Goal: Task Accomplishment & Management: Manage account settings

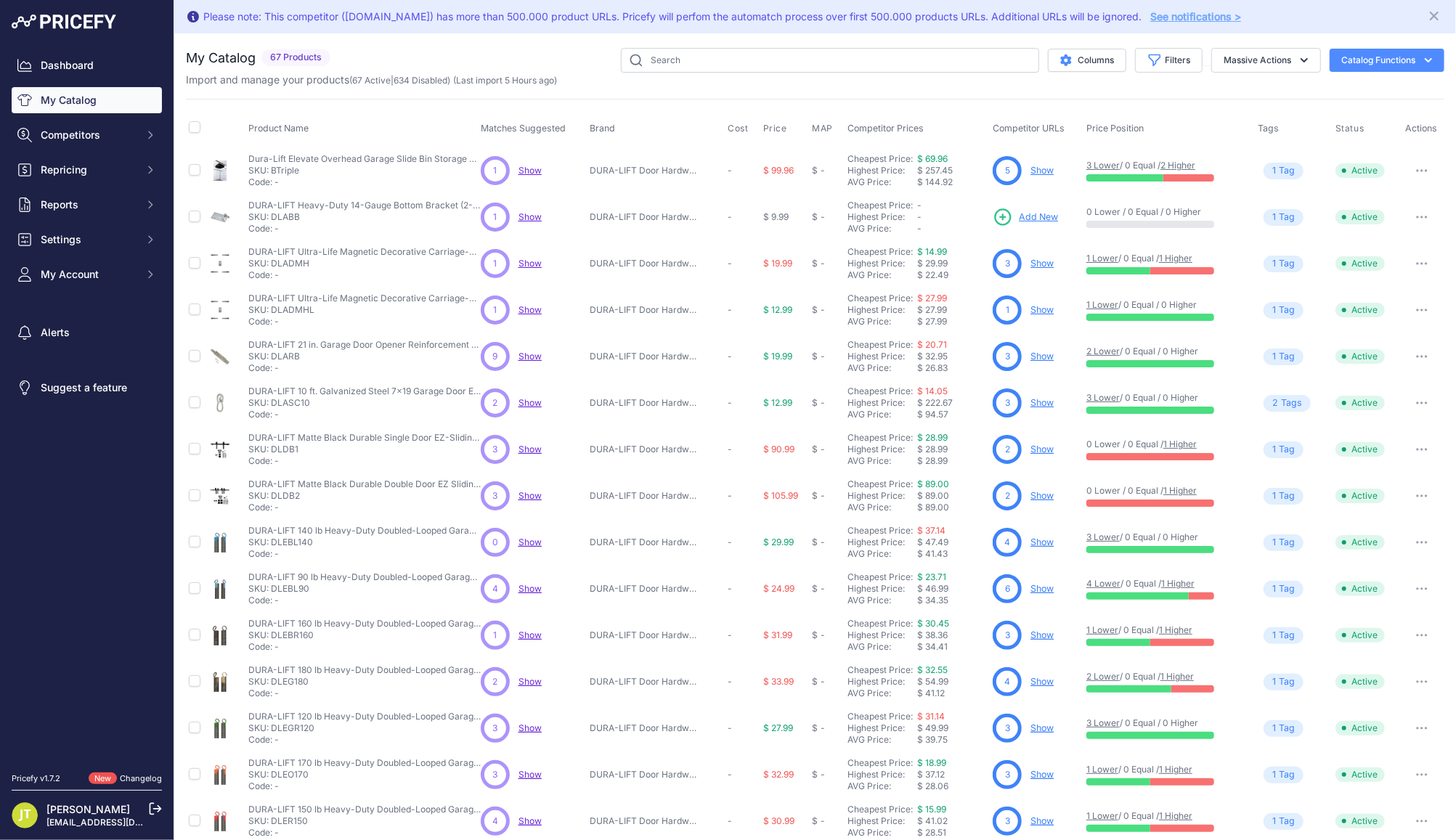
scroll to position [64, 0]
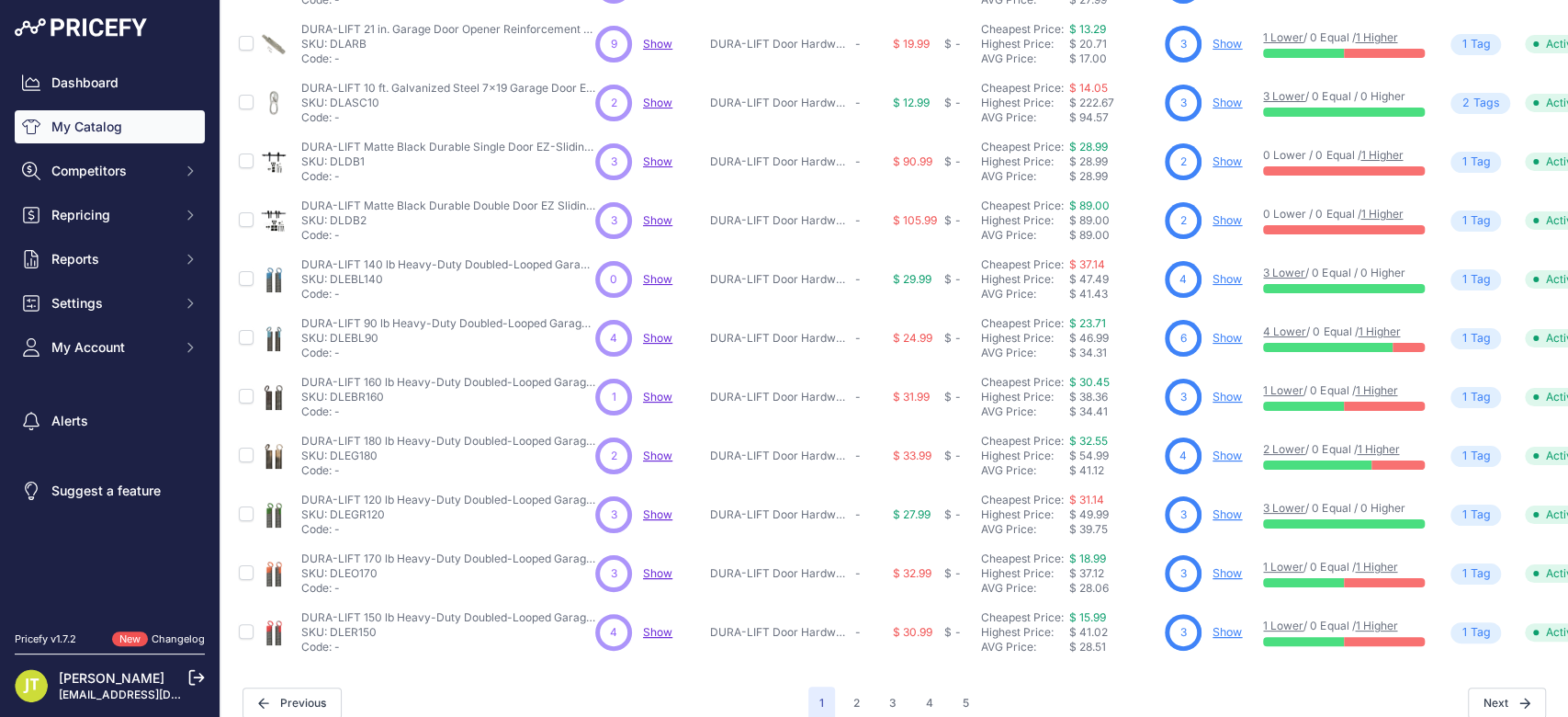
scroll to position [446, 0]
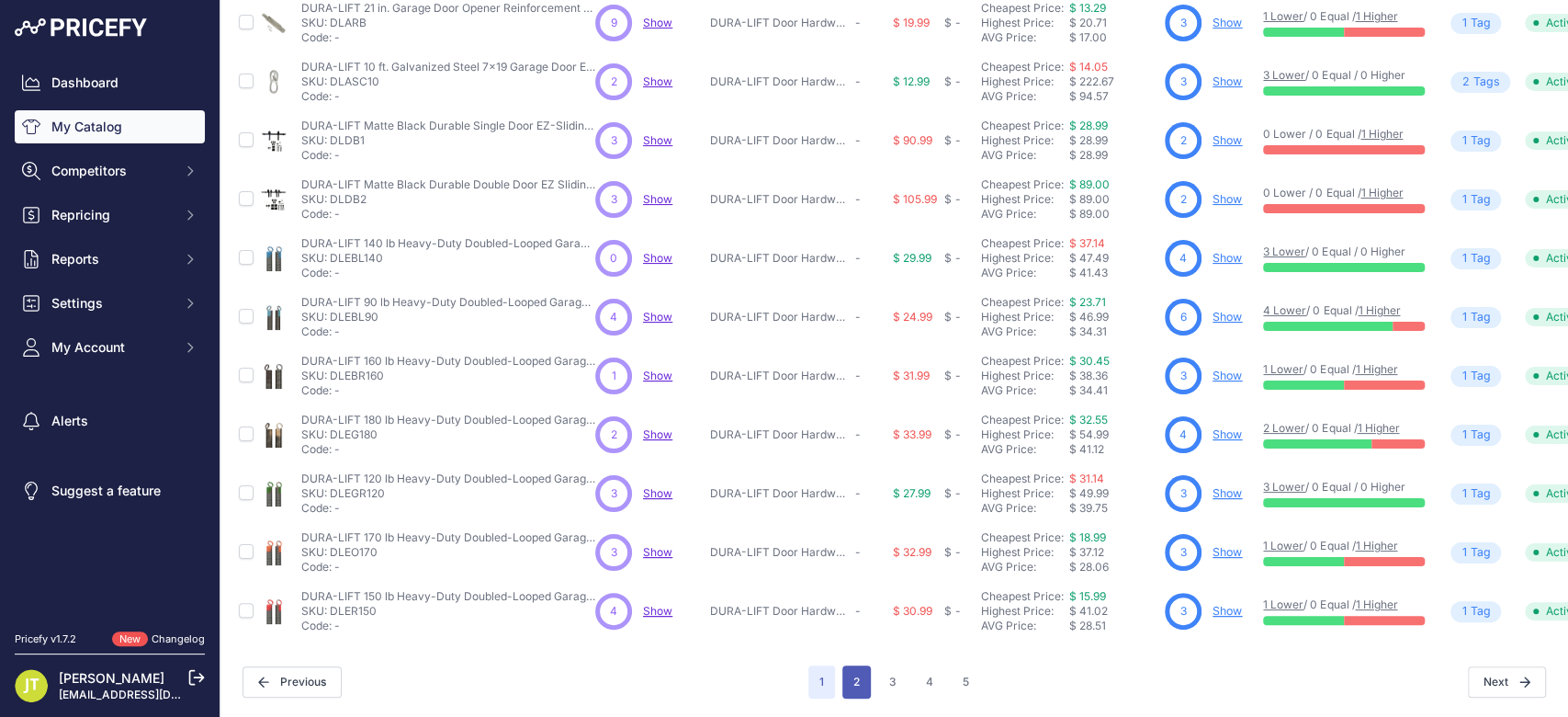
click at [842, 672] on button "2" at bounding box center [856, 682] width 28 height 33
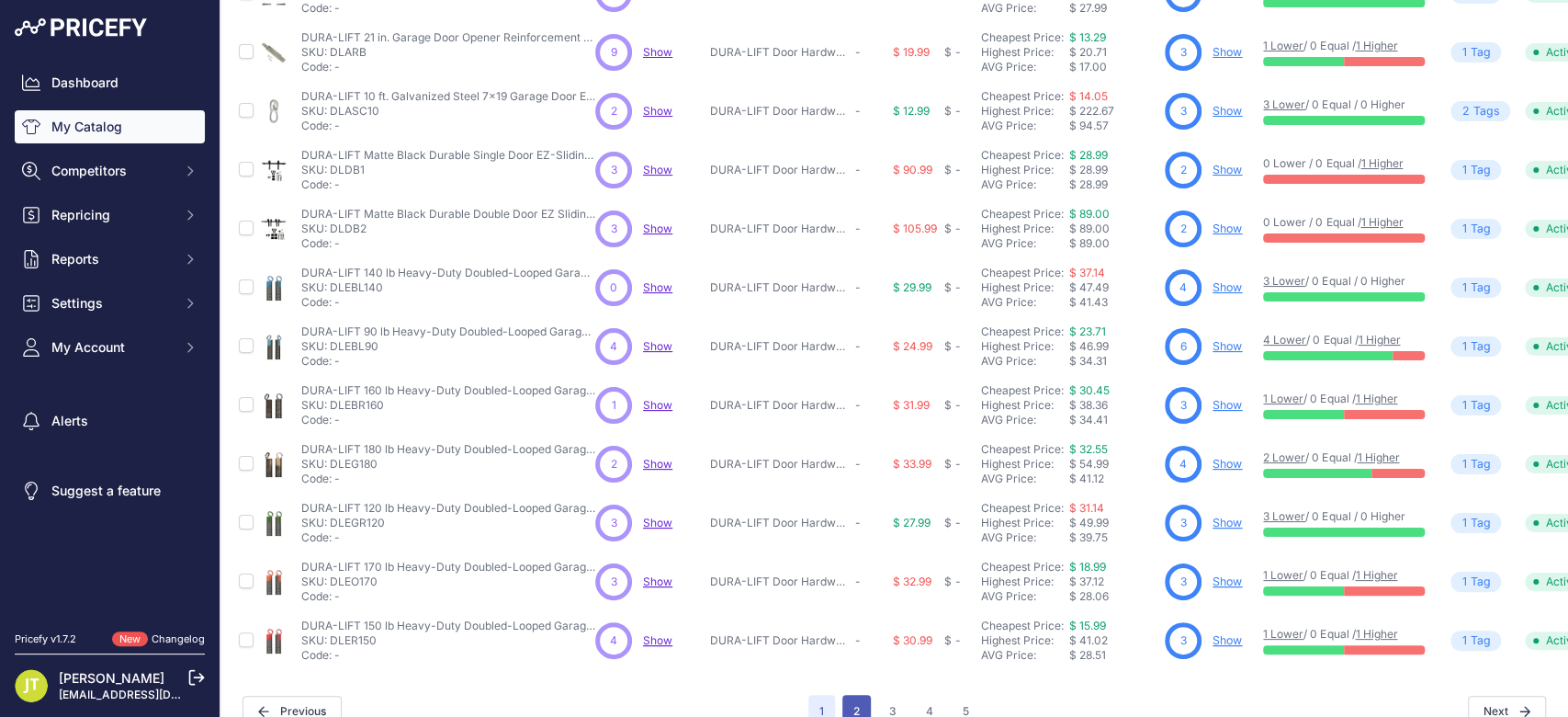
scroll to position [492, 0]
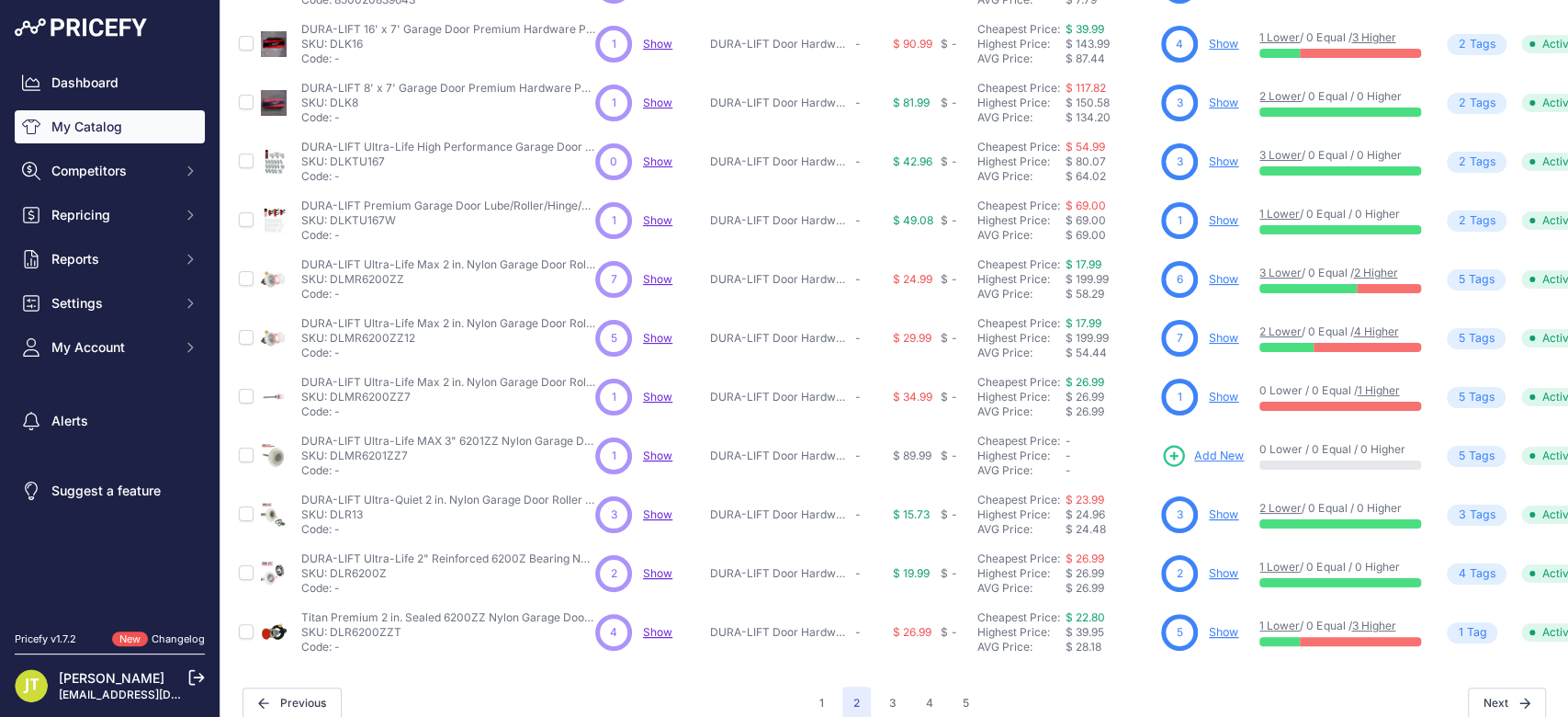
scroll to position [446, 0]
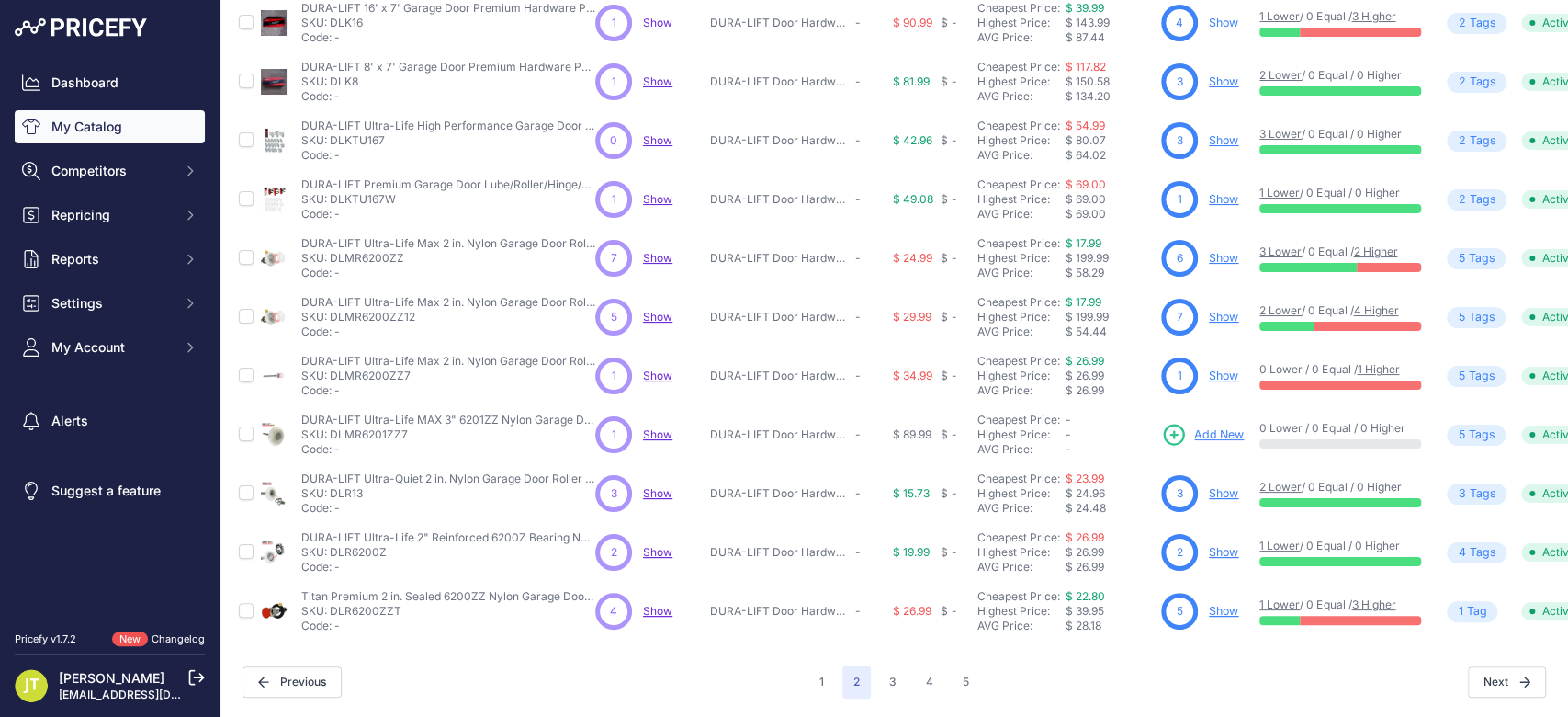
click at [382, 545] on p "SKU: DLR6200Z" at bounding box center [448, 552] width 294 height 15
copy p "DLR6200Z"
click at [1212, 545] on link "Show" at bounding box center [1224, 552] width 29 height 14
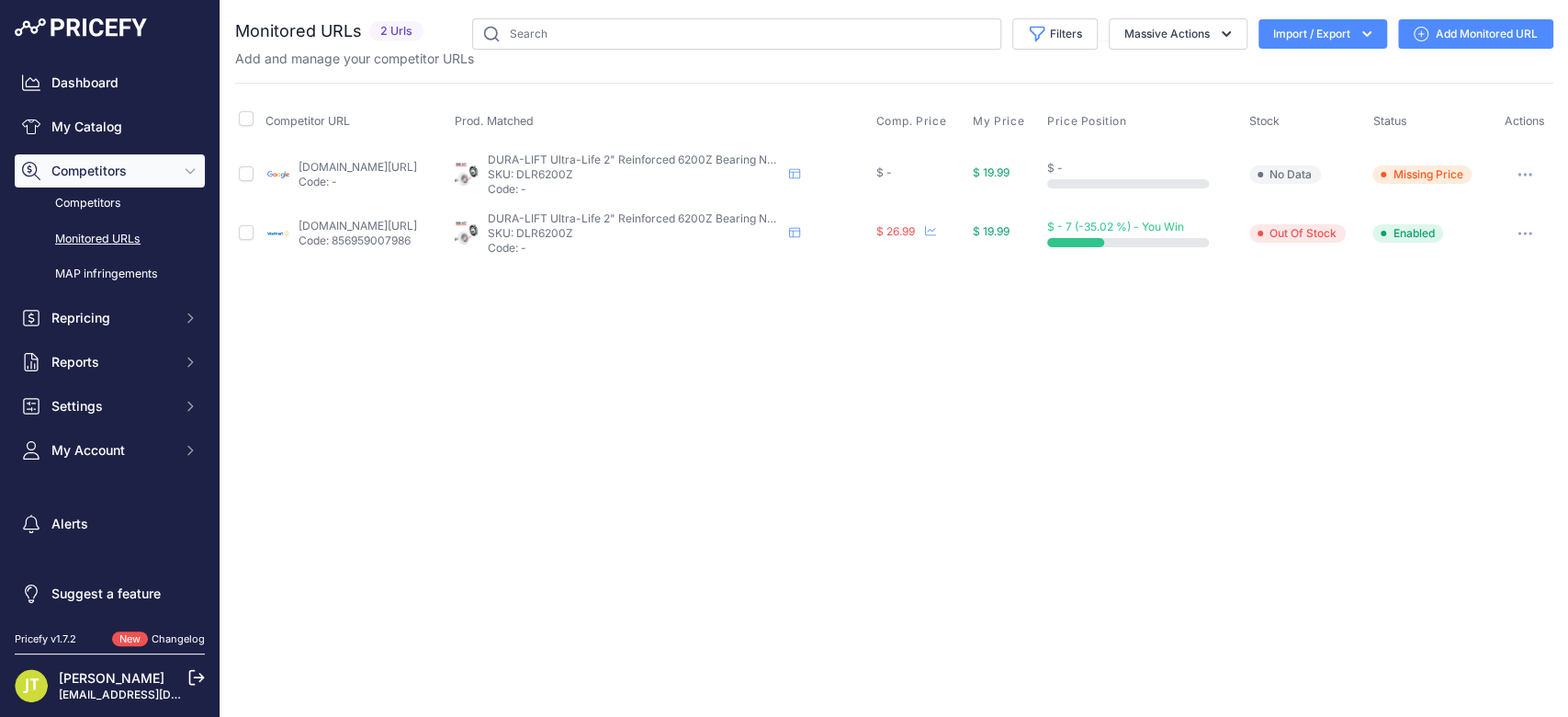
click at [1479, 30] on link "Add Monitored URL" at bounding box center [1476, 34] width 156 height 29
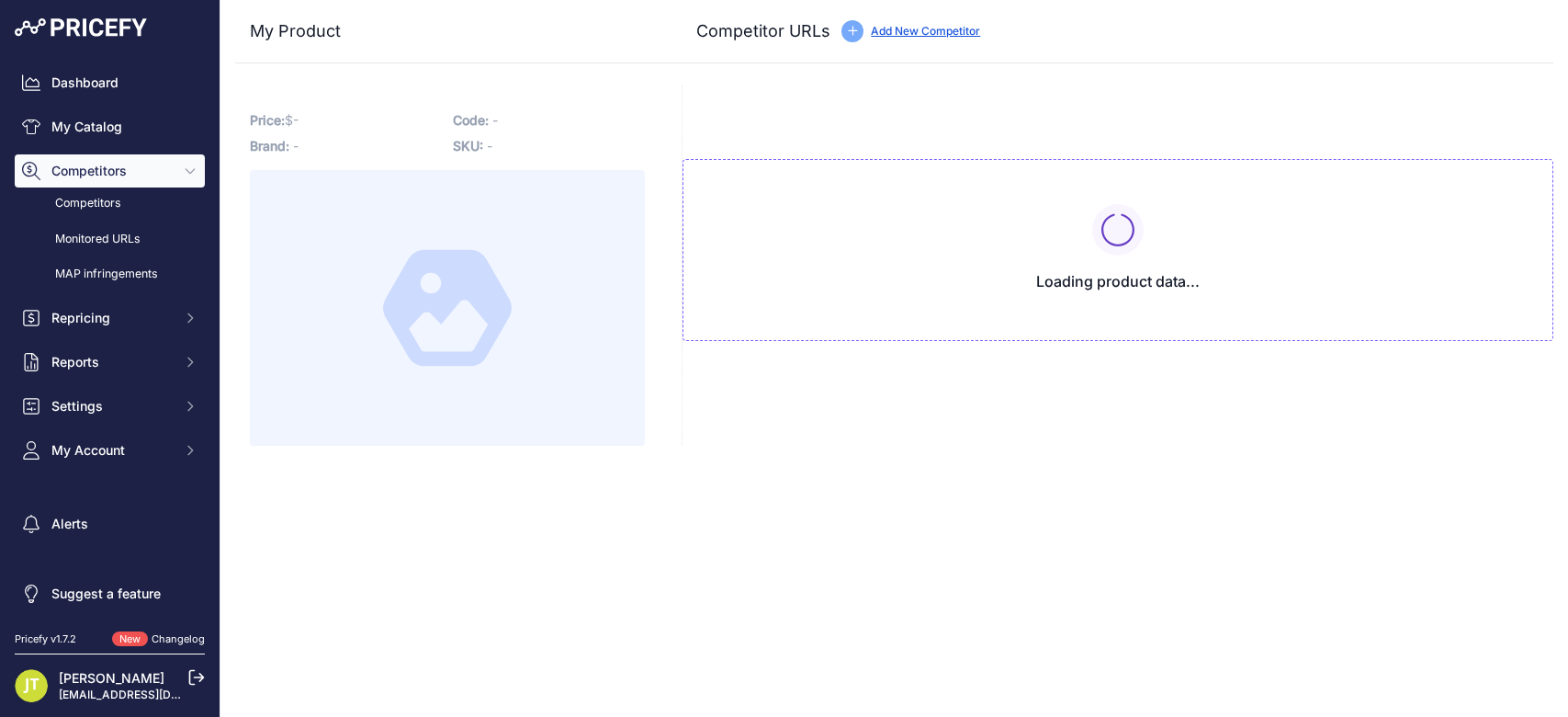
type input "www.google.com/shopping/product/12028205835424886084?prirule_jdsnikfkfjsd=9532"
type input "www.walmart.com/ip/DURA-LIFT-Ultra-Life-MAX-Plus-2-Sealed-6200ZZ-Nylon-Garage-D…"
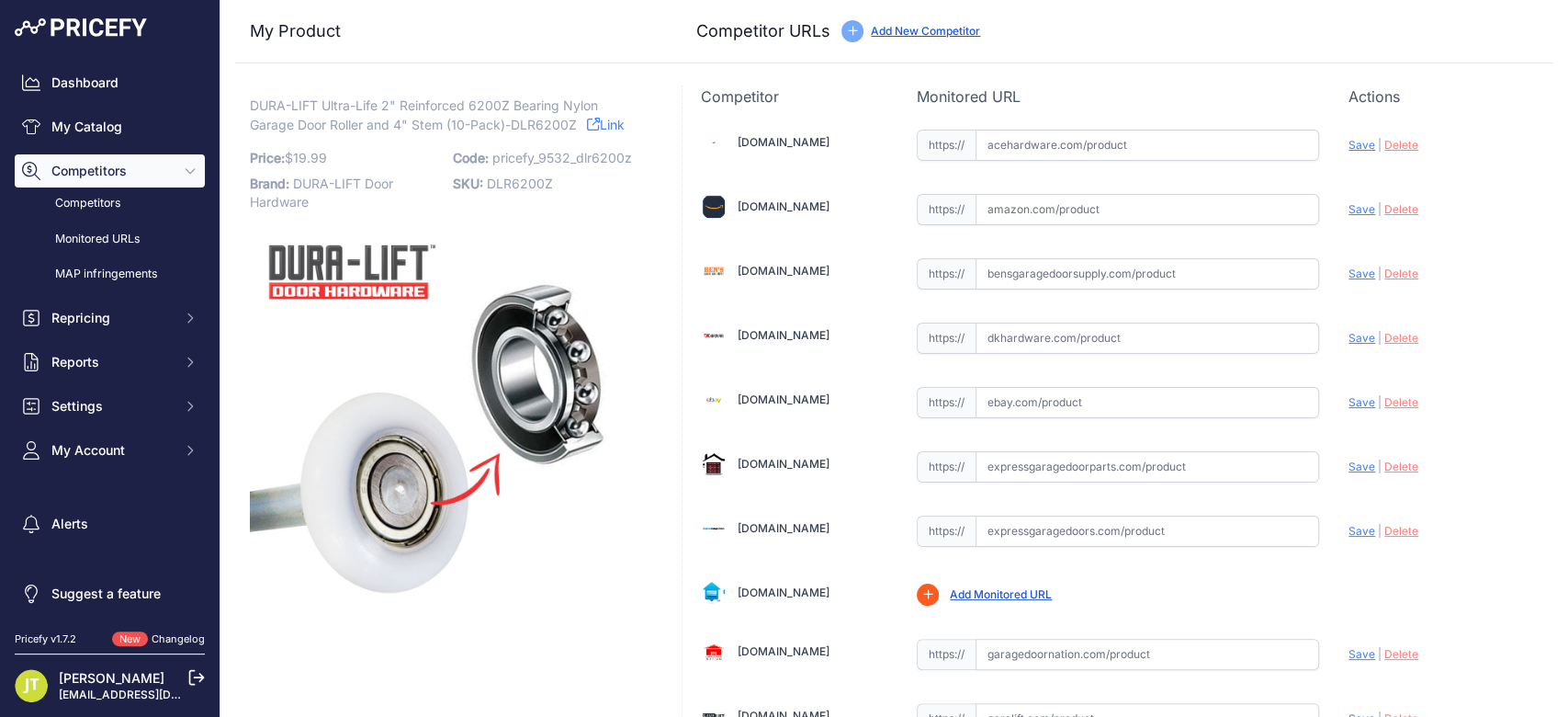
click at [936, 34] on link "Add New Competitor" at bounding box center [925, 31] width 109 height 14
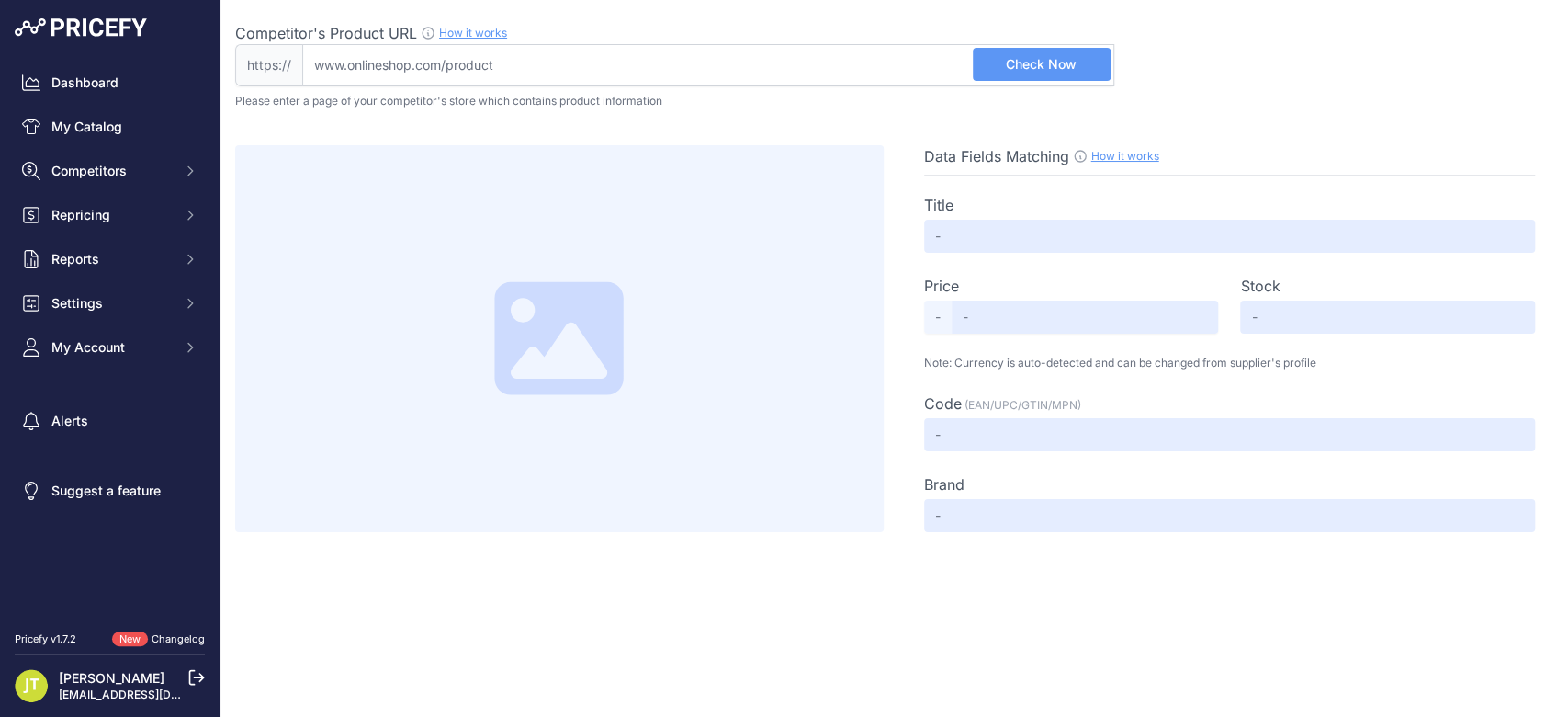
click at [899, 74] on input "Competitor's Product URL How it works In order to create your competitor's extr…" at bounding box center [708, 64] width 812 height 42
paste input "https://pgnbearings.com/products/pgn-2-nylon-garage-door-rollers-10-pack-quite-…"
type input "pgnbearings.com/products/pgn-2-nylon-garage-door-rollers-10-pack-quite-and-smoo…"
click at [1032, 58] on span "Check Now" at bounding box center [1041, 64] width 71 height 18
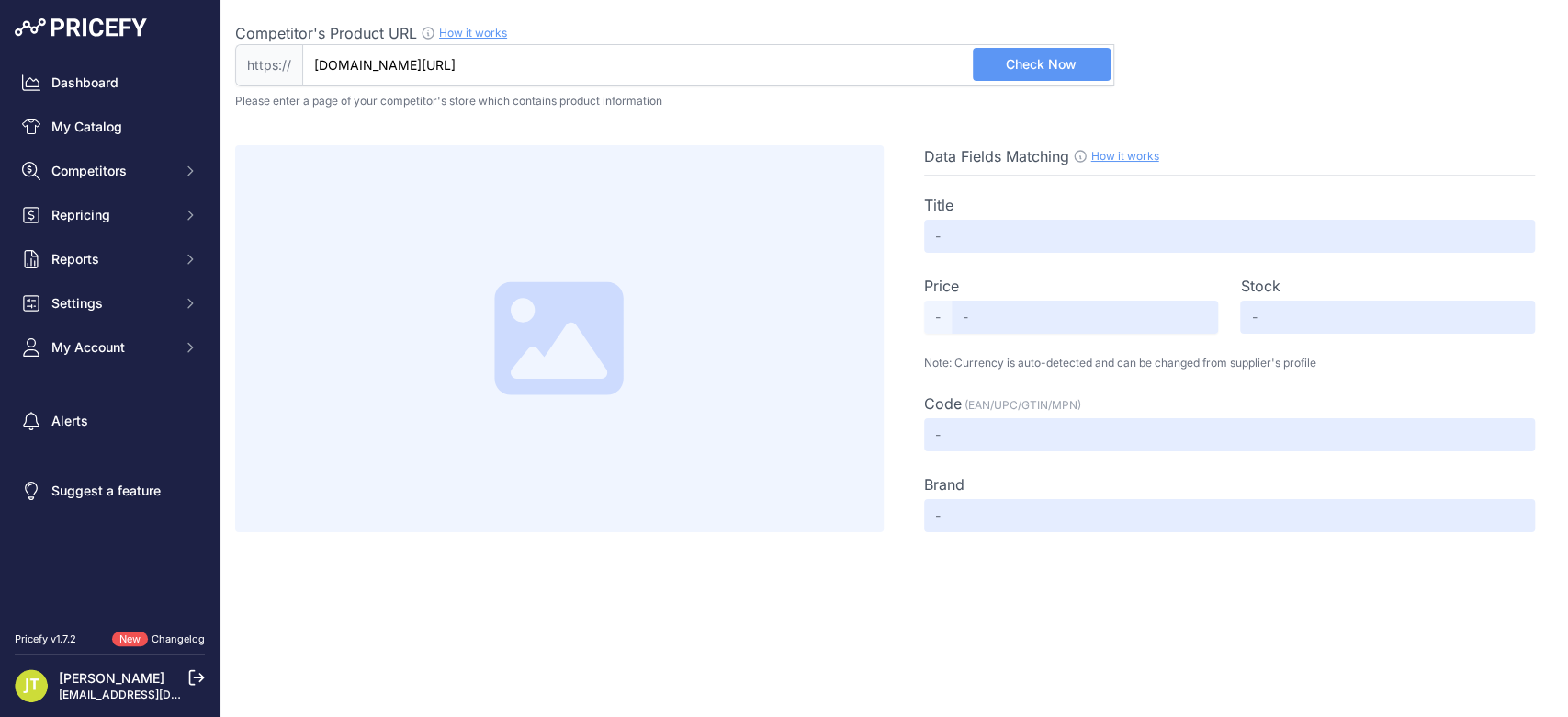
scroll to position [0, 0]
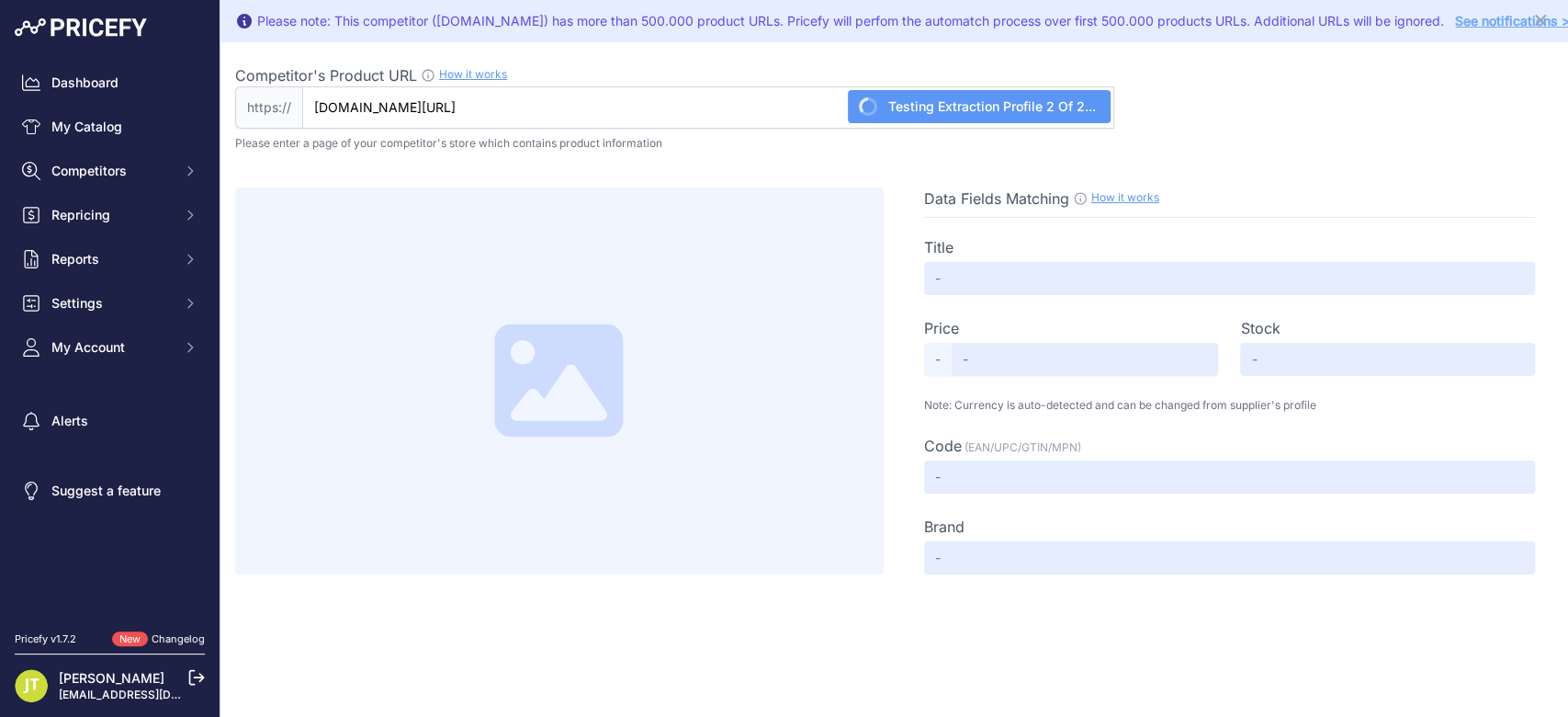
type input "Not Found"
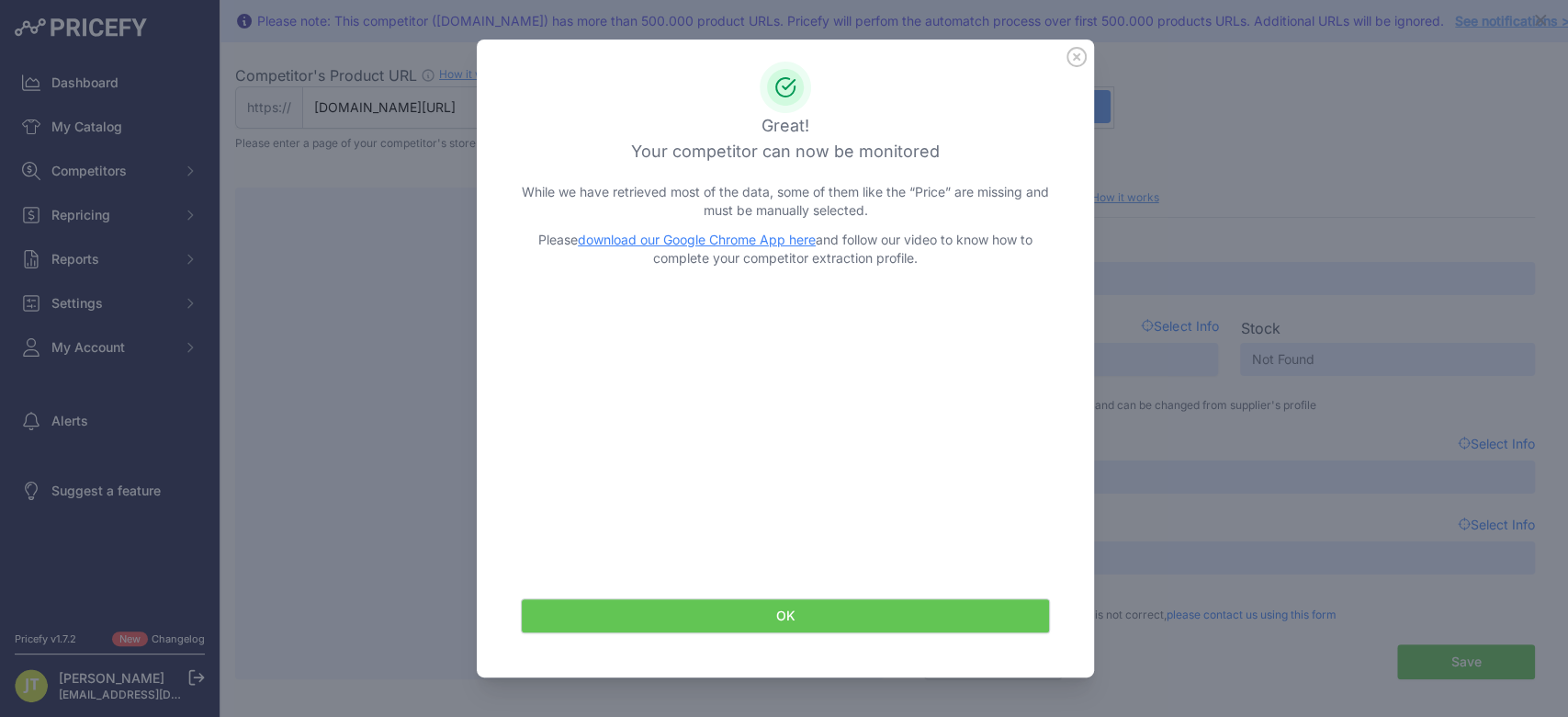
click at [839, 623] on button "OK" at bounding box center [785, 616] width 529 height 35
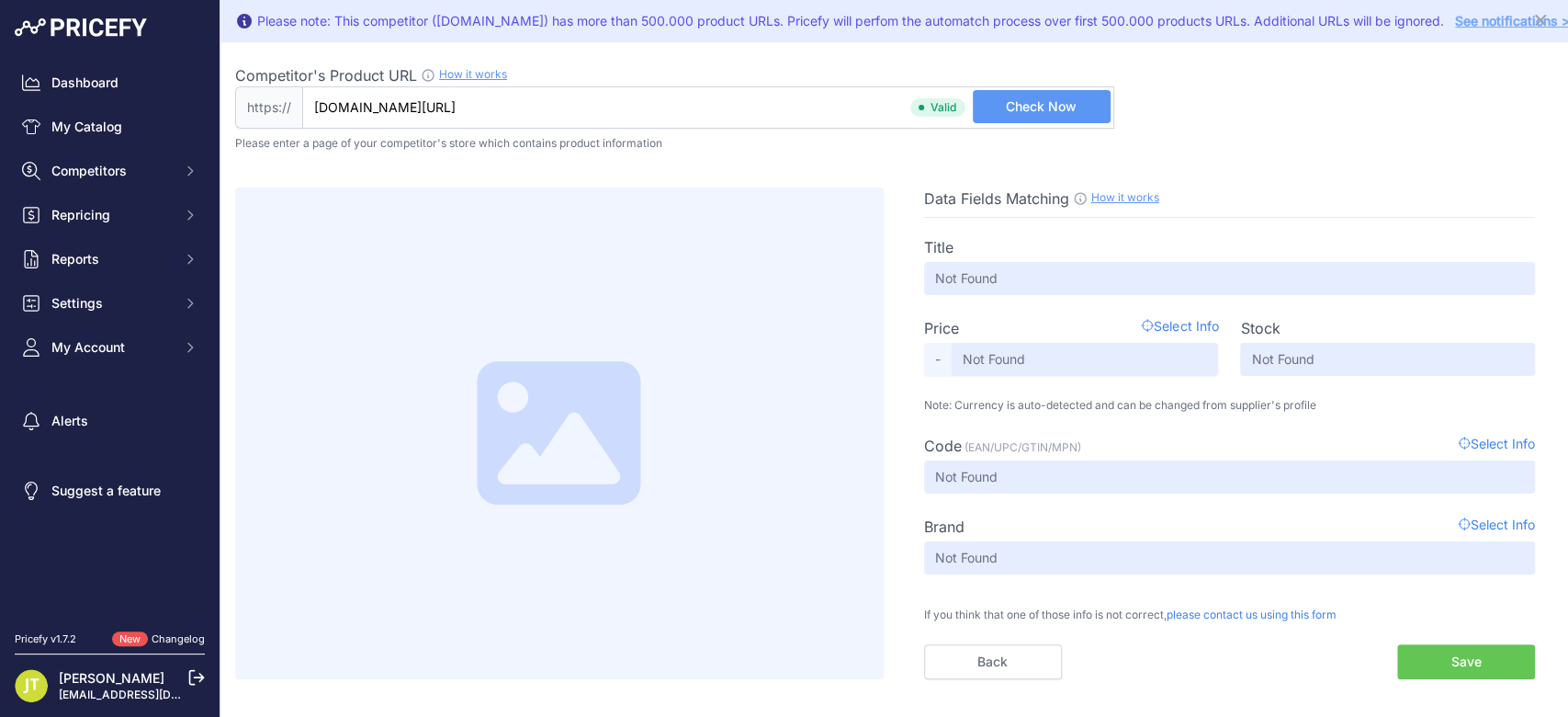
click at [1047, 103] on span "Check Now" at bounding box center [1041, 106] width 71 height 18
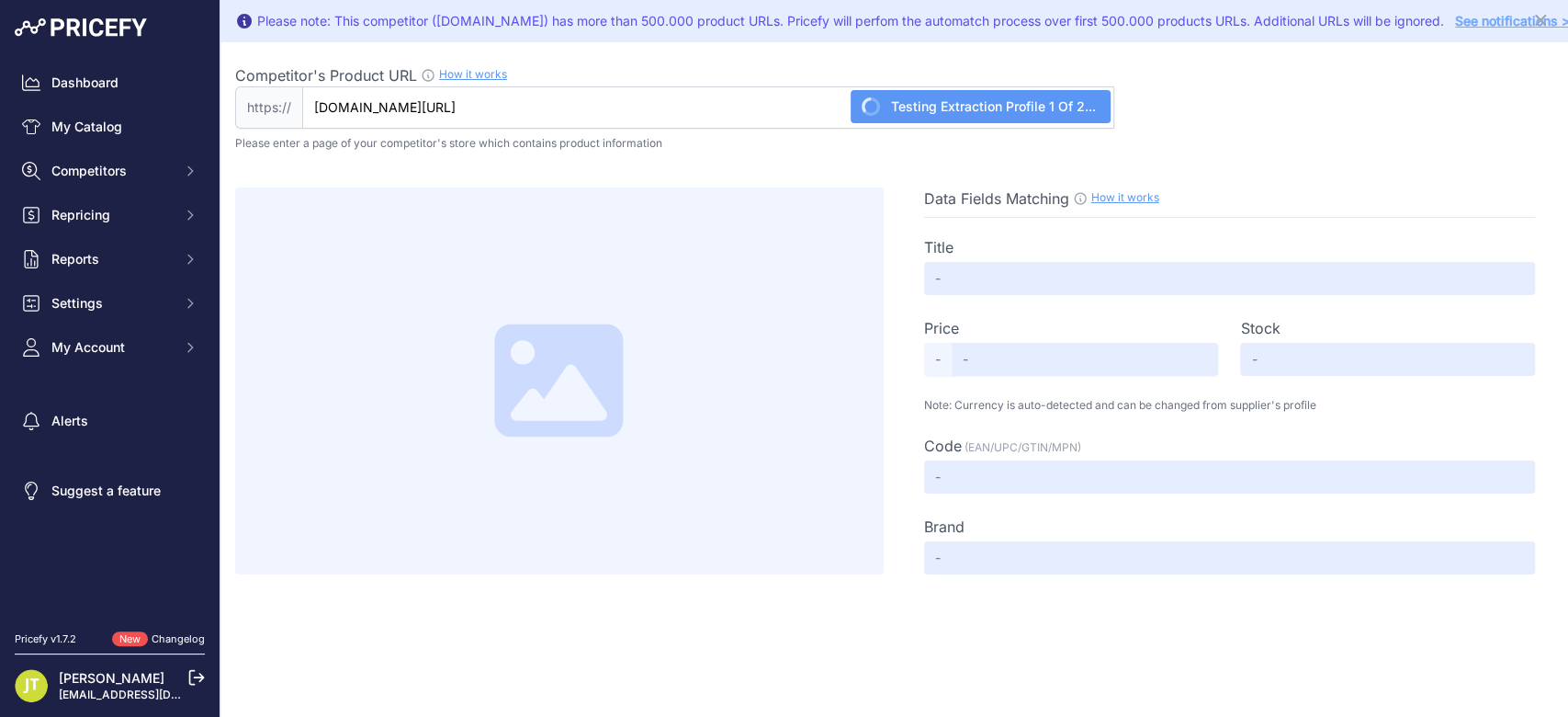
click at [1119, 173] on div "Data Fields Matching How it works Use our Chrome APP to create a personalized s…" at bounding box center [894, 362] width 1318 height 423
click at [41, 124] on link "My Catalog" at bounding box center [109, 126] width 190 height 33
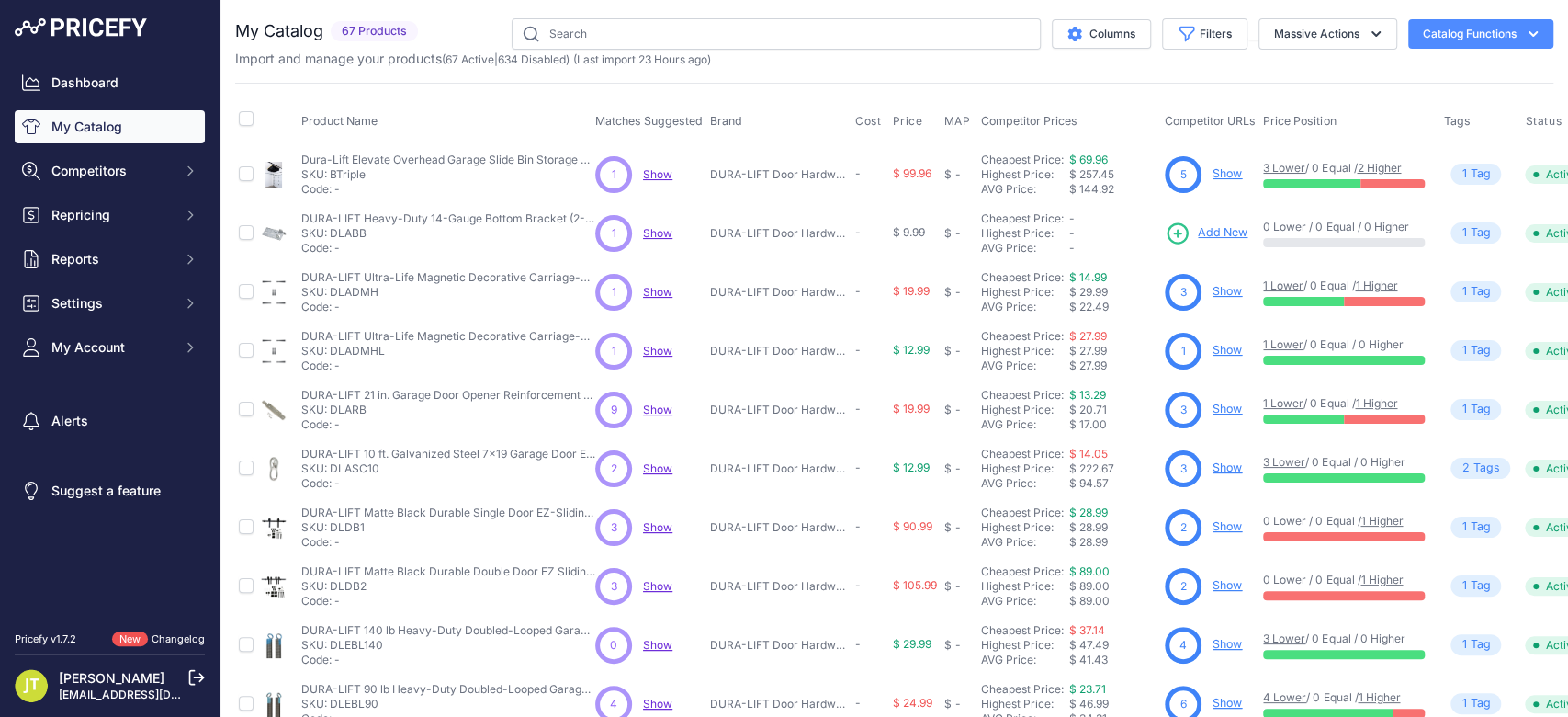
scroll to position [405, 0]
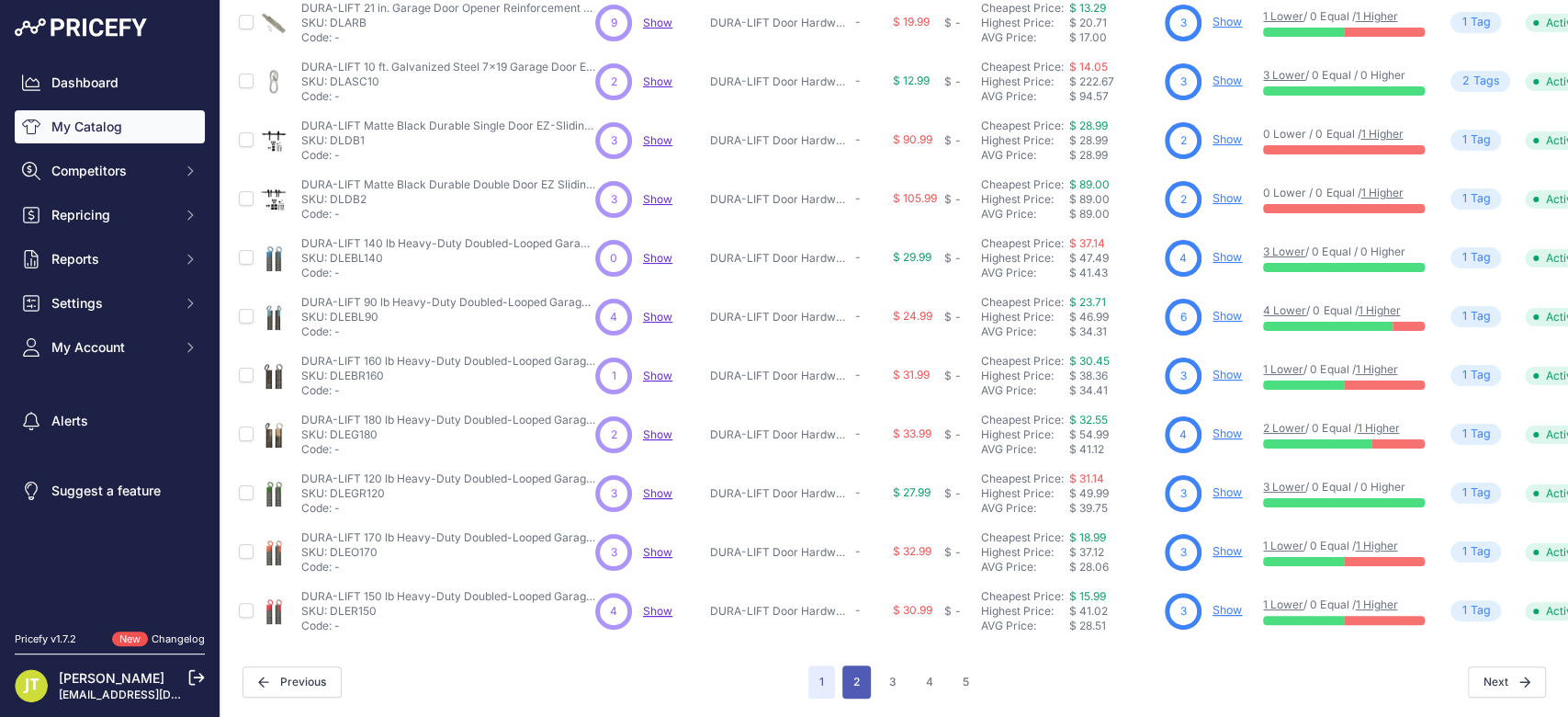
click at [847, 665] on button "2" at bounding box center [856, 682] width 28 height 33
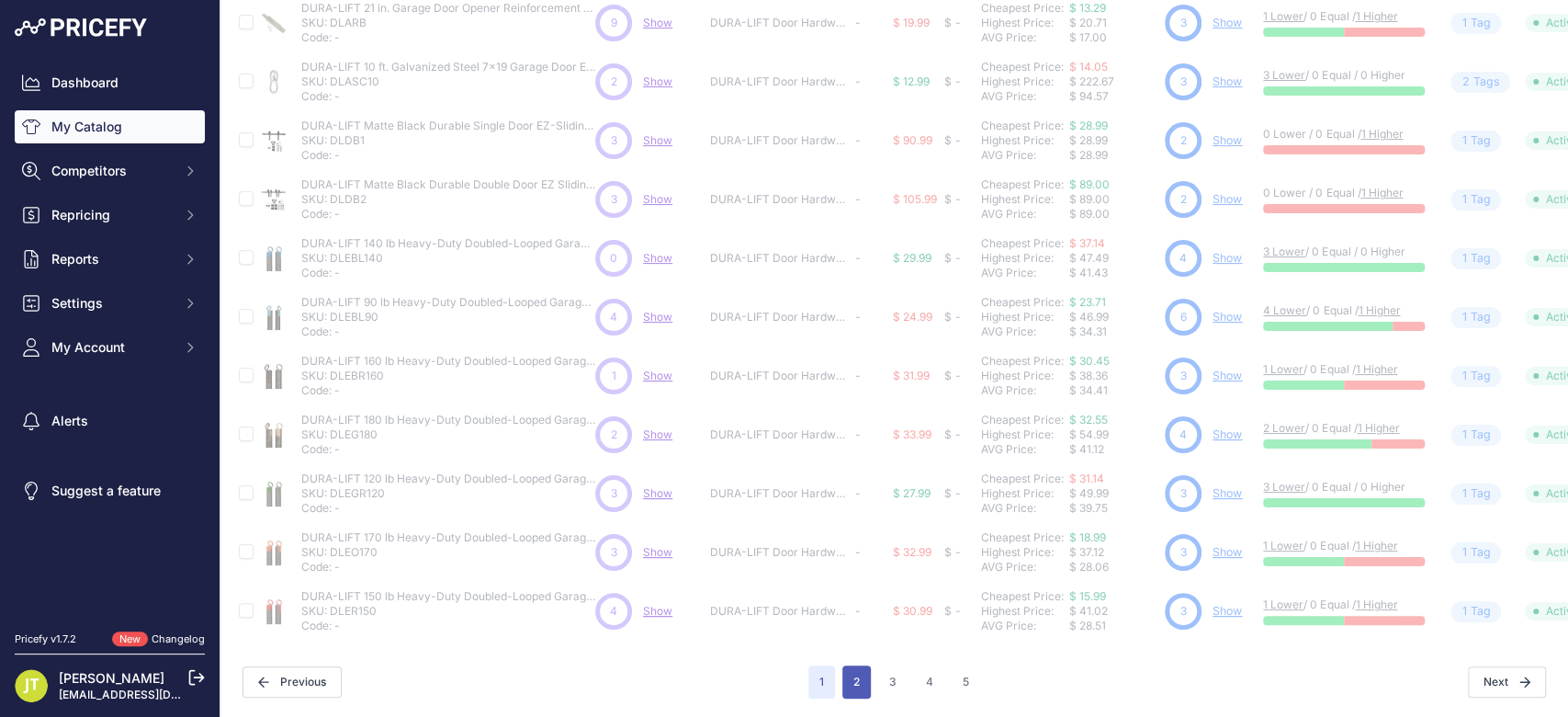
scroll to position [492, 0]
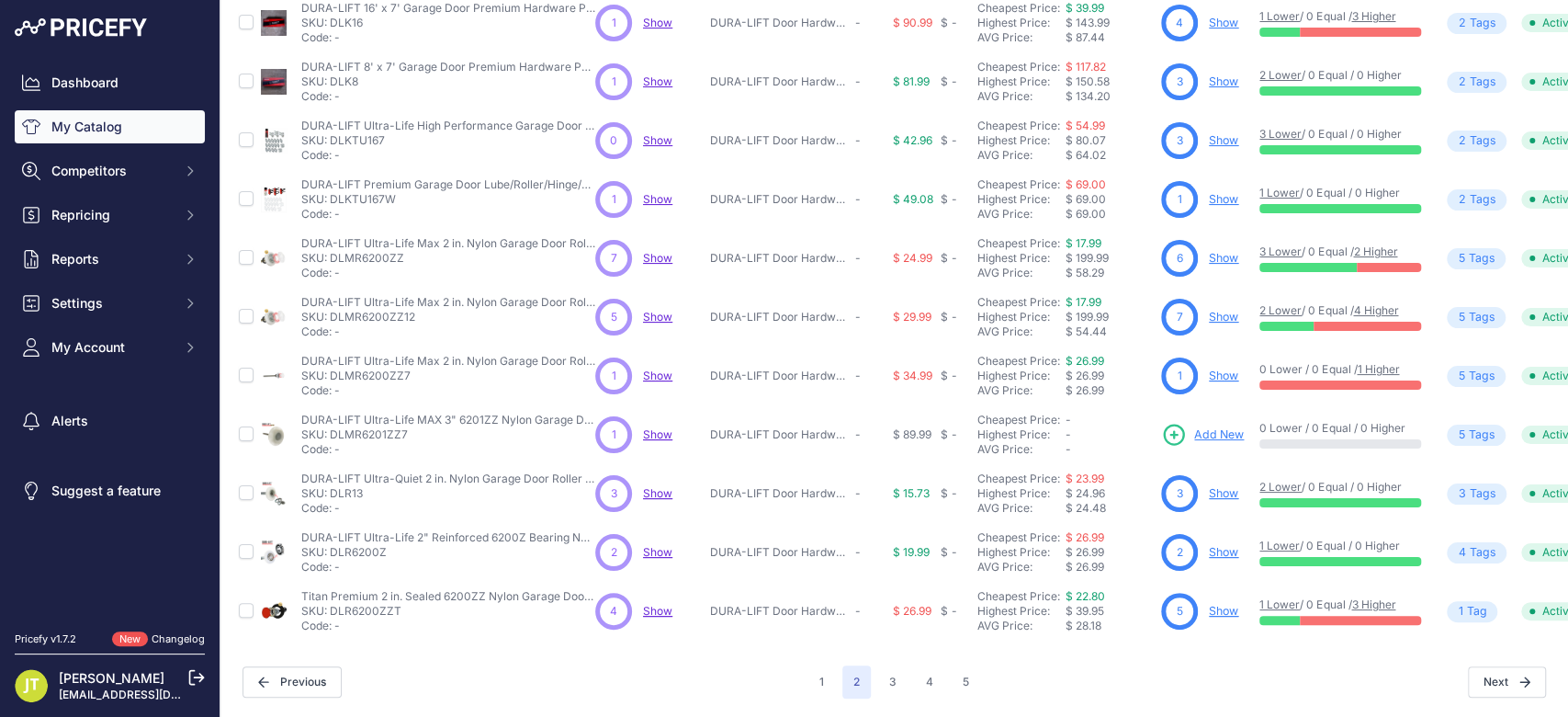
scroll to position [446, 0]
click at [1228, 545] on link "Show" at bounding box center [1224, 552] width 29 height 14
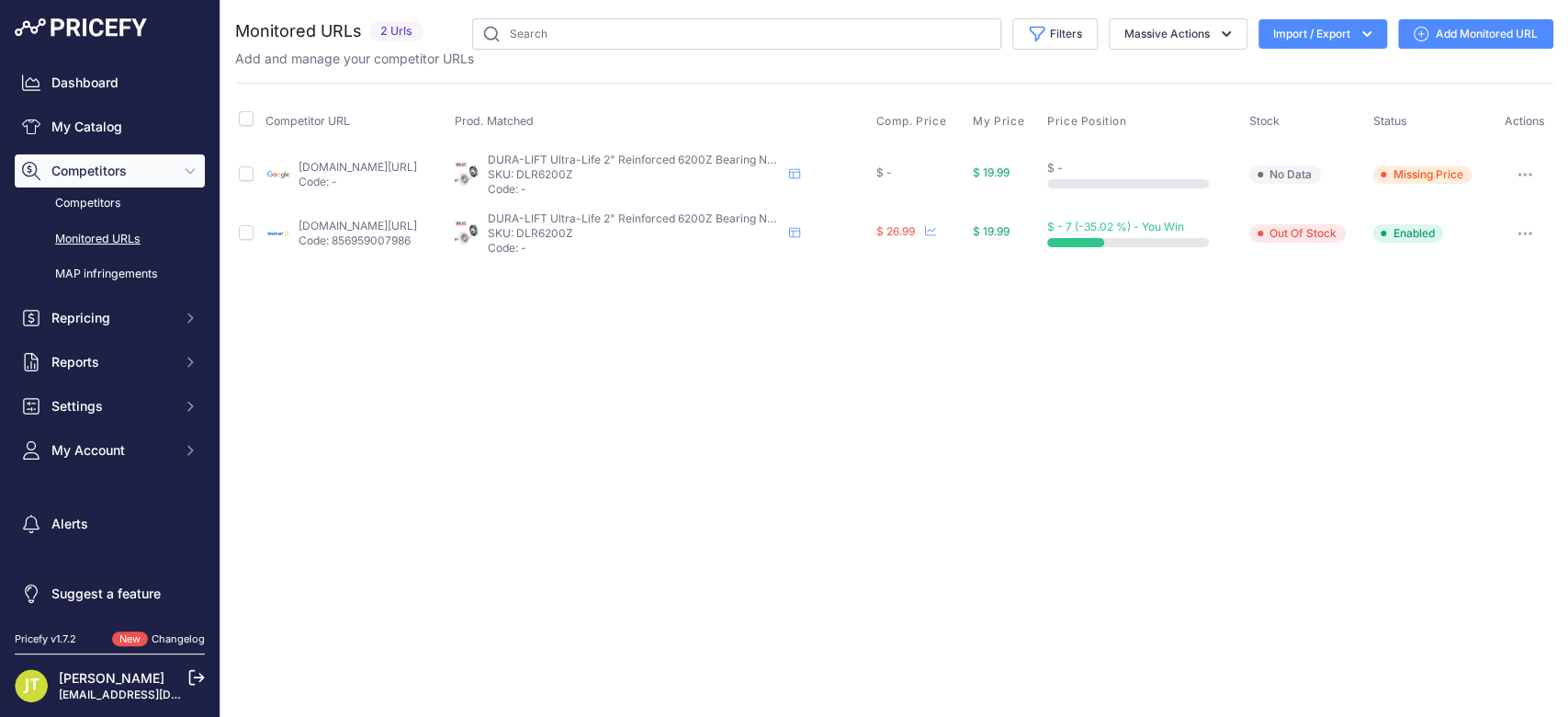
click at [1447, 25] on link "Add Monitored URL" at bounding box center [1476, 34] width 156 height 29
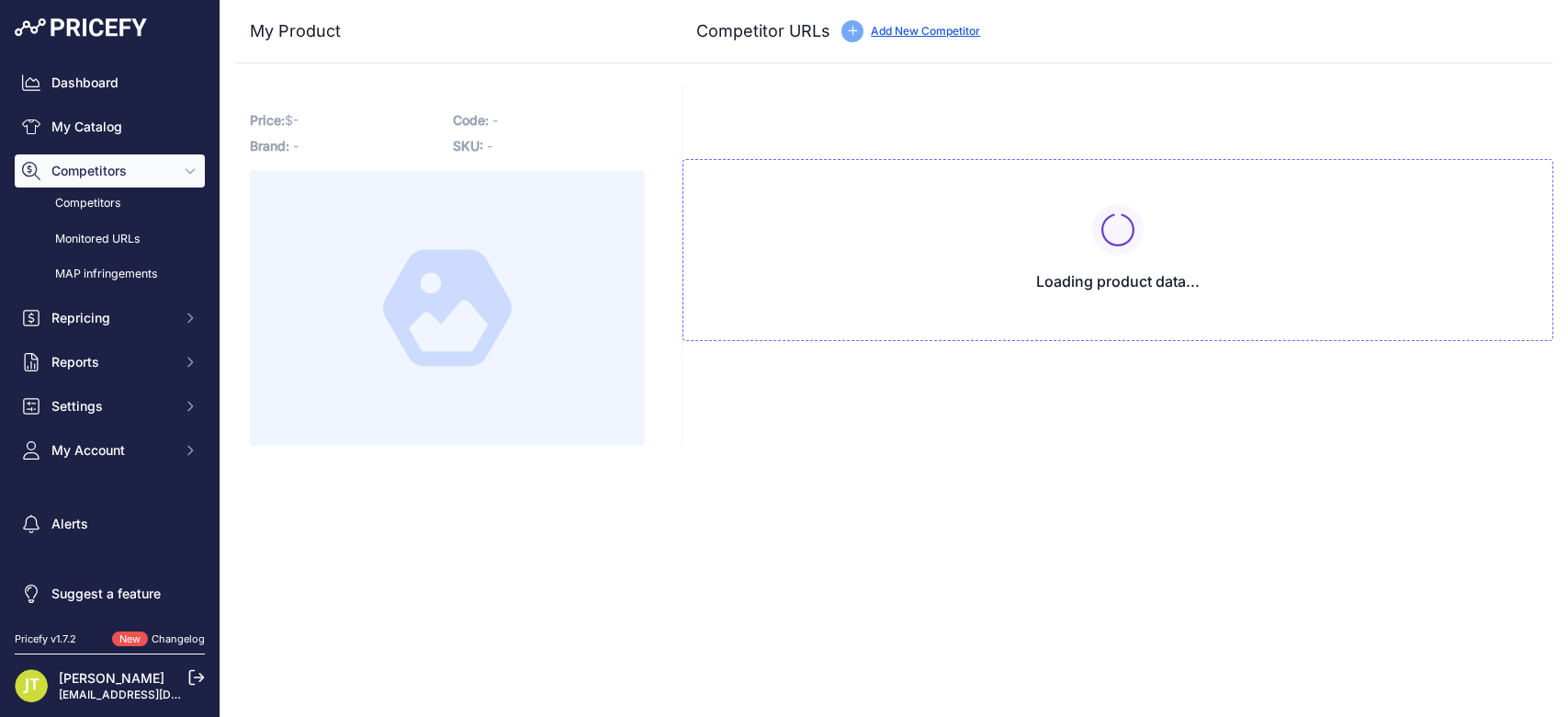
type input "[DOMAIN_NAME][URL]"
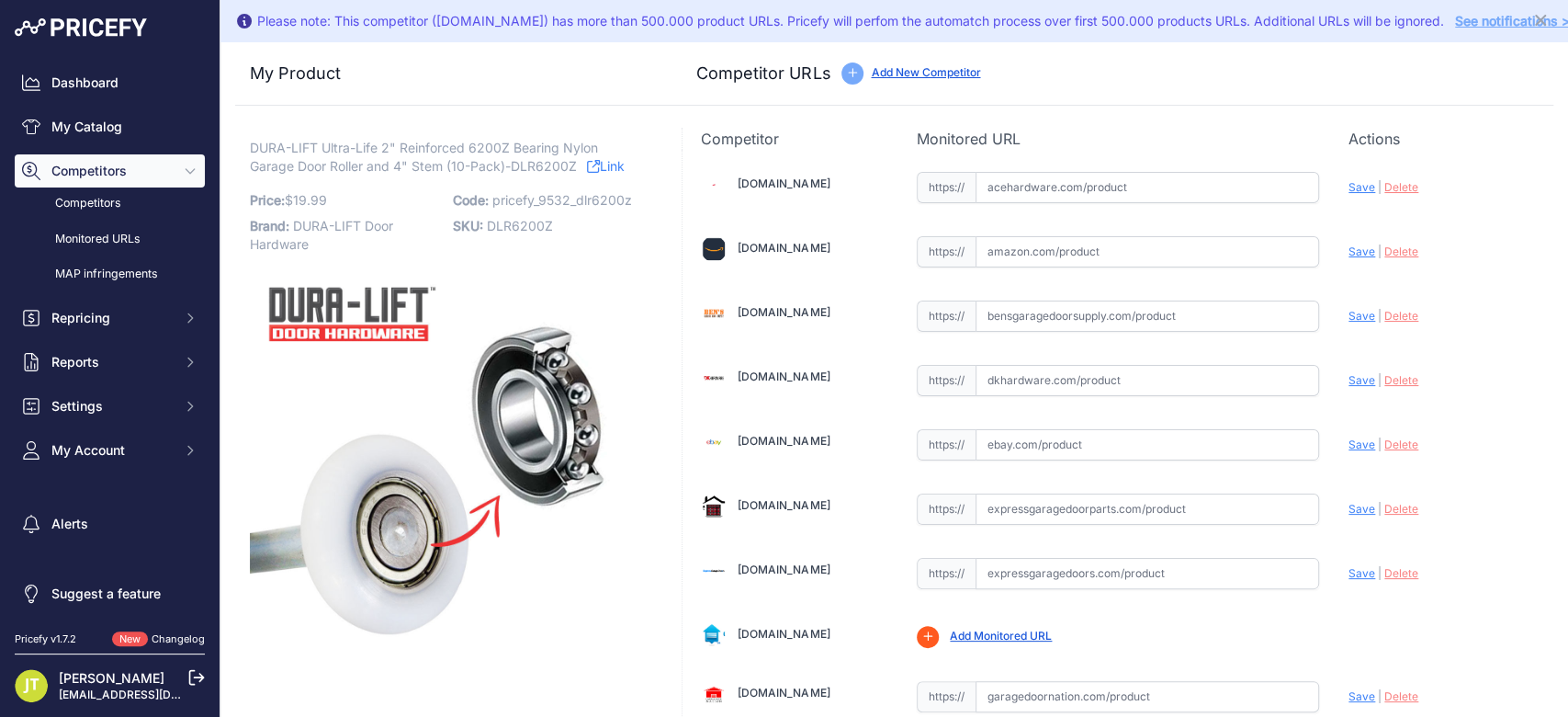
click at [1049, 240] on input "text" at bounding box center [1147, 252] width 343 height 31
paste input "https://www.amazon.com/dp/B0DY7QQDLJ/ref=twister_B0DY7N888G?_encoding=UTF8&th=1"
click at [1348, 251] on span "Save" at bounding box center [1361, 251] width 26 height 14
type input "https://www.amazon.com/dp/B0DY7QQDLJ/ref=twister_B0DY7N888G?_encoding=UTF8&th=1…"
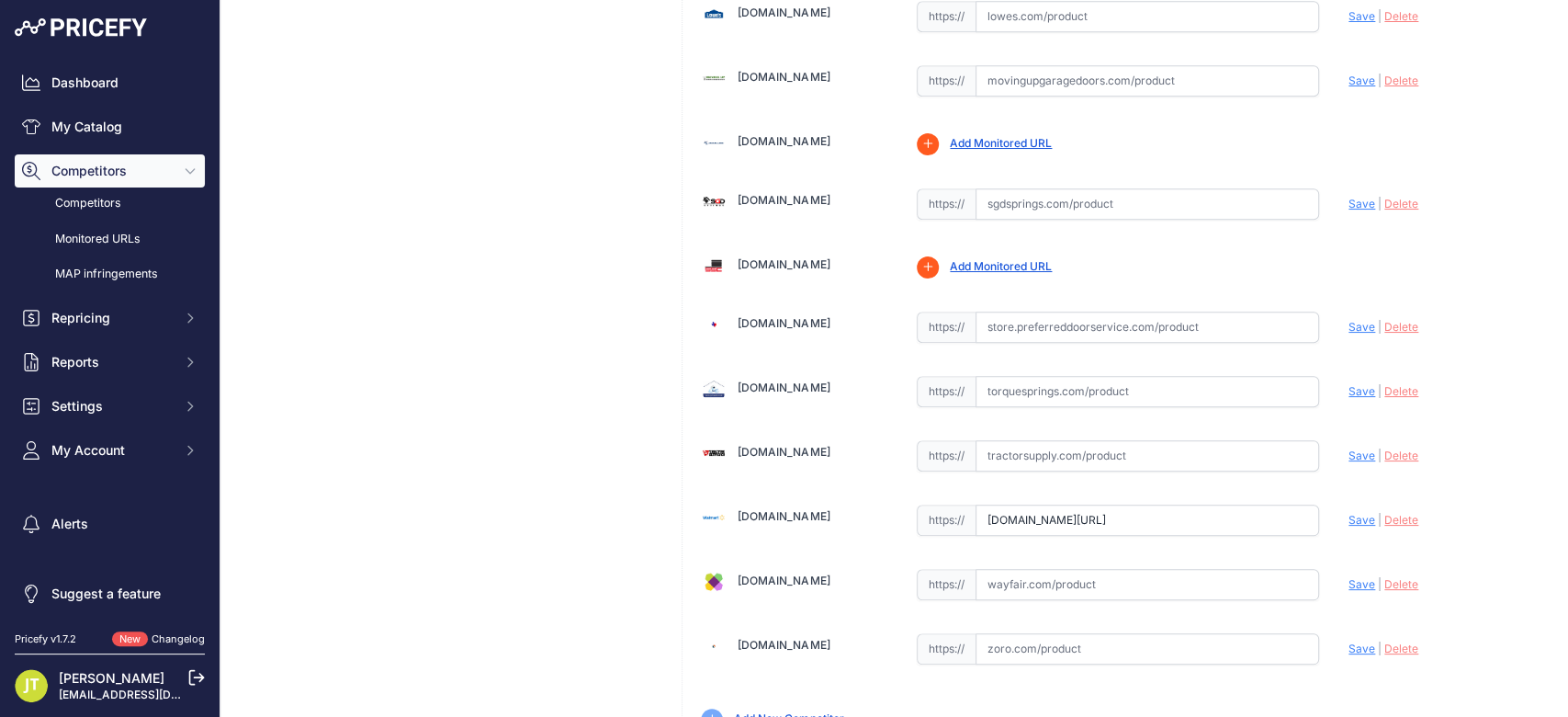
scroll to position [1146, 0]
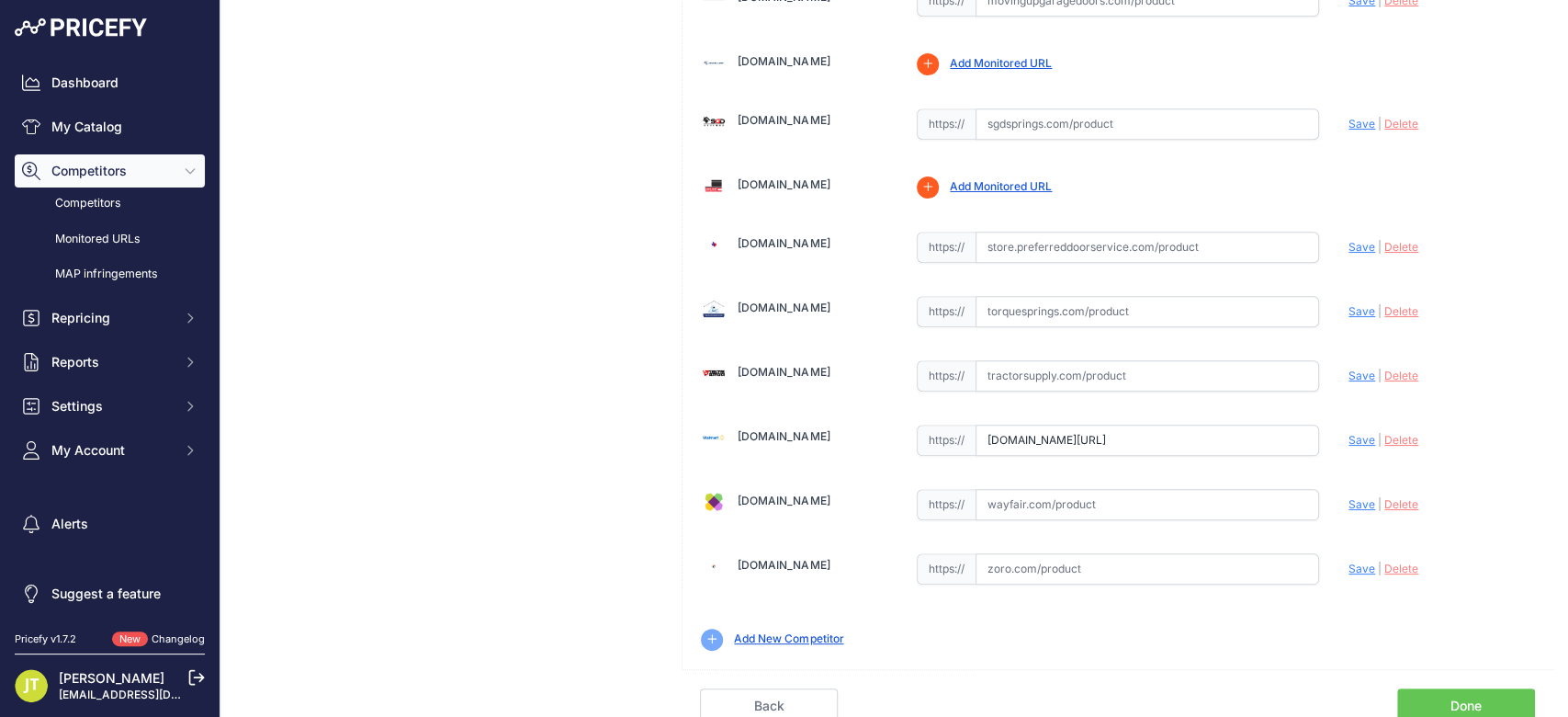
click at [1443, 688] on link "Done" at bounding box center [1466, 705] width 138 height 35
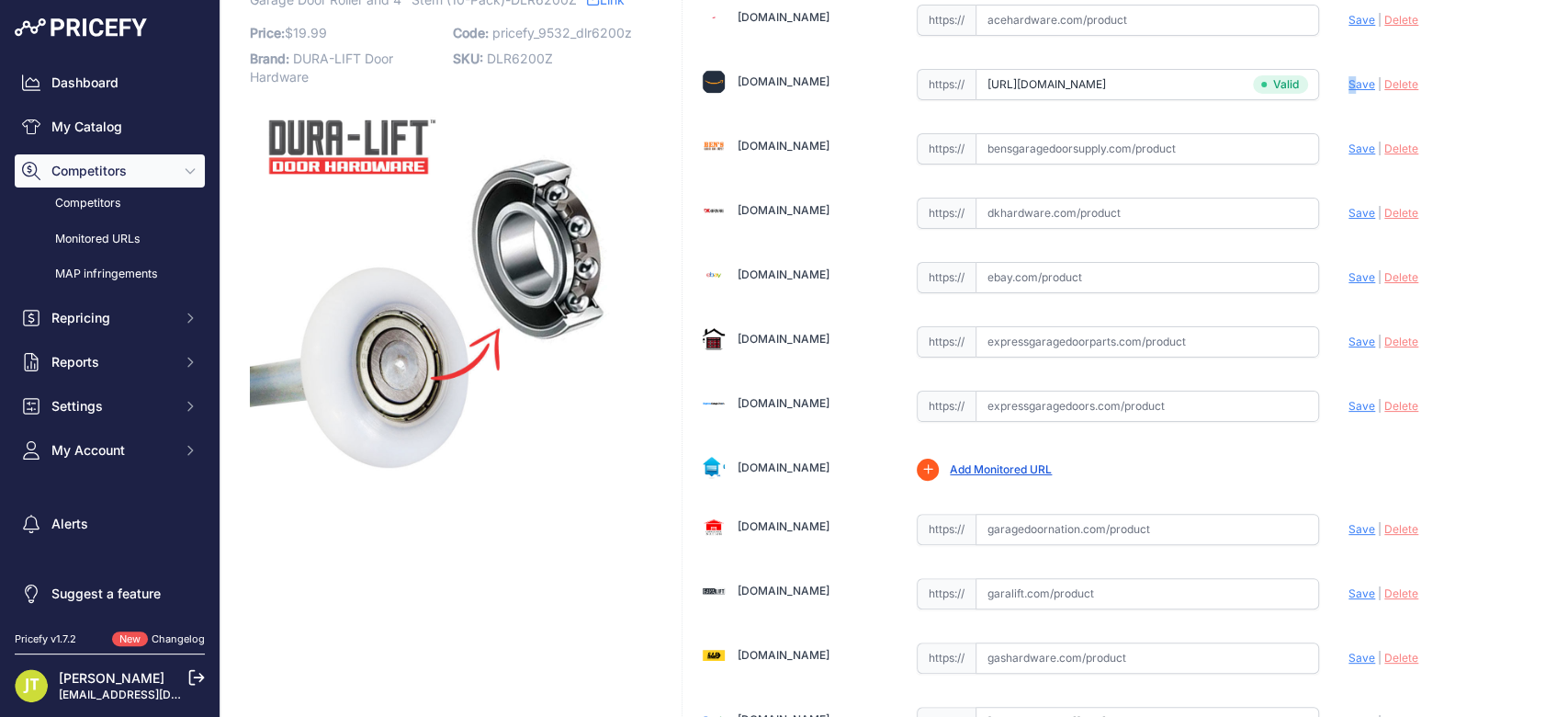
scroll to position [0, 0]
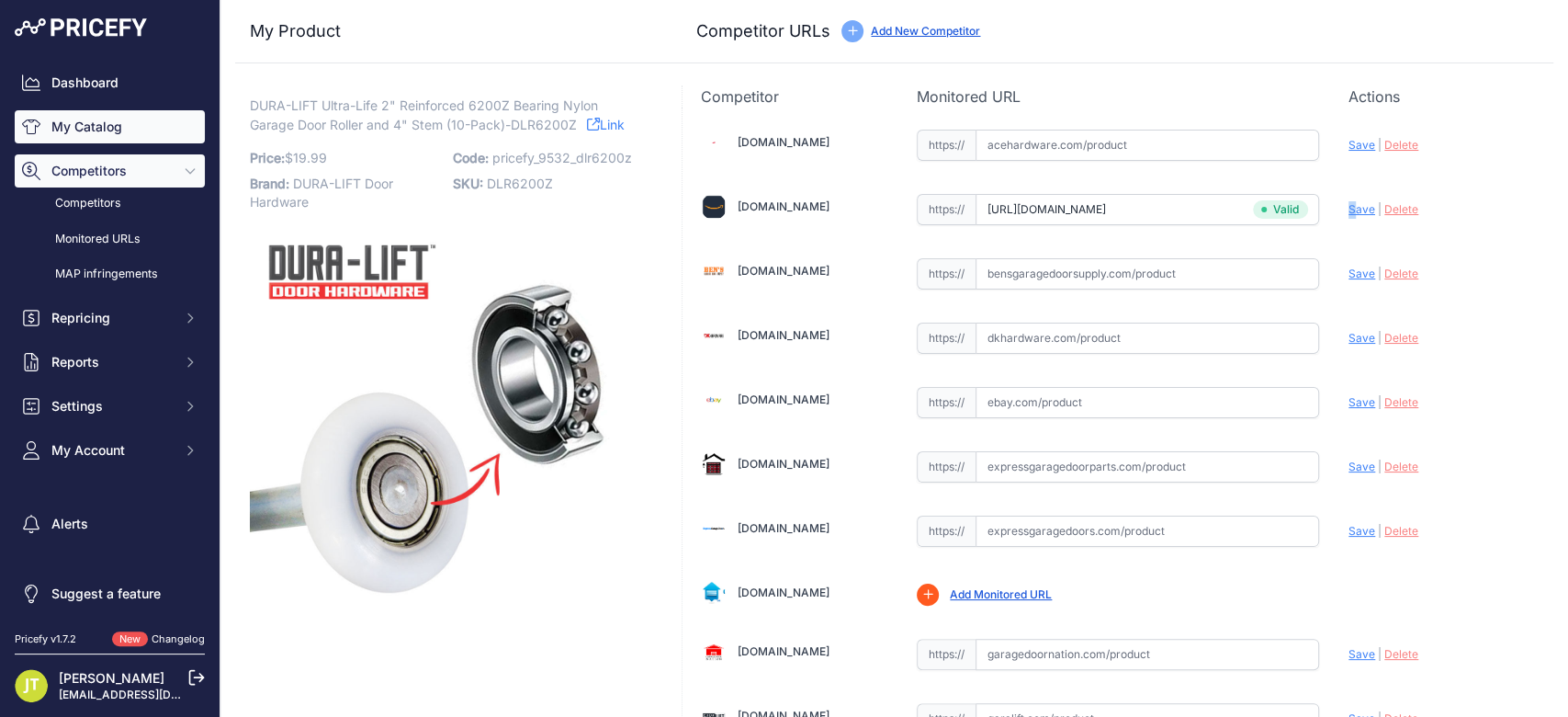
click at [99, 129] on link "My Catalog" at bounding box center [109, 126] width 190 height 33
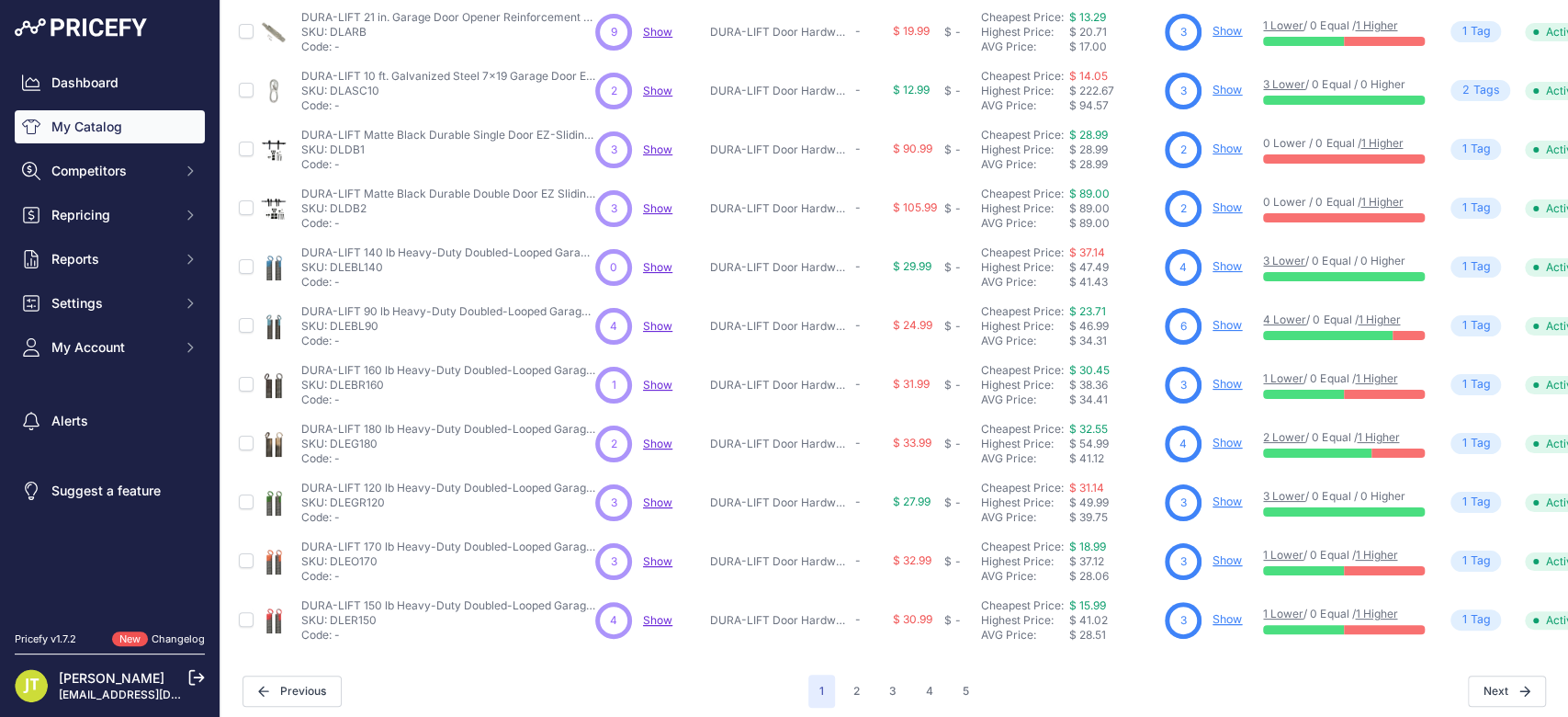
scroll to position [405, 0]
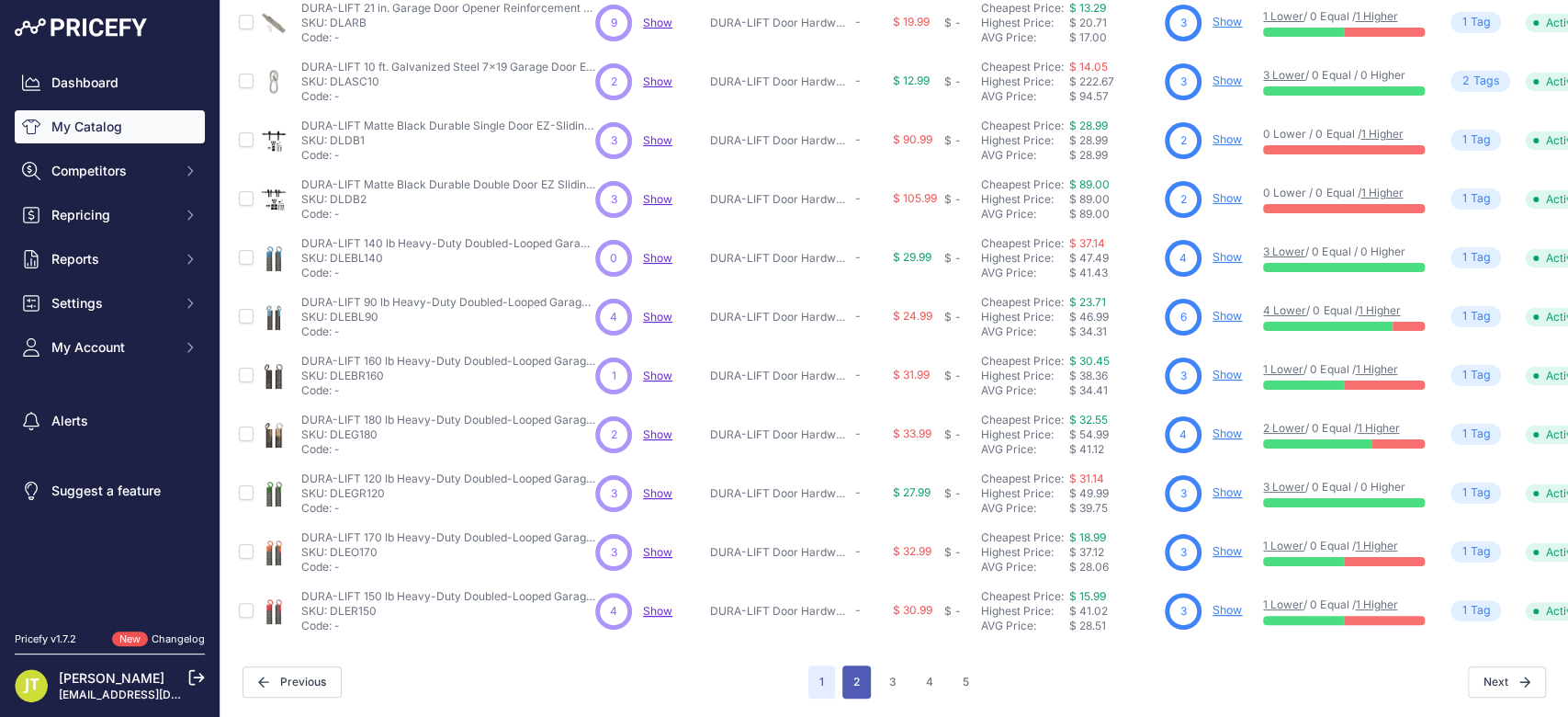
click at [842, 665] on button "2" at bounding box center [856, 682] width 28 height 33
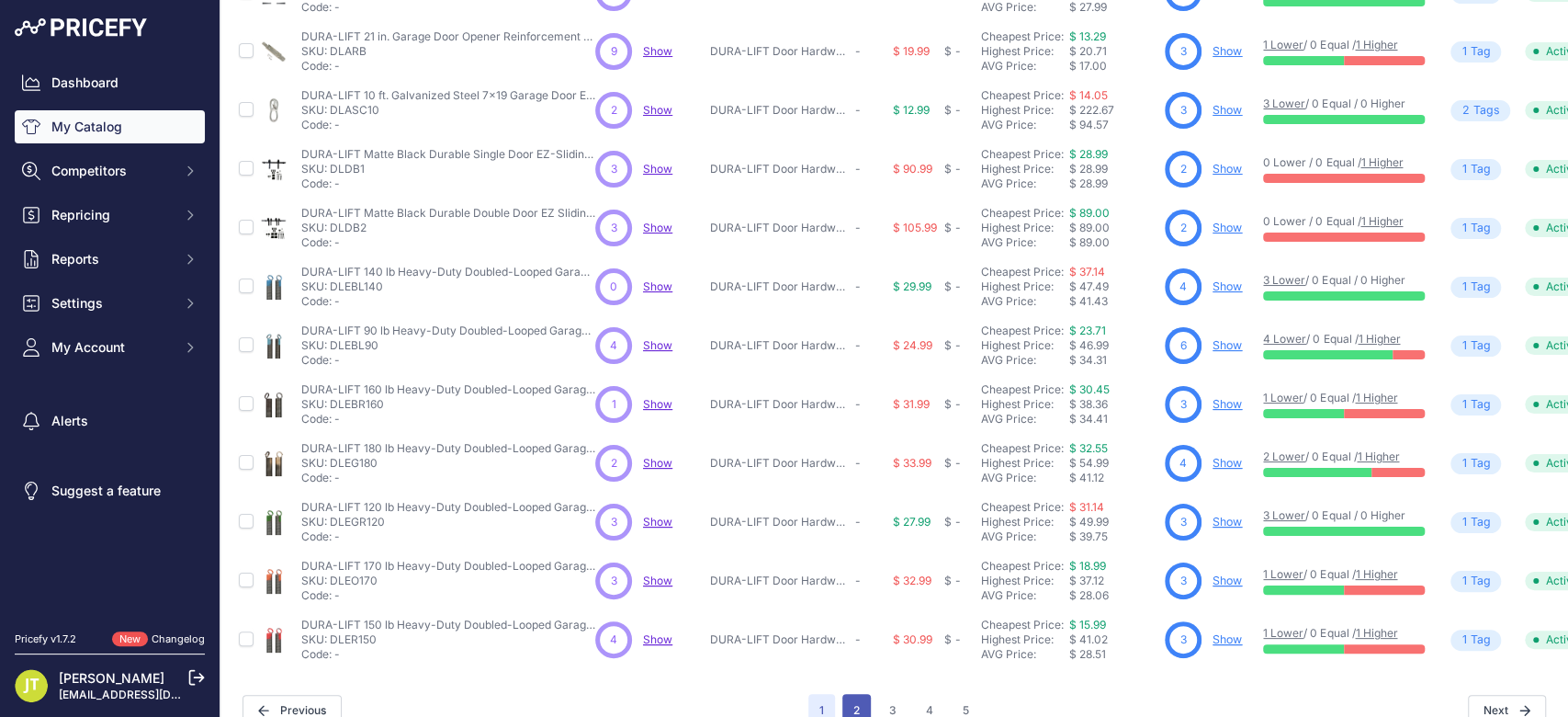
scroll to position [450, 0]
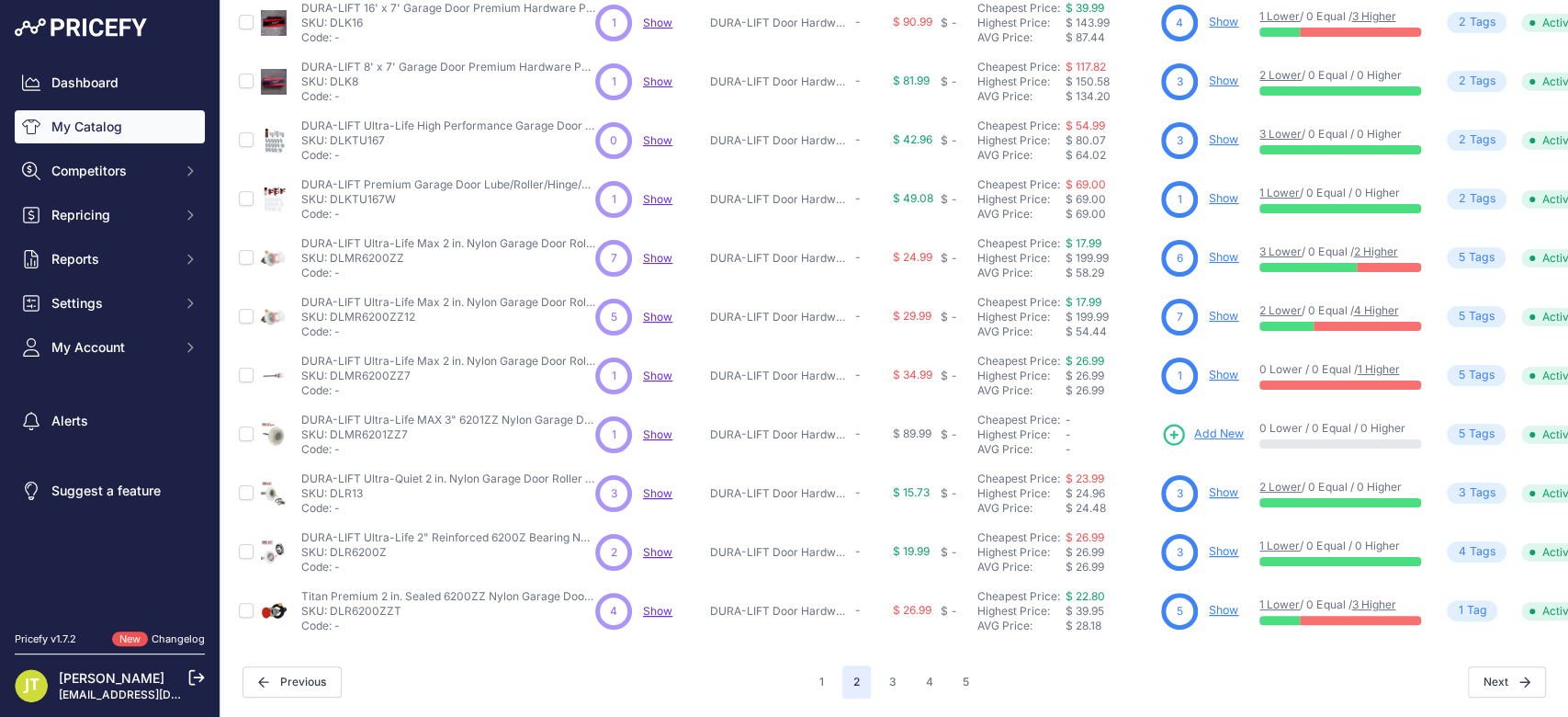
scroll to position [446, 0]
click at [887, 665] on button "3" at bounding box center [893, 682] width 29 height 33
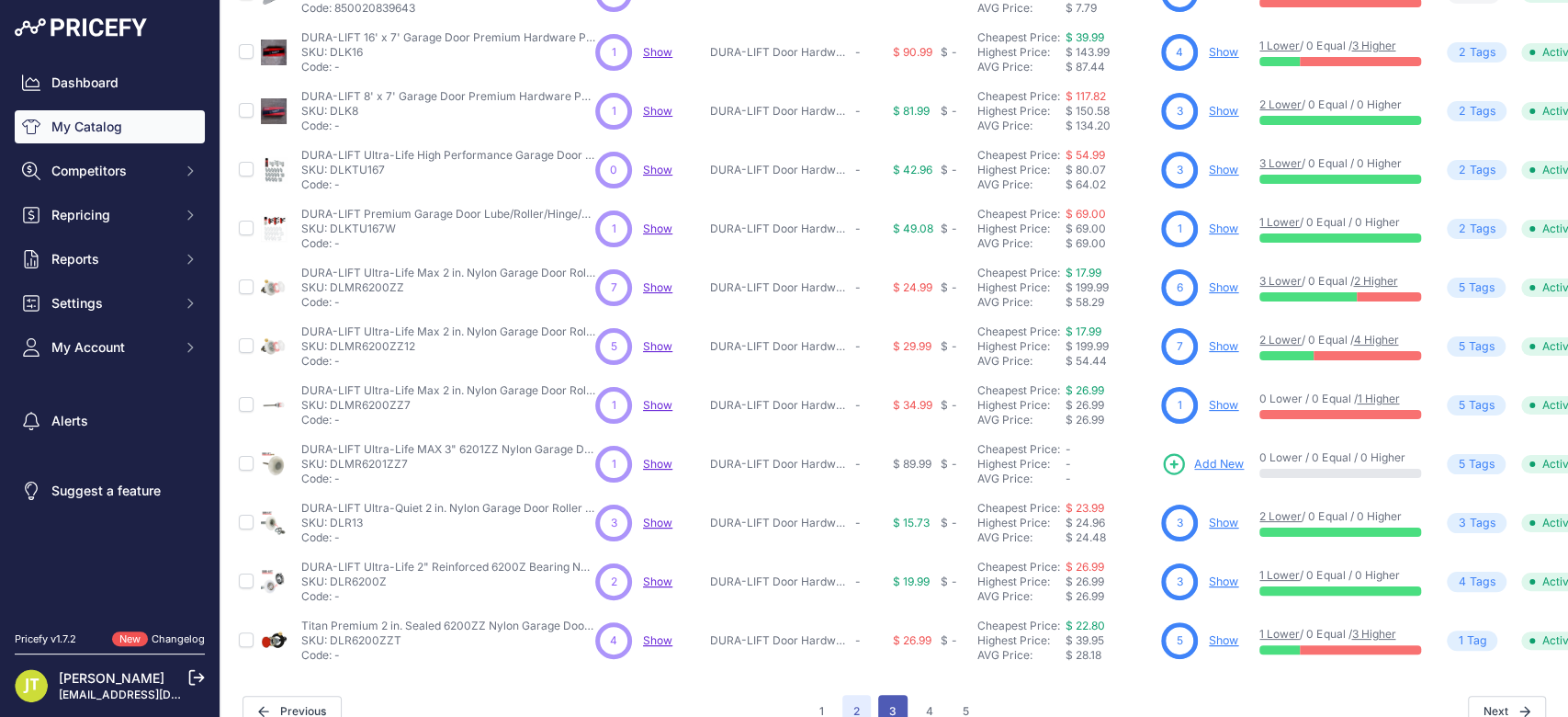
scroll to position [492, 0]
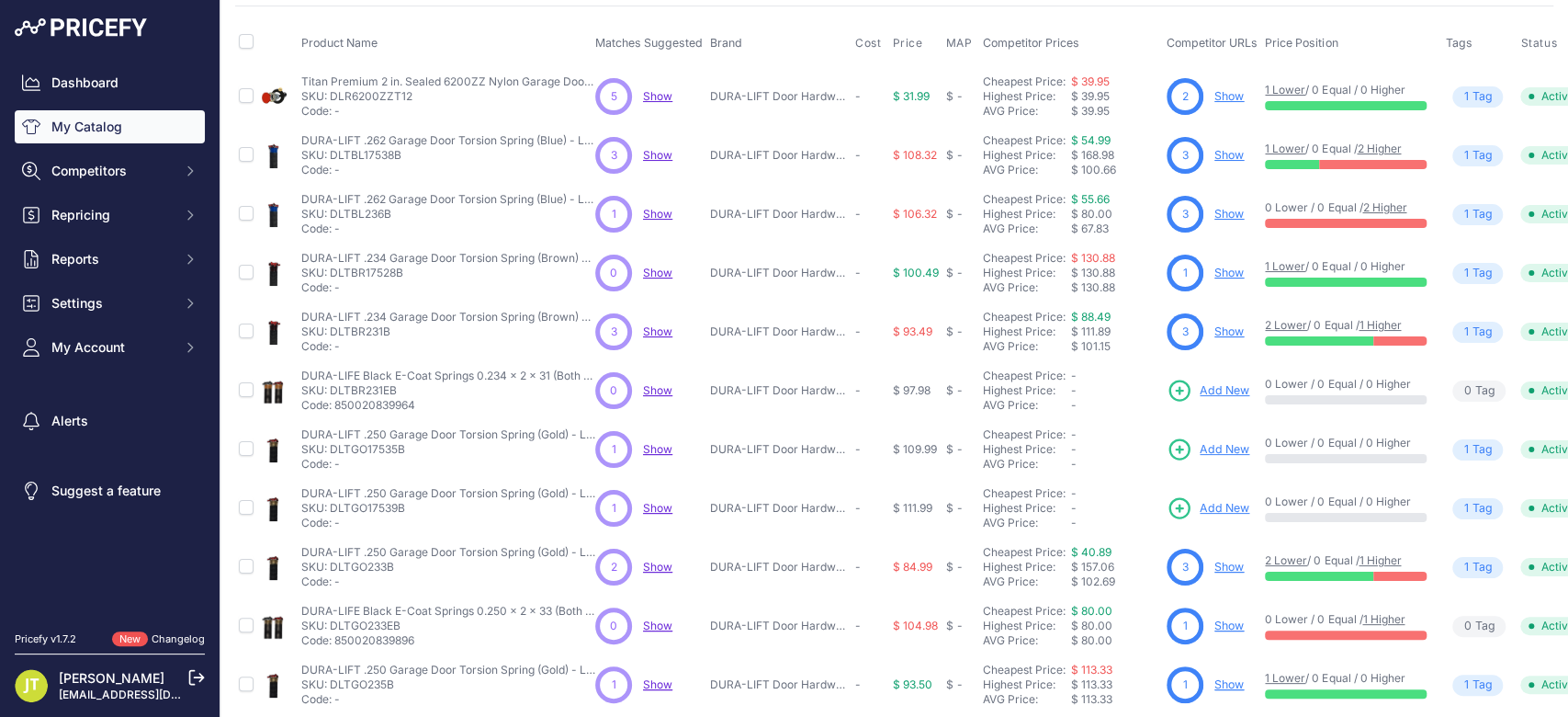
scroll to position [119, 0]
click at [1224, 277] on link "Show" at bounding box center [1229, 273] width 29 height 14
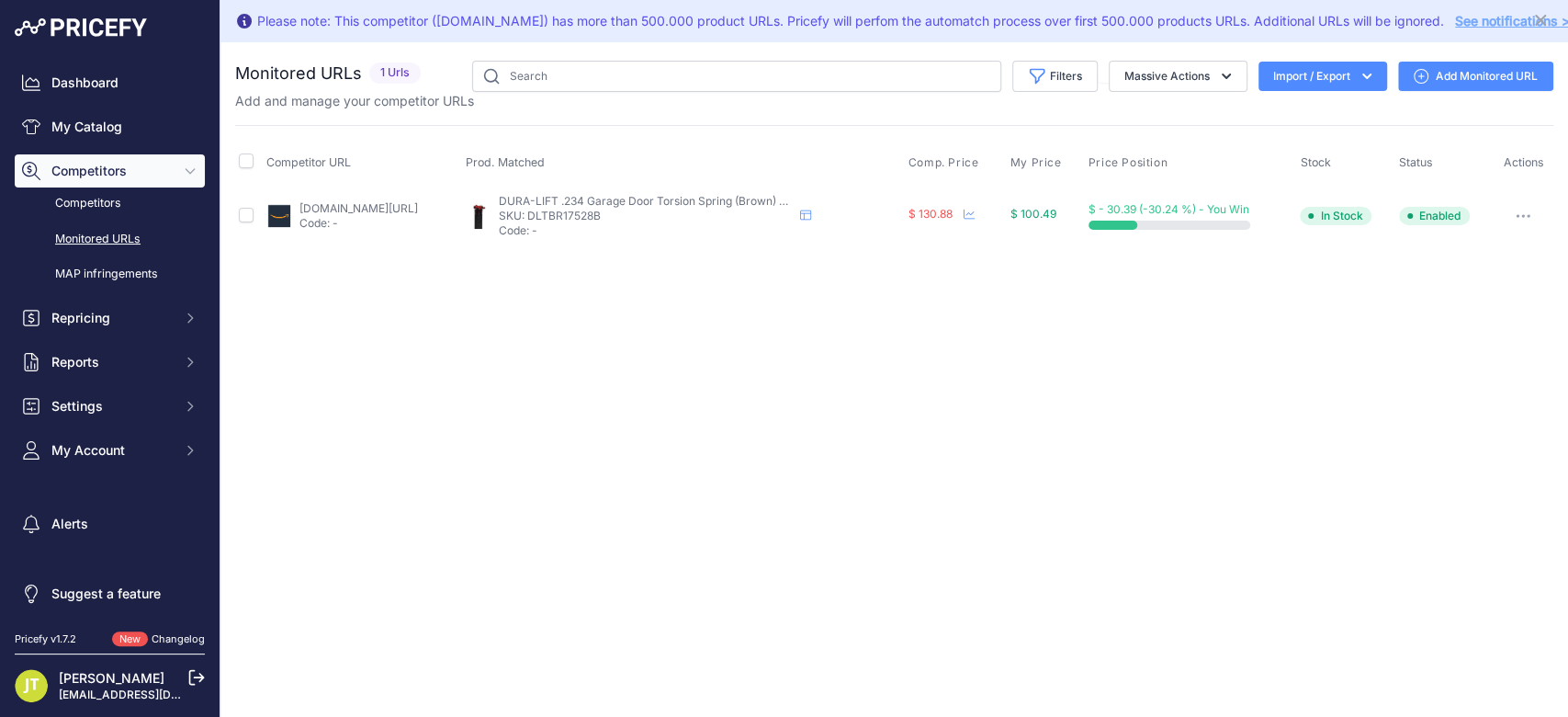
click at [1419, 83] on link "Add Monitored URL" at bounding box center [1476, 76] width 156 height 29
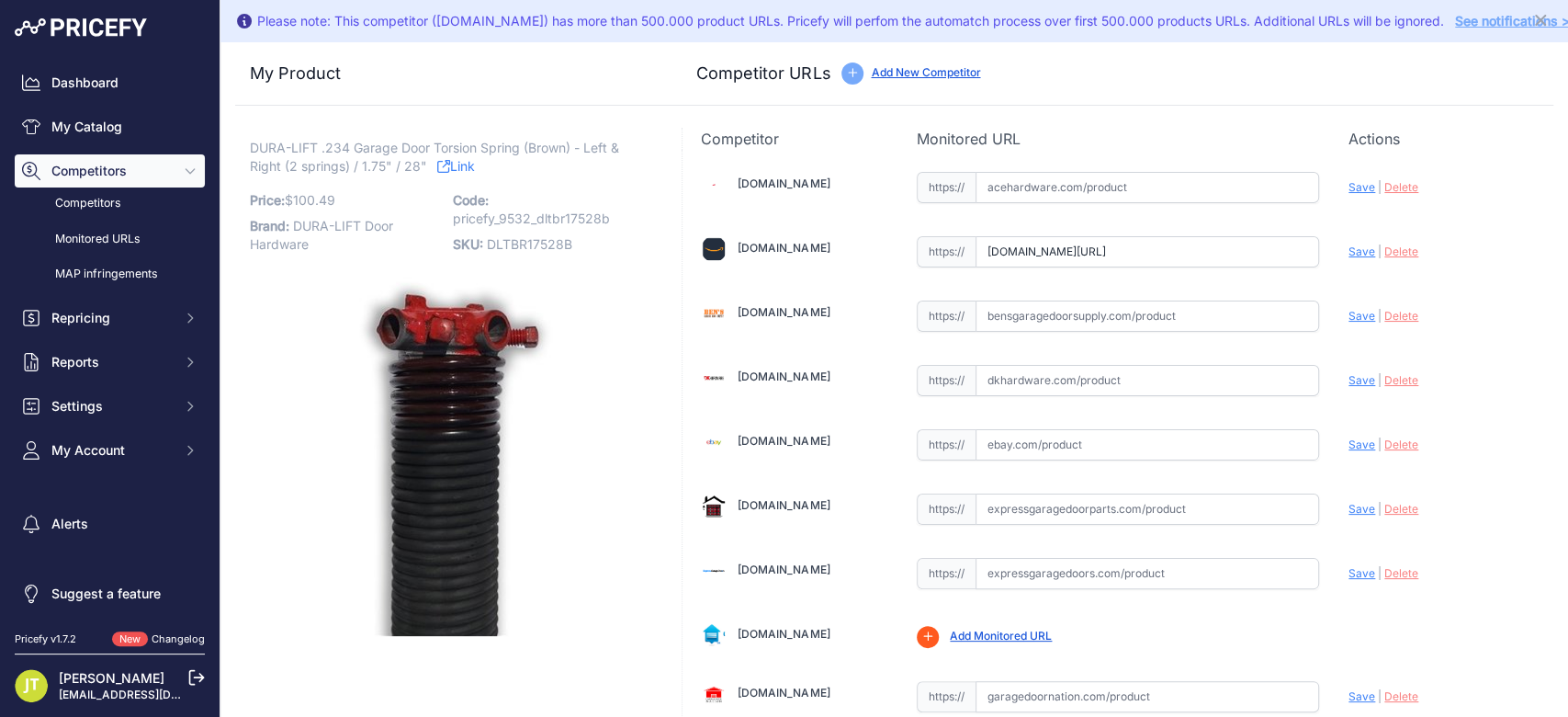
click at [919, 74] on link "Add New Competitor" at bounding box center [925, 72] width 109 height 14
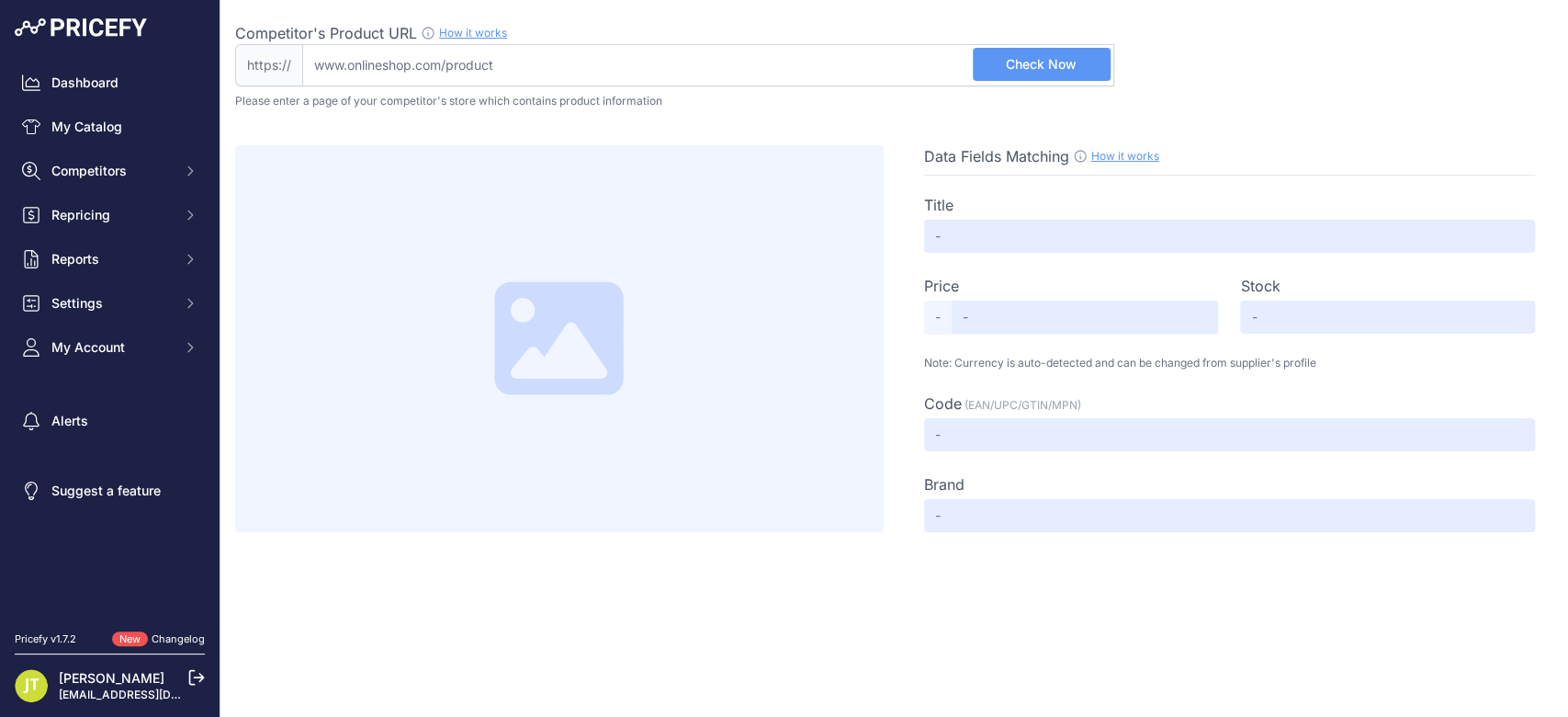
click at [807, 54] on input "Competitor's Product URL How it works In order to create your competitor's extr…" at bounding box center [708, 64] width 812 height 42
paste input "https://mygaragedoorparts.com/collections/garage-door-torsion-springs/products/…"
type input "mygaragedoorparts.com/collections/garage-door-torsion-springs/products/garage-d…"
click at [1063, 64] on span "Check Now" at bounding box center [1041, 64] width 71 height 18
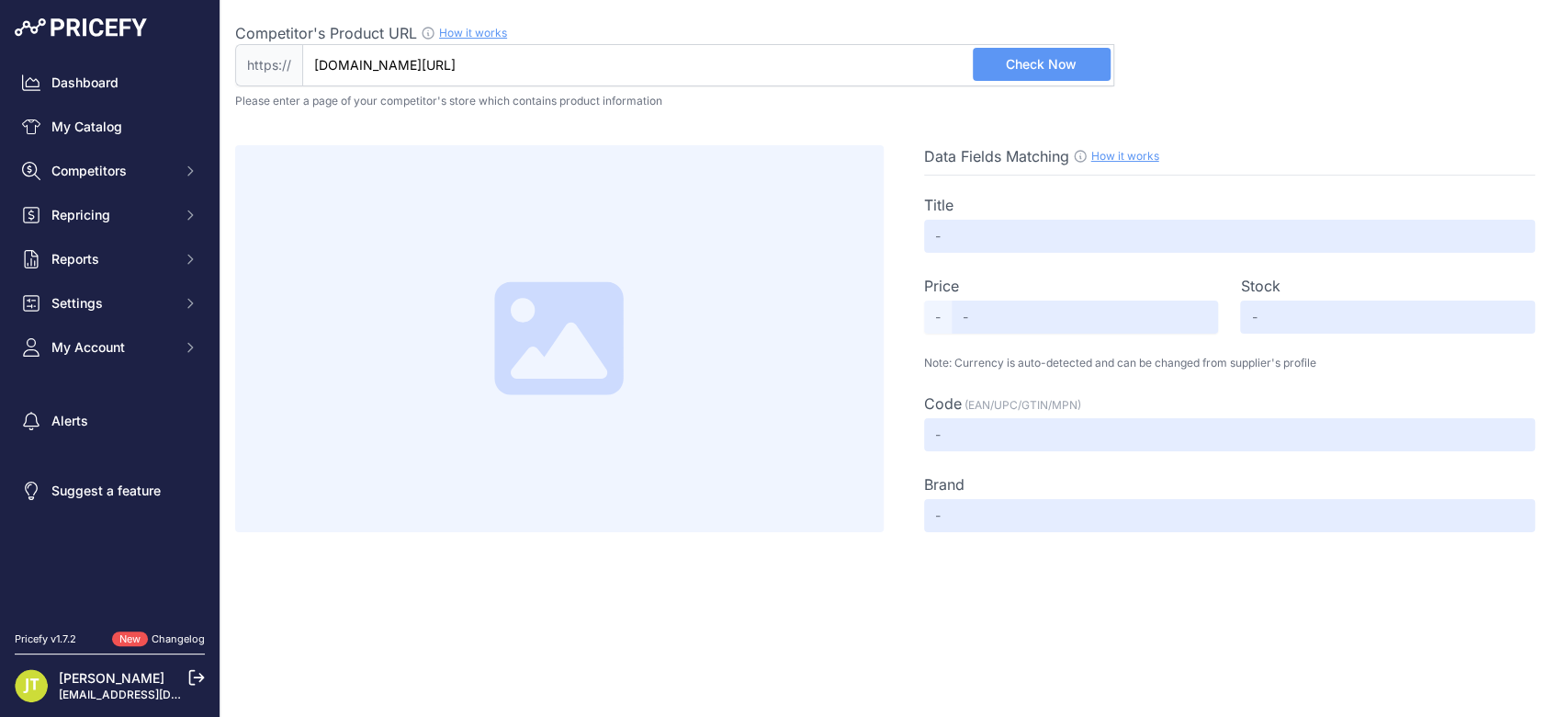
scroll to position [0, 0]
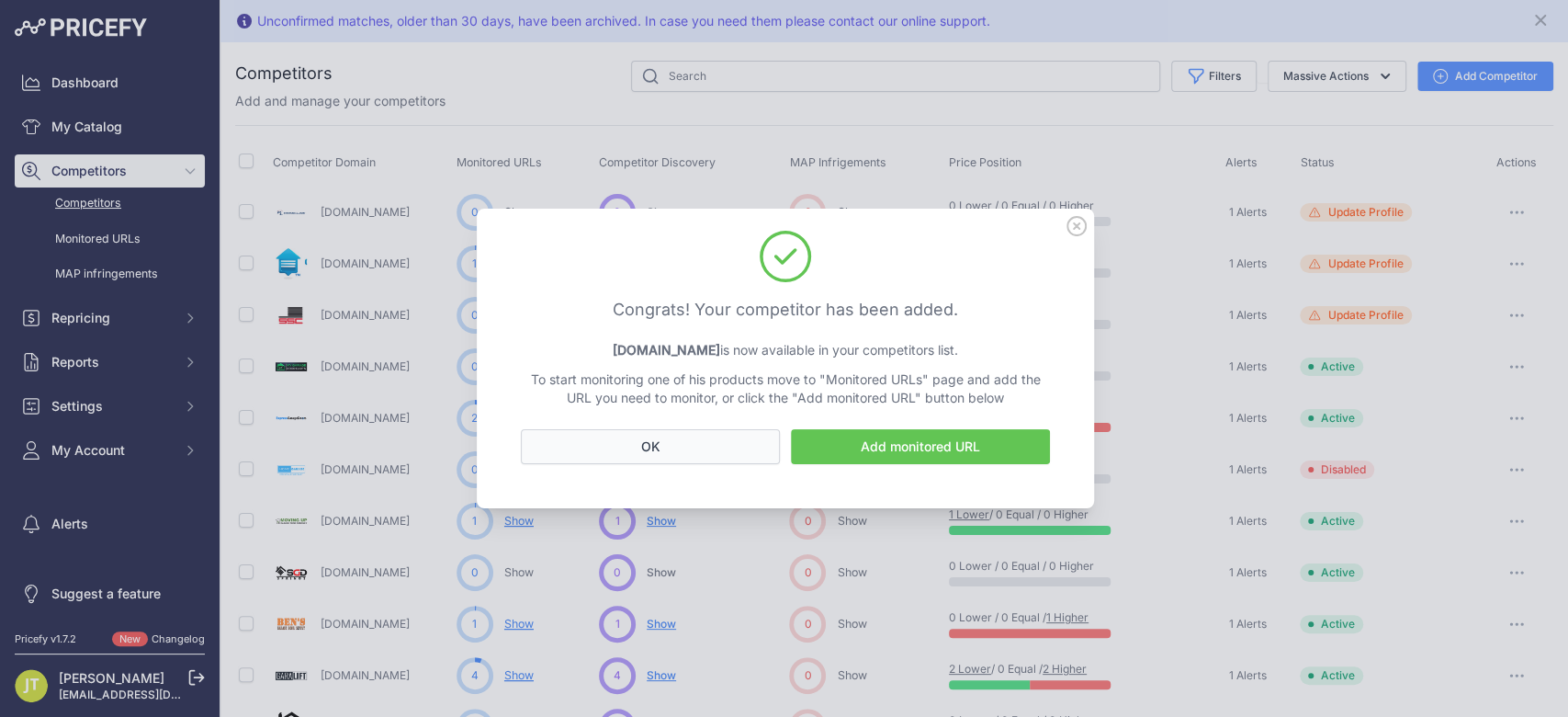
click at [687, 438] on button "OK" at bounding box center [650, 447] width 259 height 35
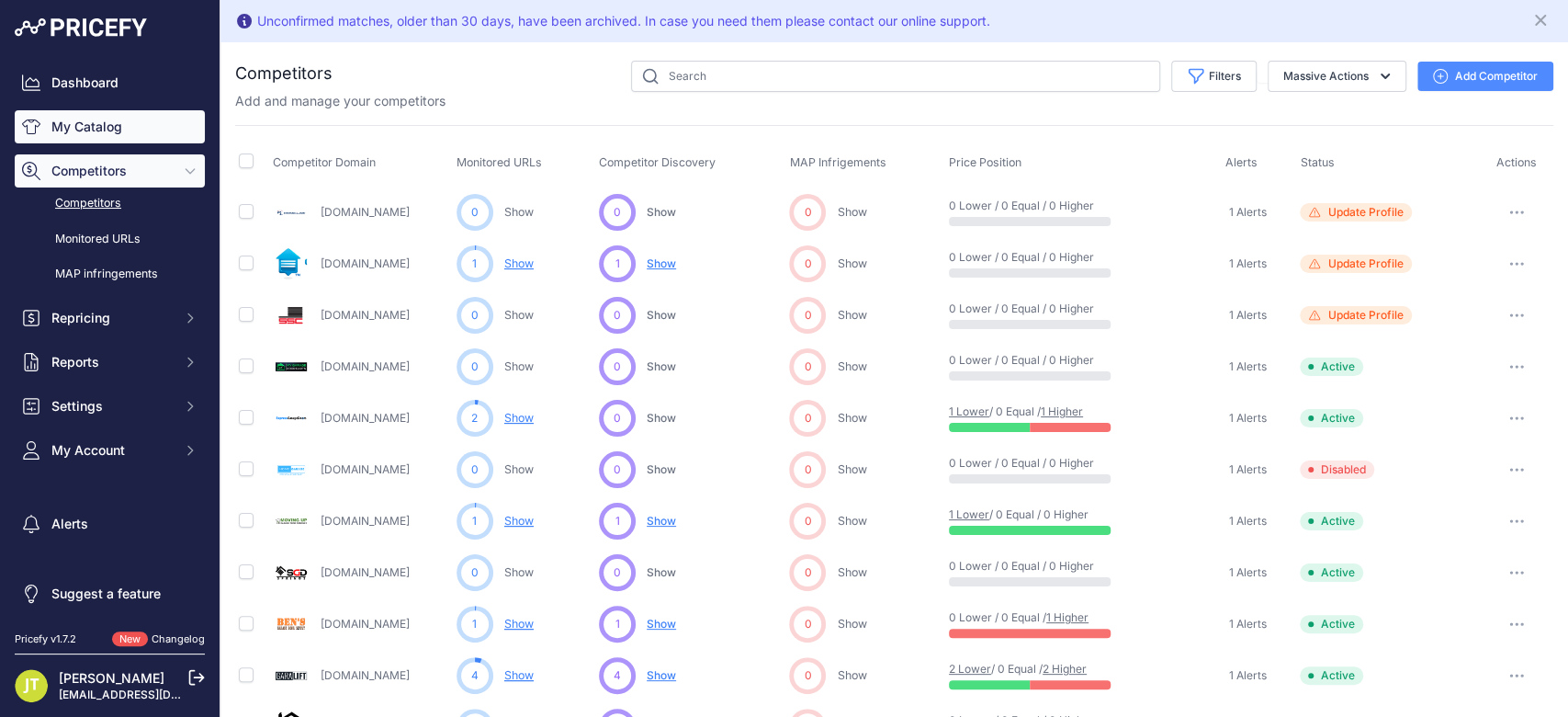
click at [88, 131] on link "My Catalog" at bounding box center [109, 126] width 190 height 33
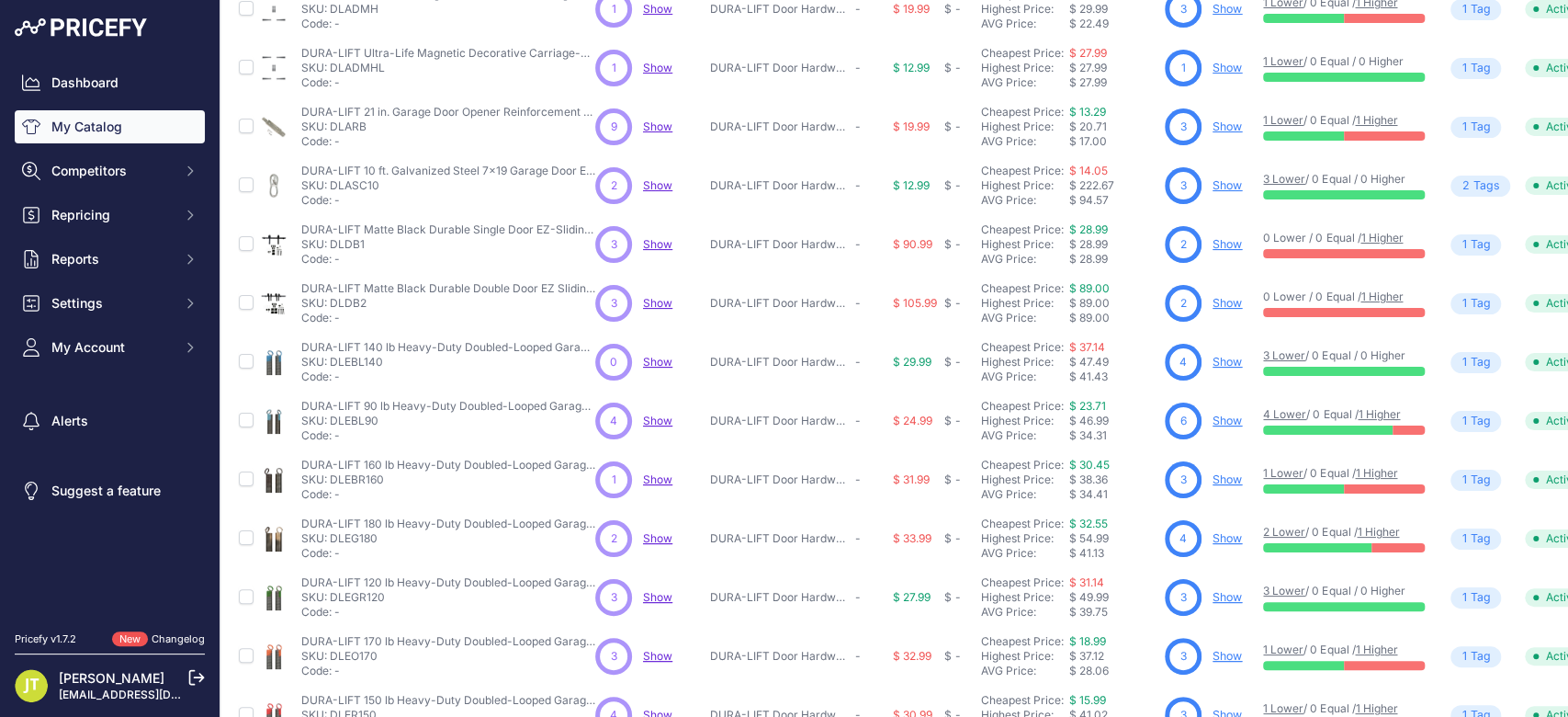
scroll to position [446, 0]
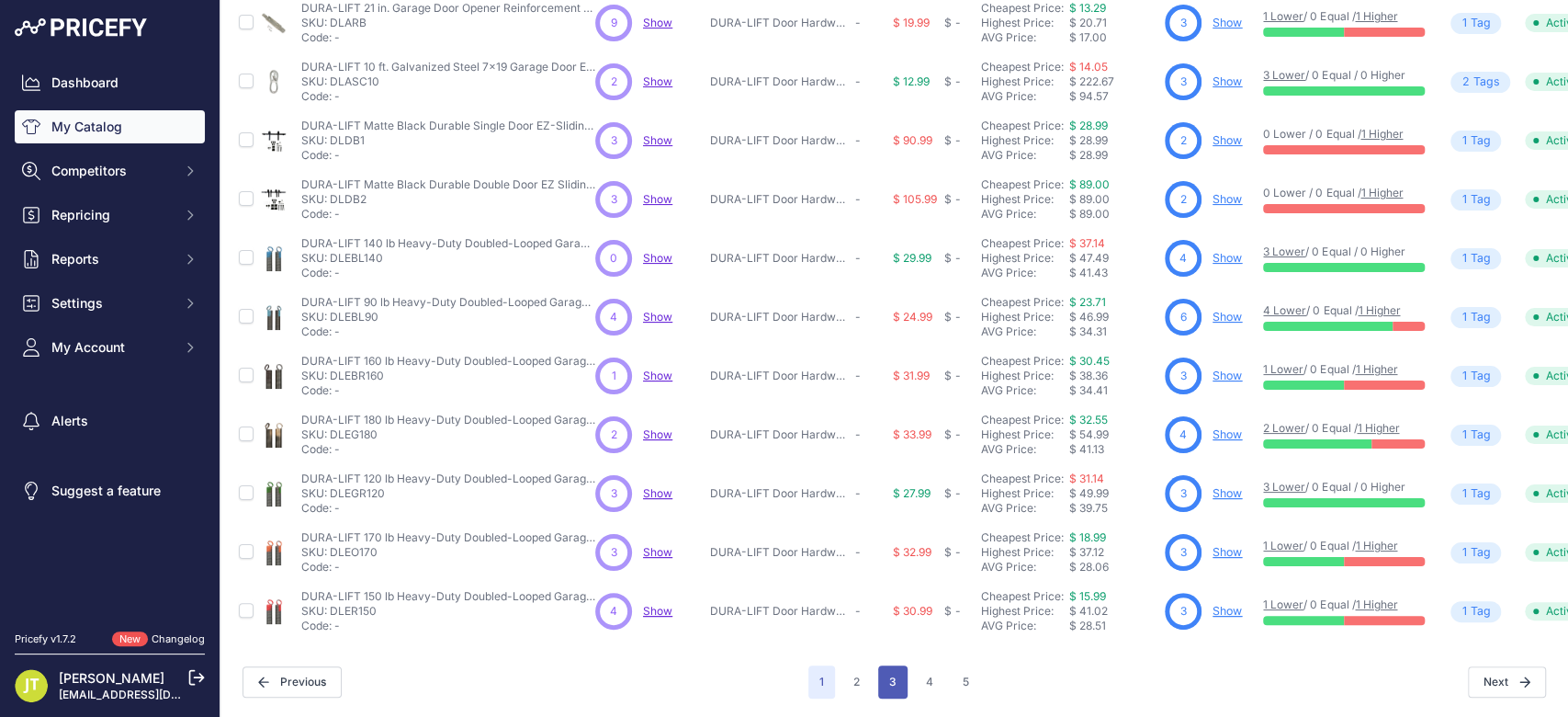
click at [885, 665] on button "3" at bounding box center [893, 682] width 29 height 33
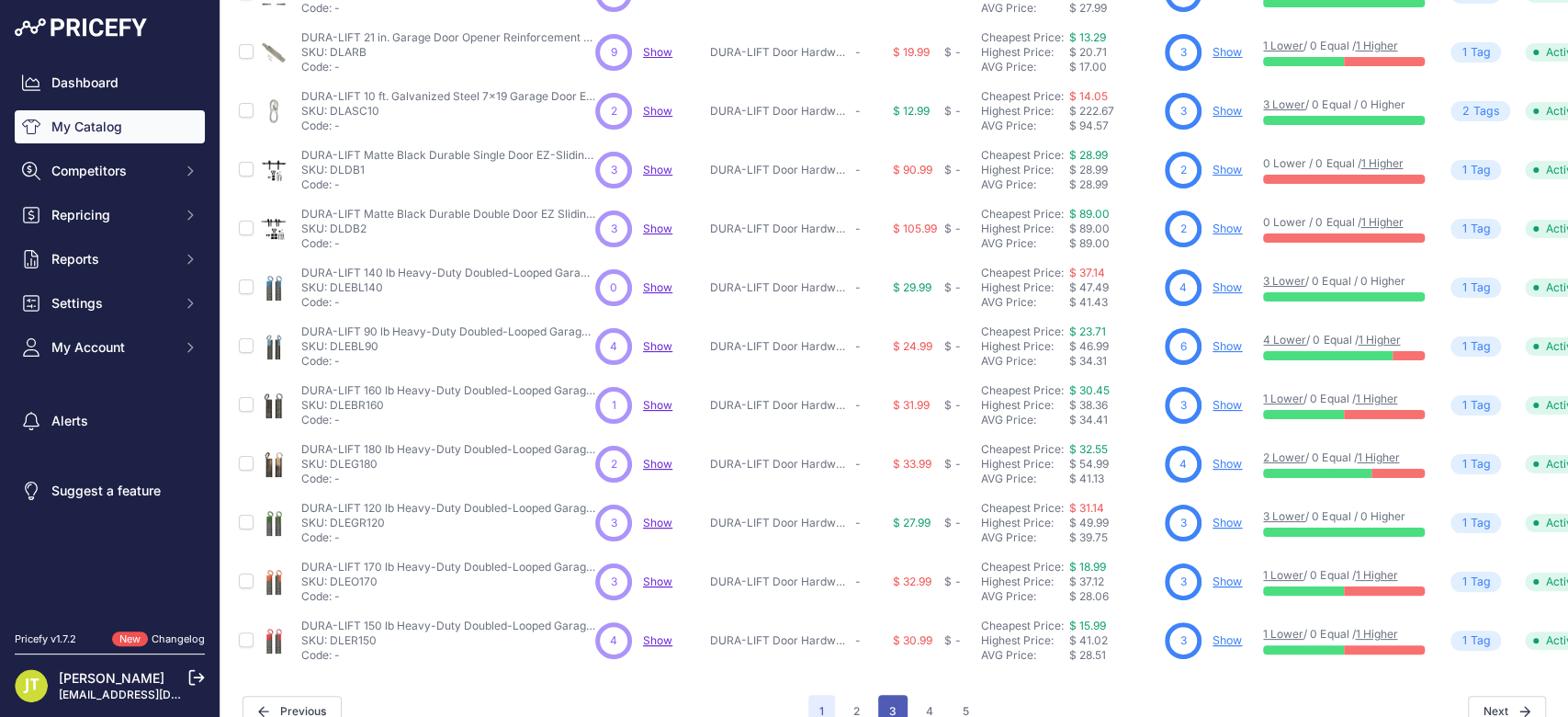
scroll to position [492, 0]
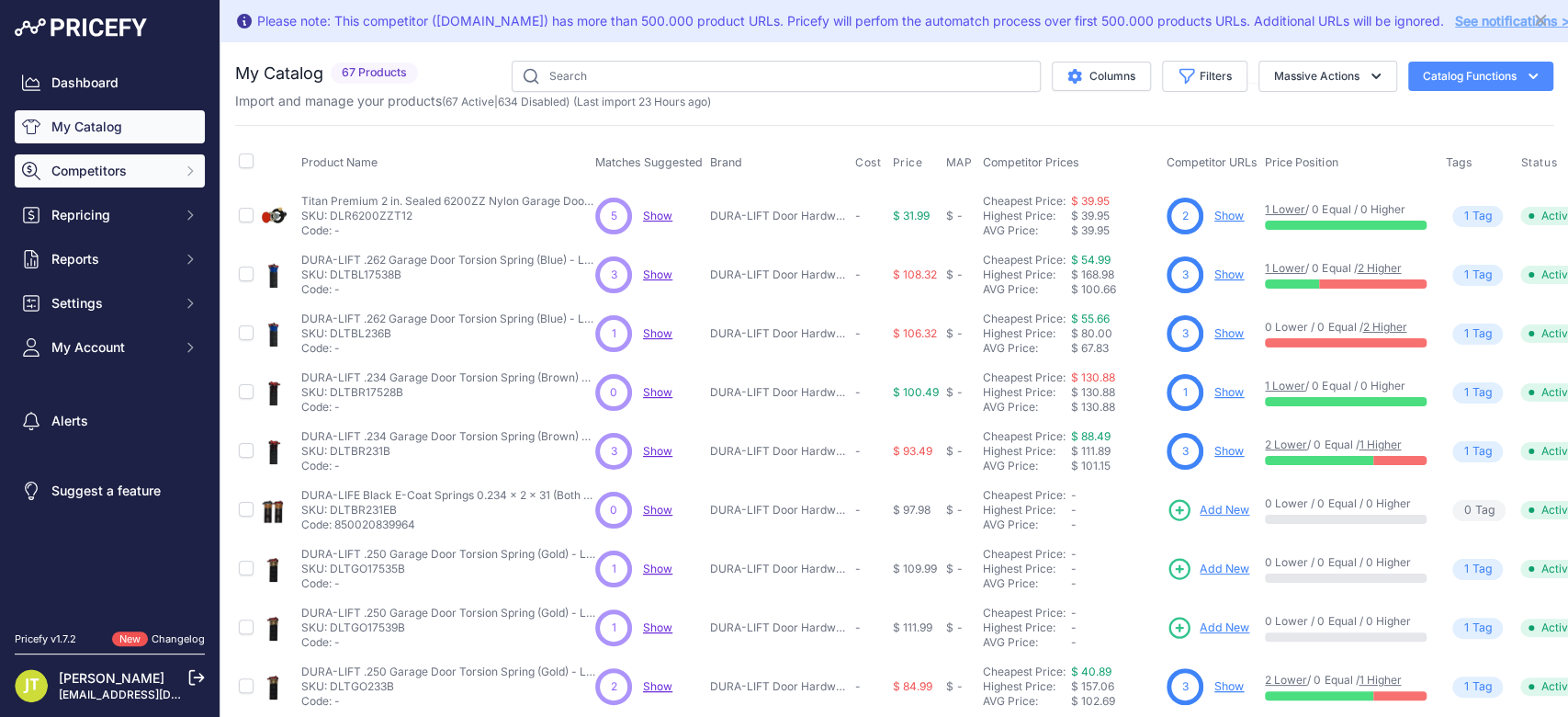
click at [161, 185] on button "Competitors" at bounding box center [109, 171] width 190 height 33
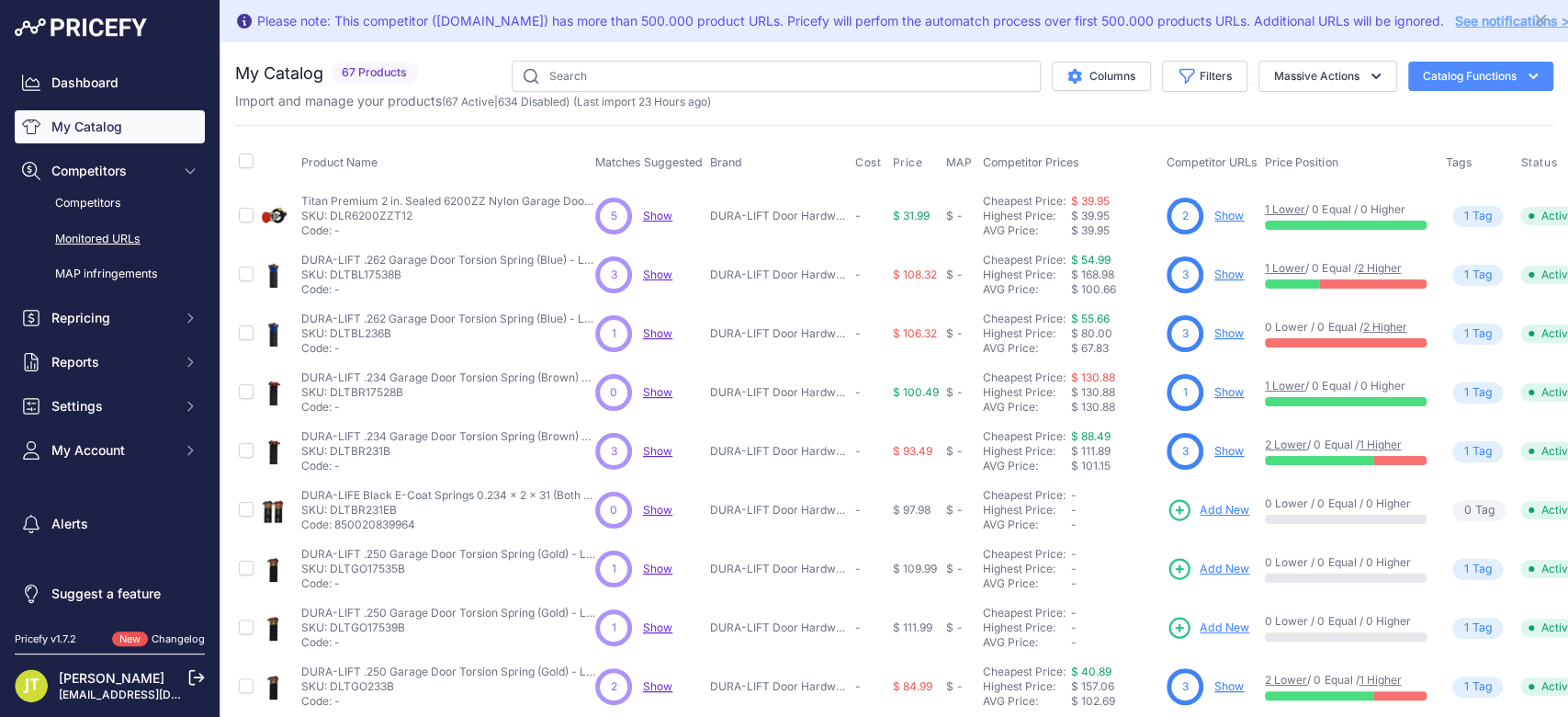
click at [121, 237] on link "Monitored URLs" at bounding box center [109, 238] width 190 height 32
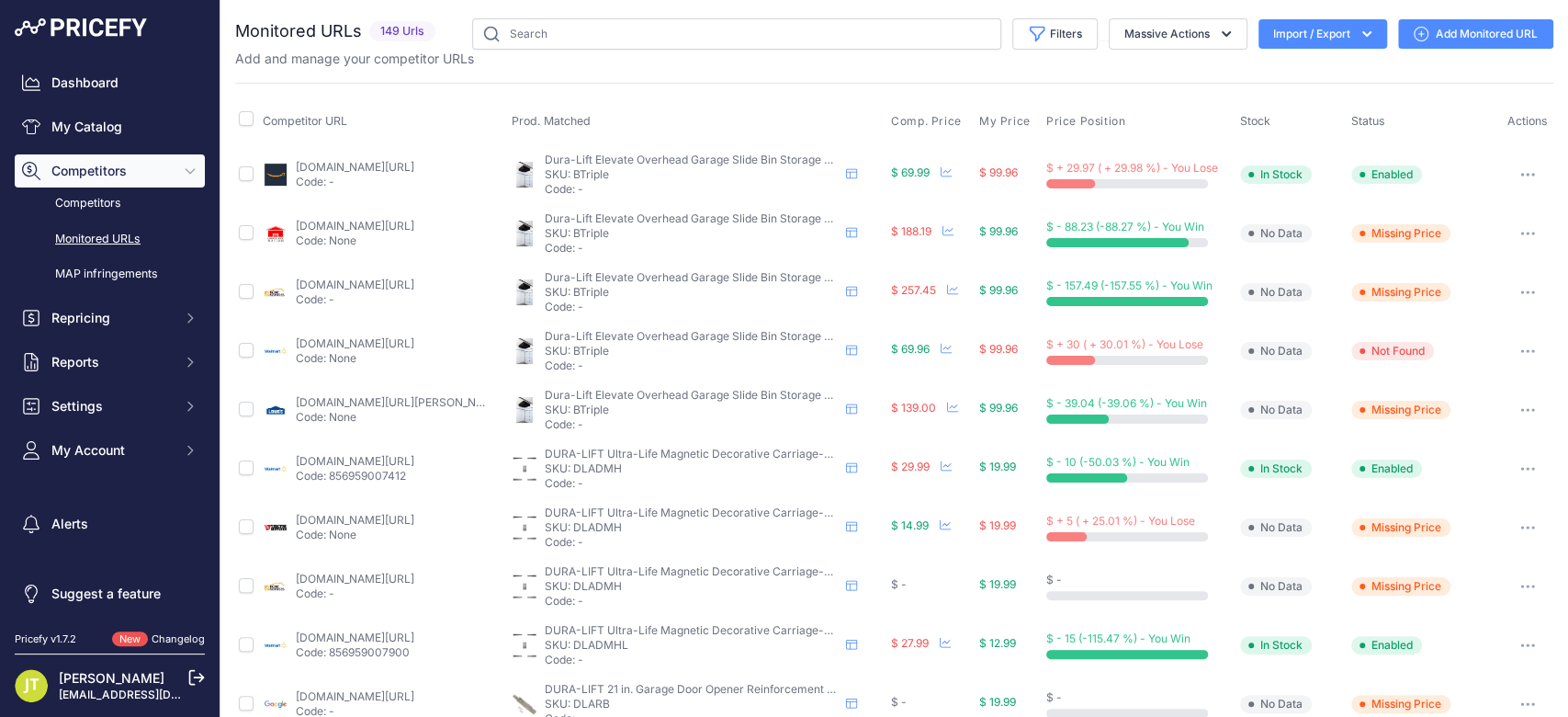
click at [1479, 43] on link "Add Monitored URL" at bounding box center [1476, 34] width 156 height 29
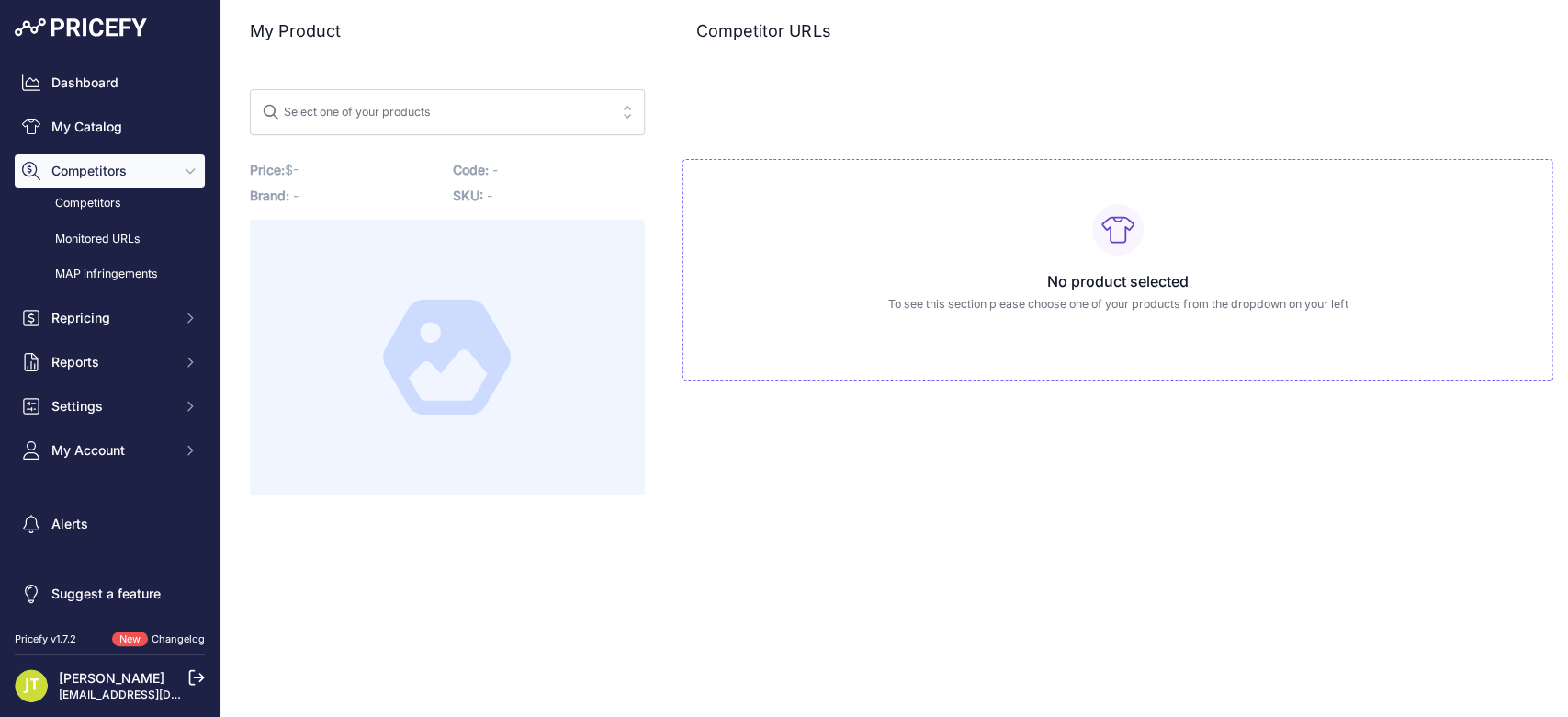
click at [601, 133] on button "Select one of your products" at bounding box center [447, 112] width 395 height 46
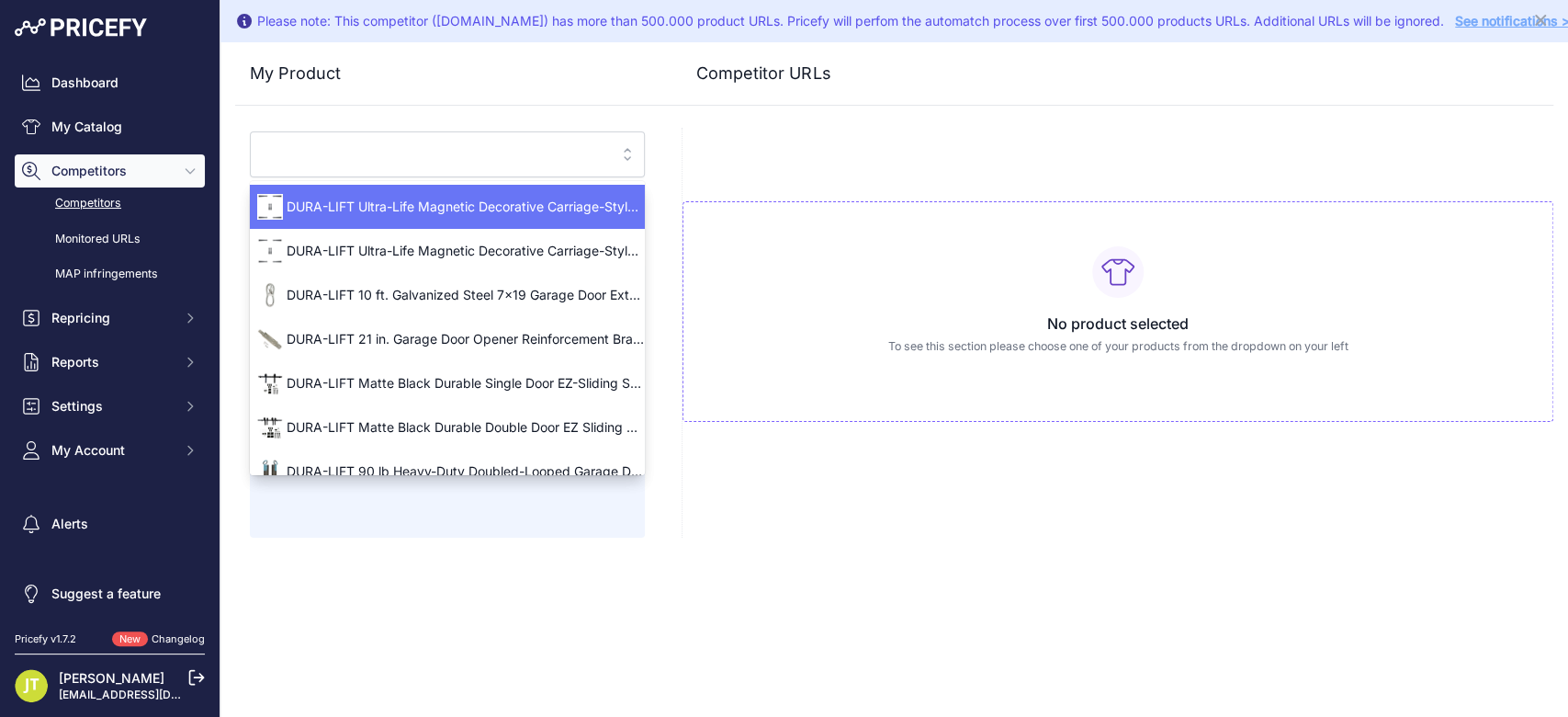
click at [119, 206] on link "Competitors" at bounding box center [109, 203] width 190 height 32
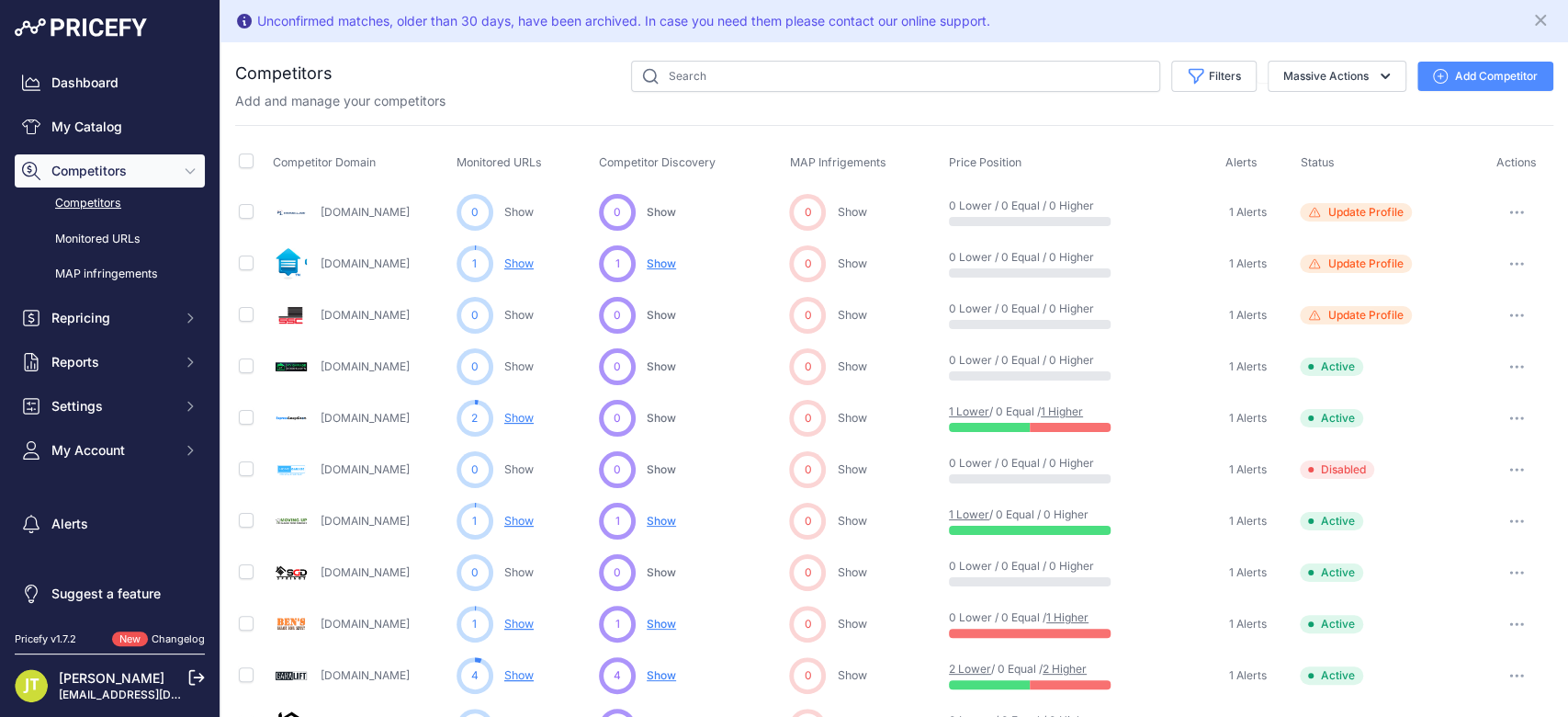
click at [1433, 69] on icon "button" at bounding box center [1440, 76] width 15 height 15
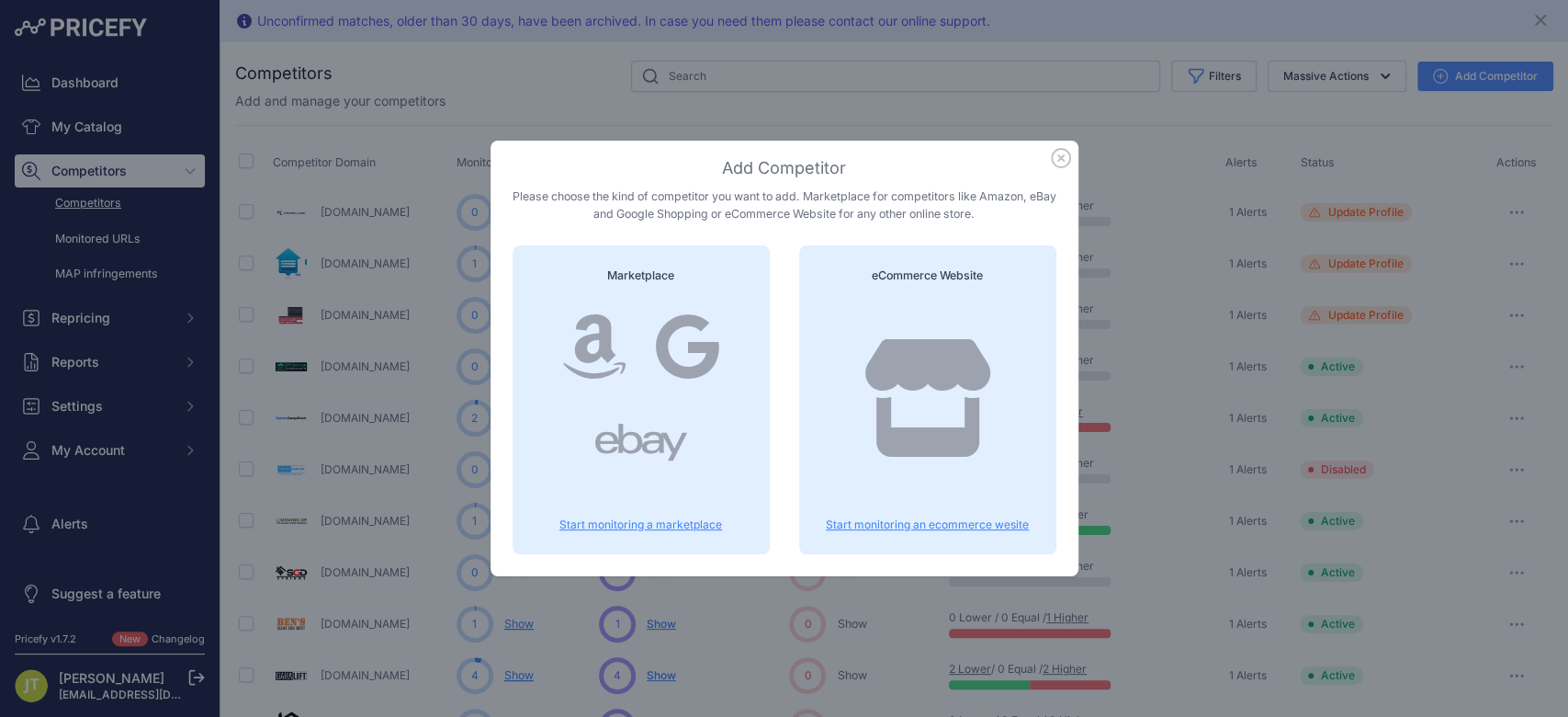
click at [925, 355] on icon at bounding box center [927, 397] width 125 height 118
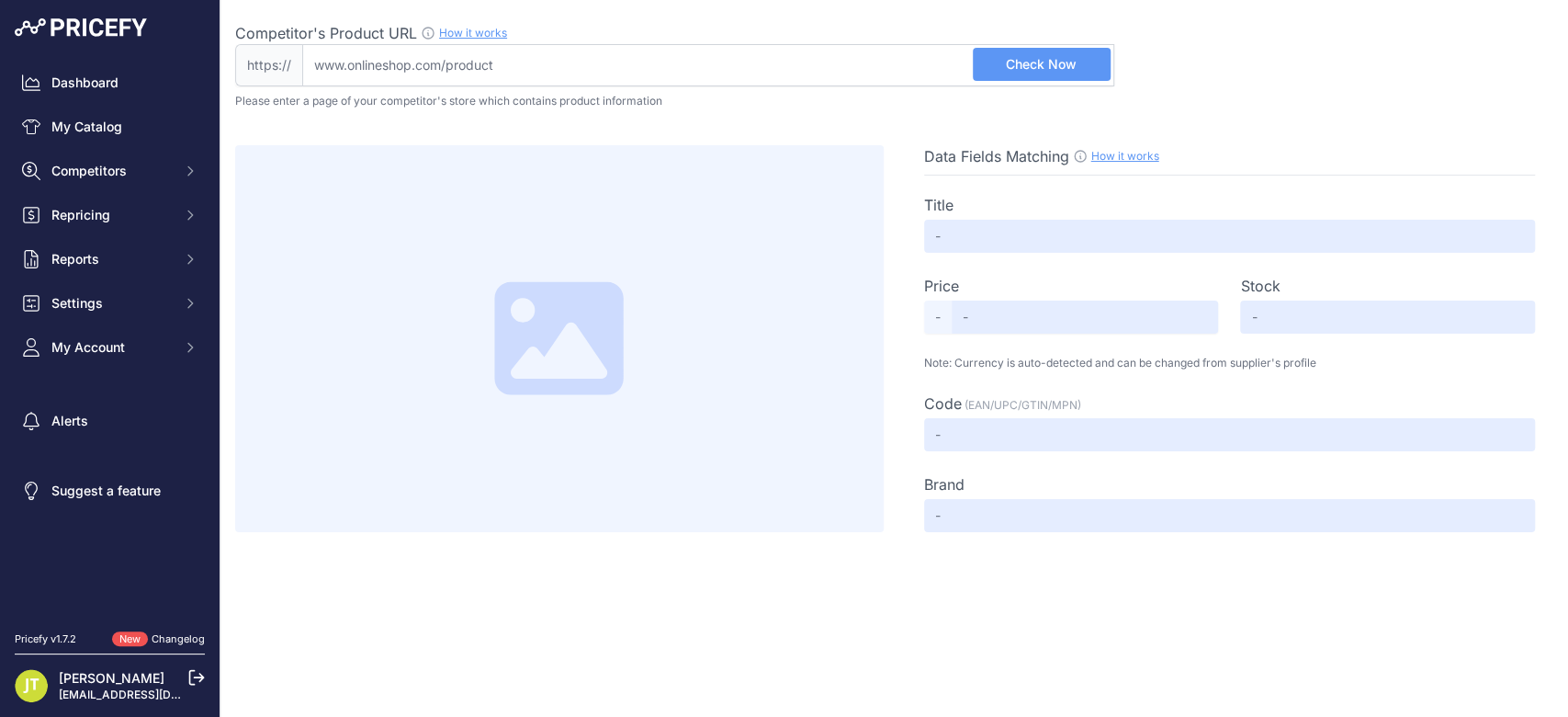
click at [389, 59] on input "Competitor's Product URL How it works In order to create your competitor's extr…" at bounding box center [708, 64] width 812 height 42
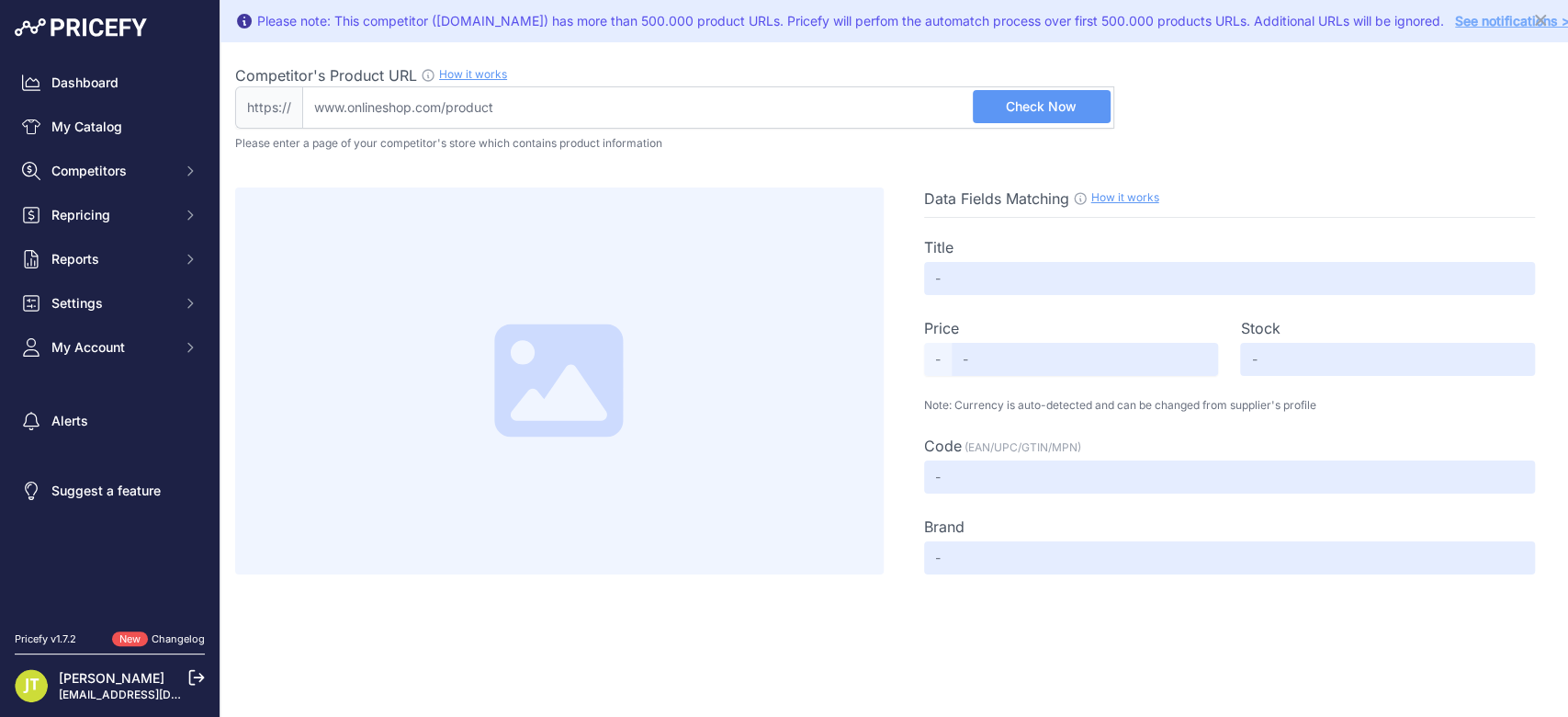
paste input "https://www.vevor.com/s/garage-springs"
type input "www.vevor.com/s/garage-springs"
click at [1038, 107] on span "Check Now" at bounding box center [1041, 106] width 71 height 18
type input "Shop the Best Selection of garage springs Products | VEVOR US"
type input "Not Found"
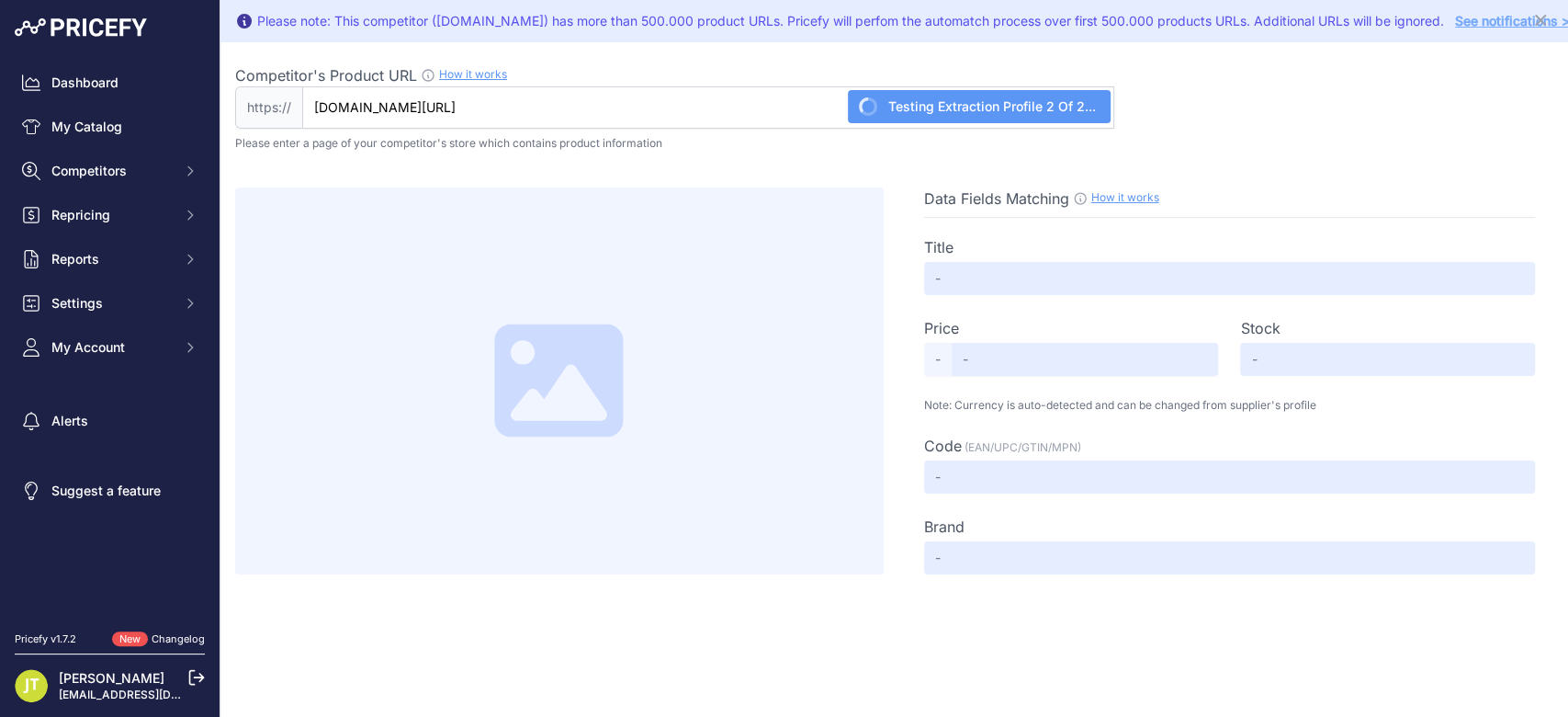
type input "Not Found"
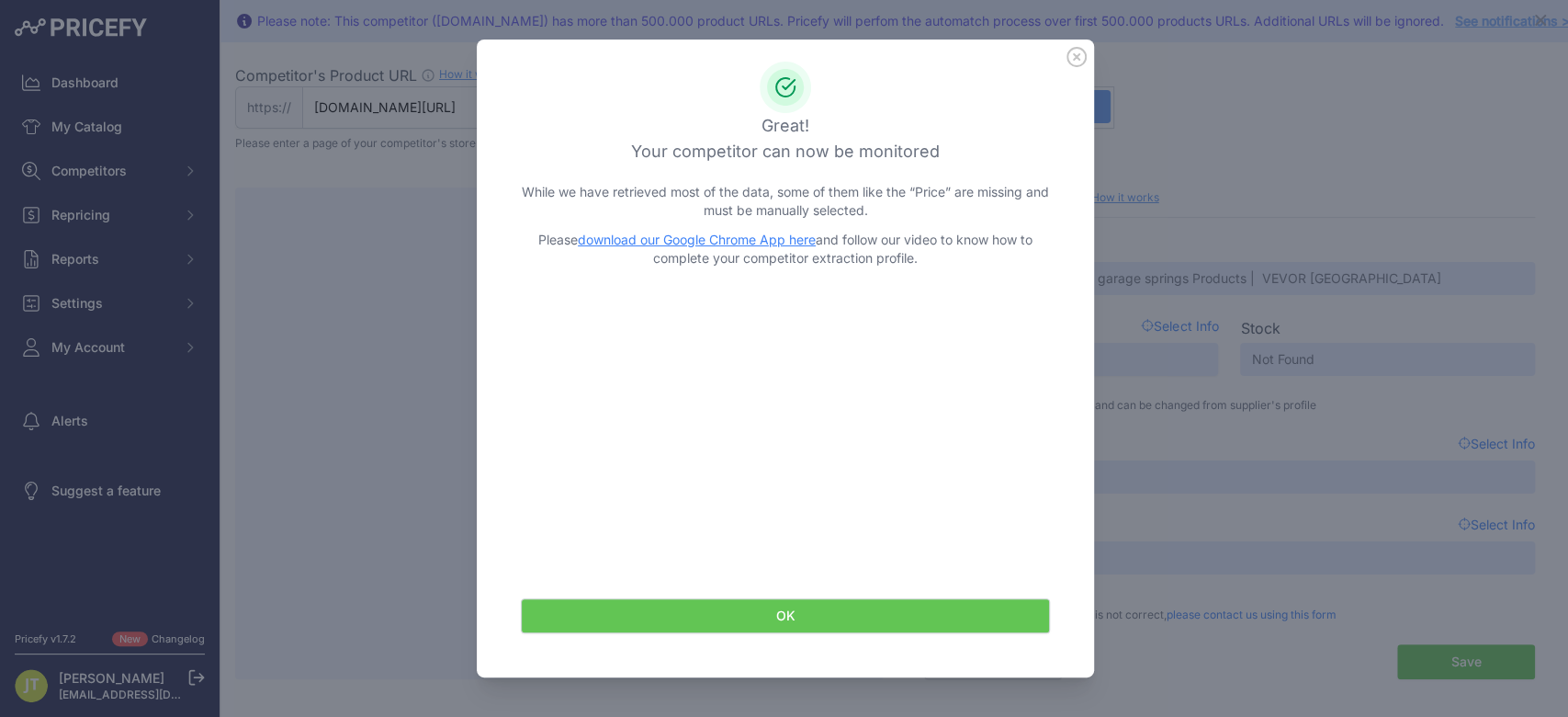
click at [898, 617] on button "OK" at bounding box center [785, 616] width 529 height 35
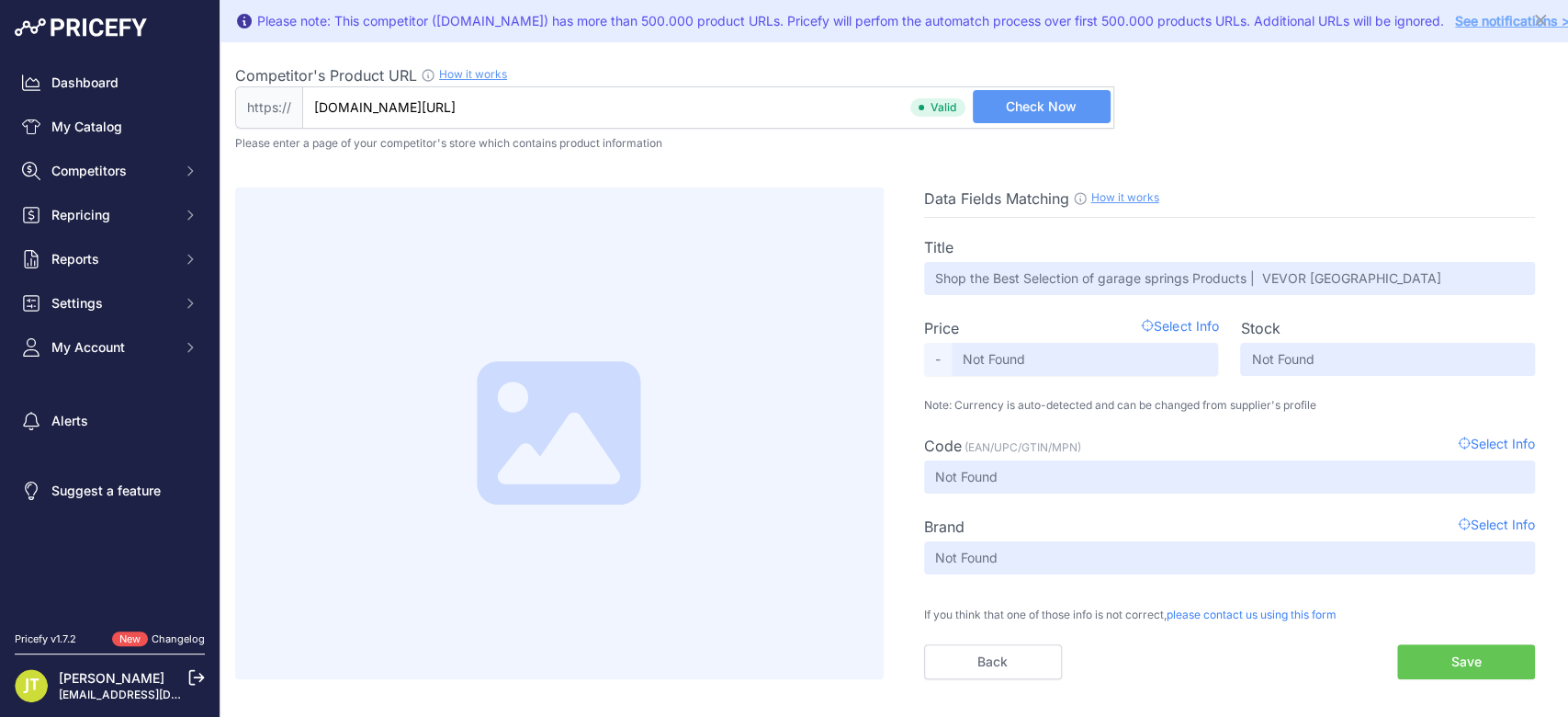
click at [1523, 661] on button "Save" at bounding box center [1466, 662] width 138 height 35
click at [1139, 193] on link "How it works" at bounding box center [1125, 197] width 68 height 14
click at [124, 166] on span "Competitors" at bounding box center [112, 170] width 121 height 18
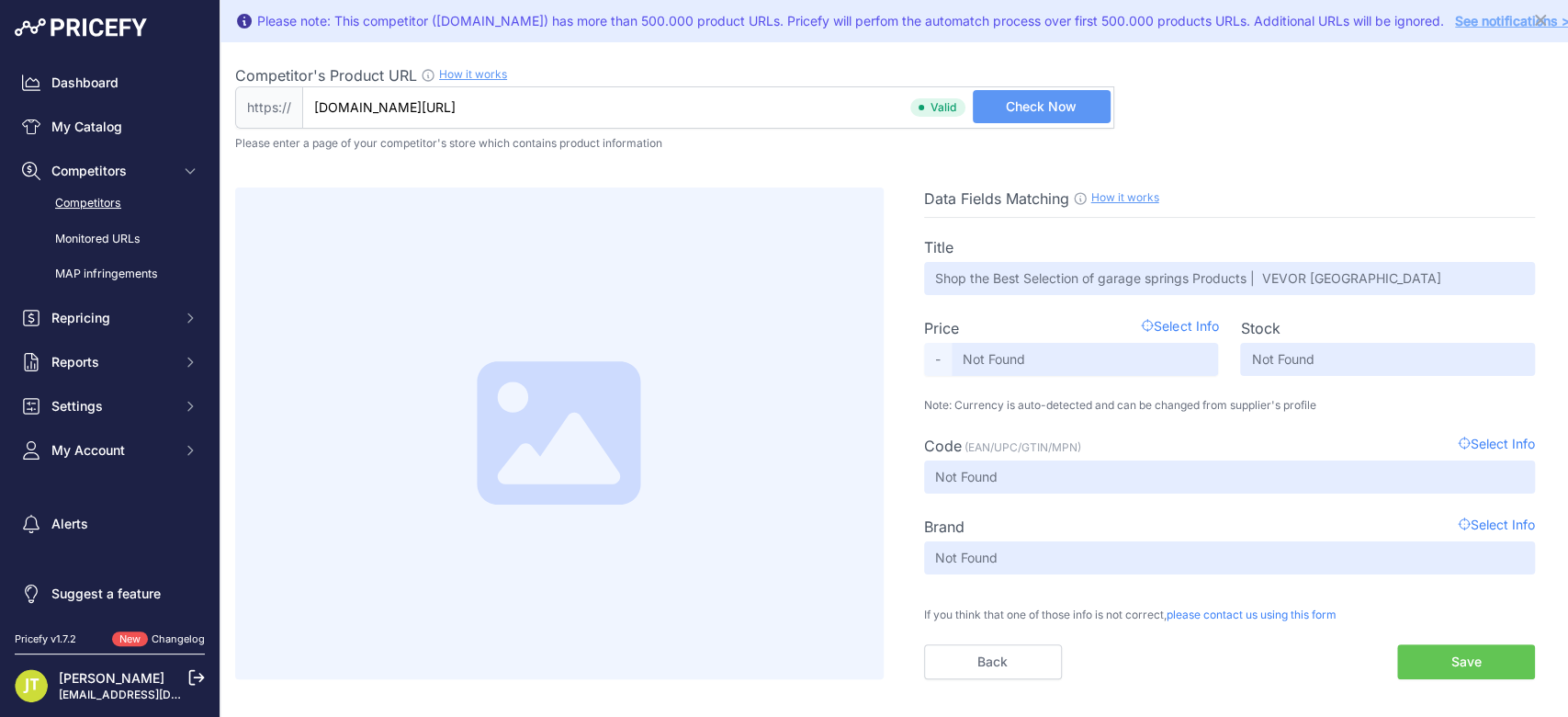
click at [105, 212] on link "Competitors" at bounding box center [109, 203] width 190 height 32
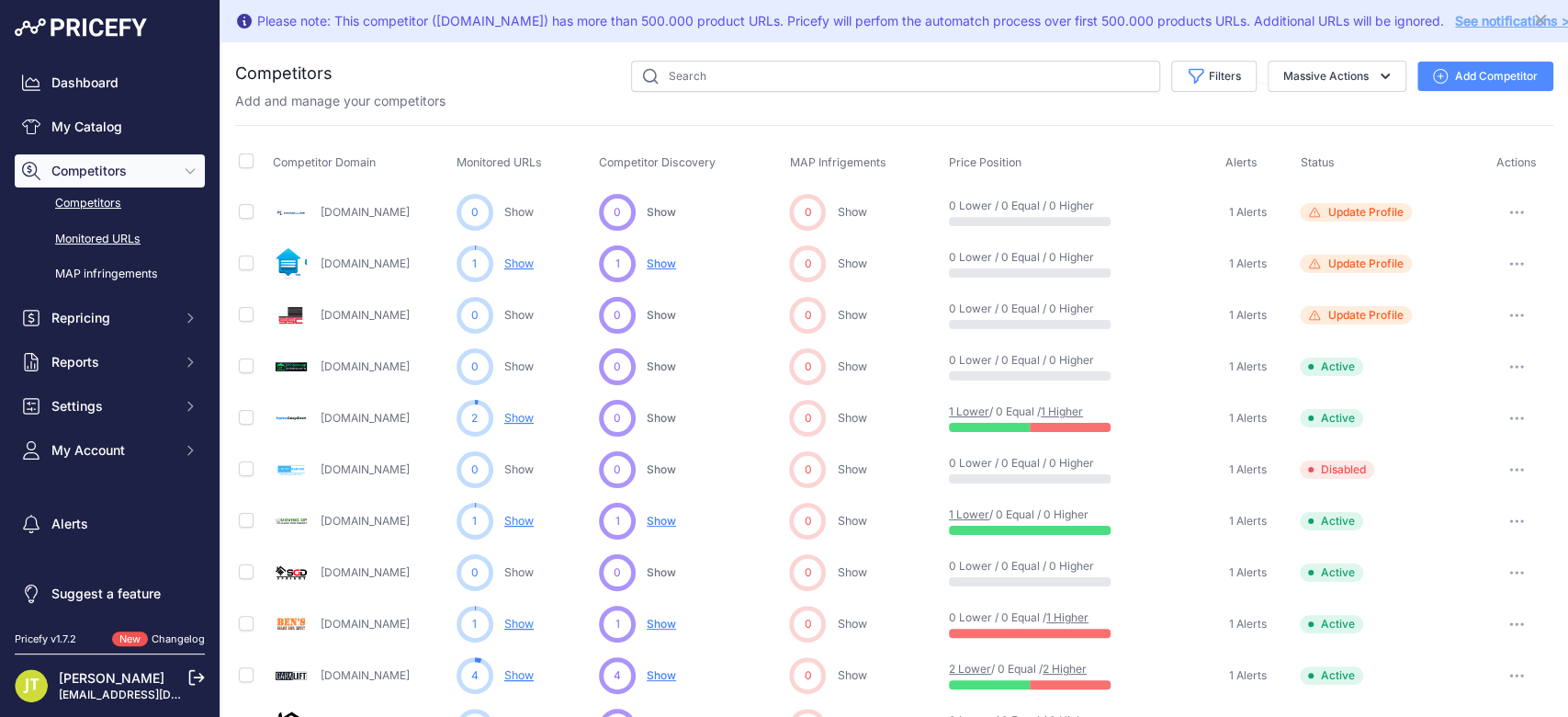
click at [123, 239] on link "Monitored URLs" at bounding box center [109, 238] width 190 height 32
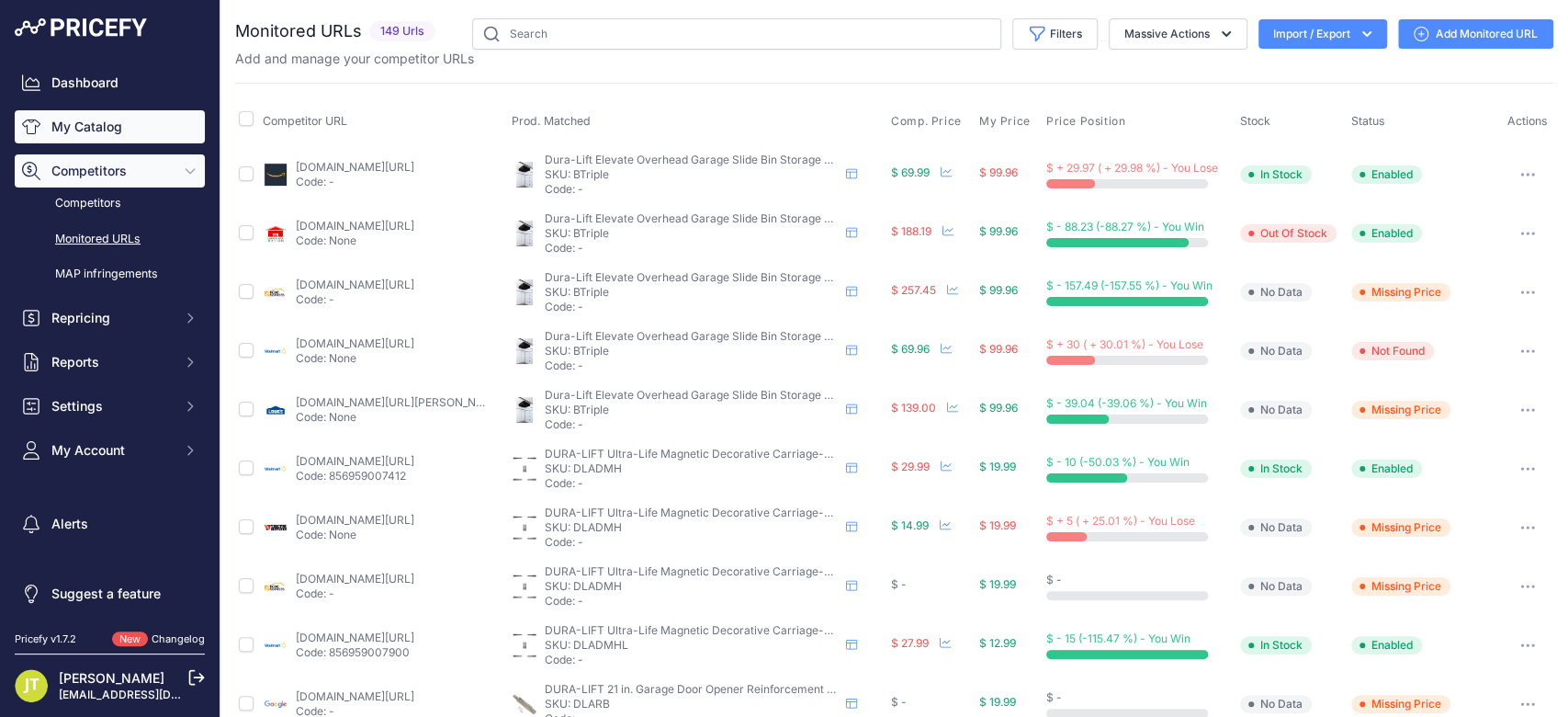
click at [74, 132] on link "My Catalog" at bounding box center [109, 126] width 190 height 33
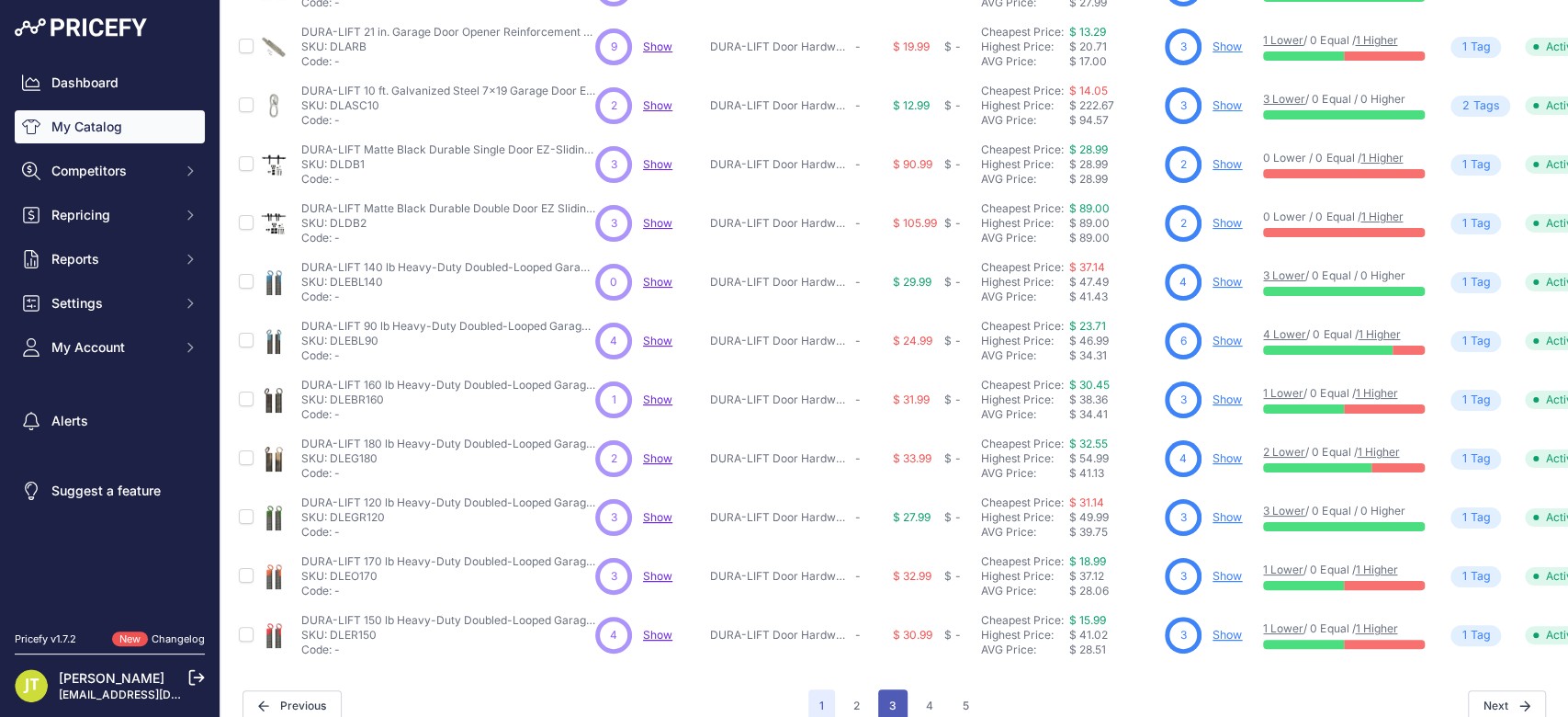
scroll to position [446, 0]
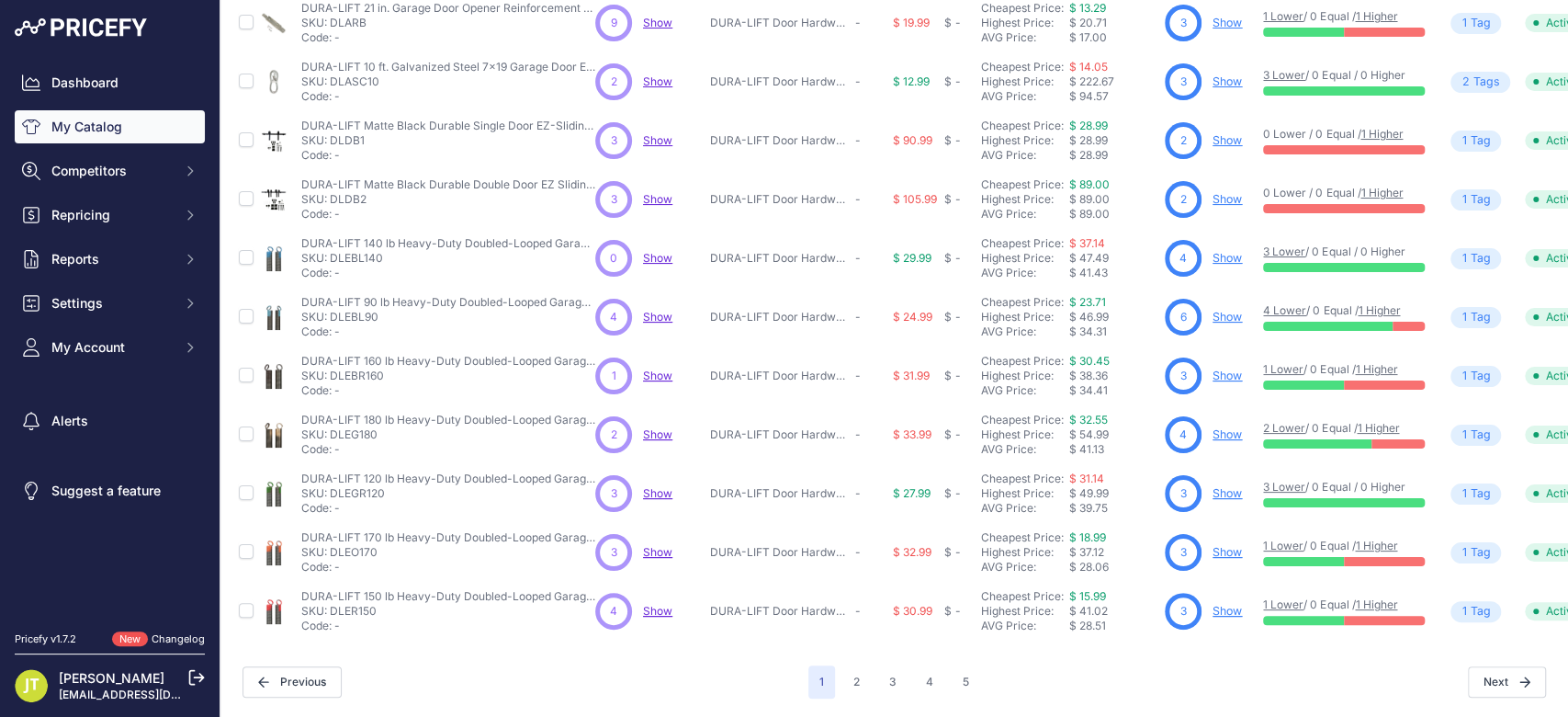
click at [661, 603] on p "Show Discovering..." at bounding box center [658, 610] width 29 height 15
click at [659, 603] on span "Show" at bounding box center [658, 610] width 29 height 14
click at [882, 677] on button "3" at bounding box center [893, 682] width 29 height 33
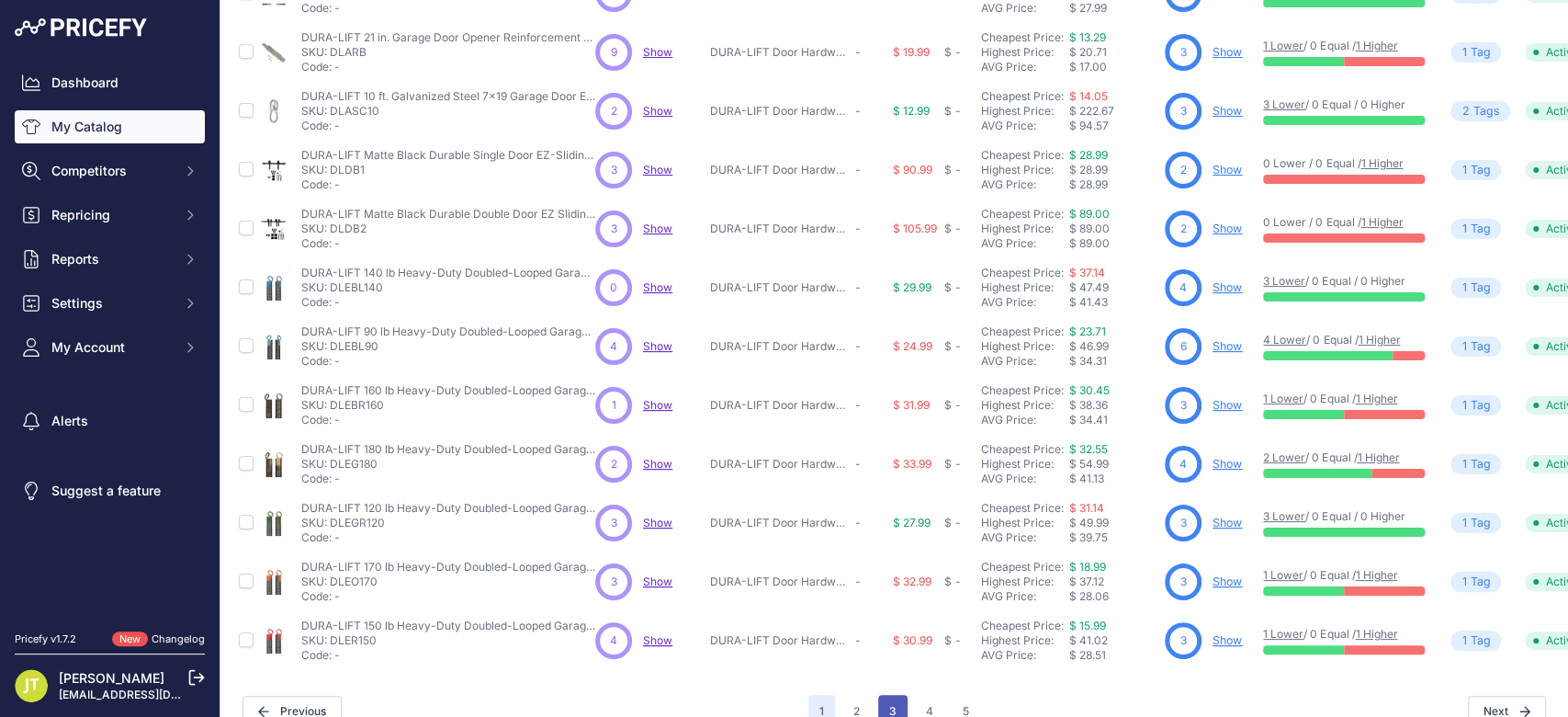
scroll to position [492, 0]
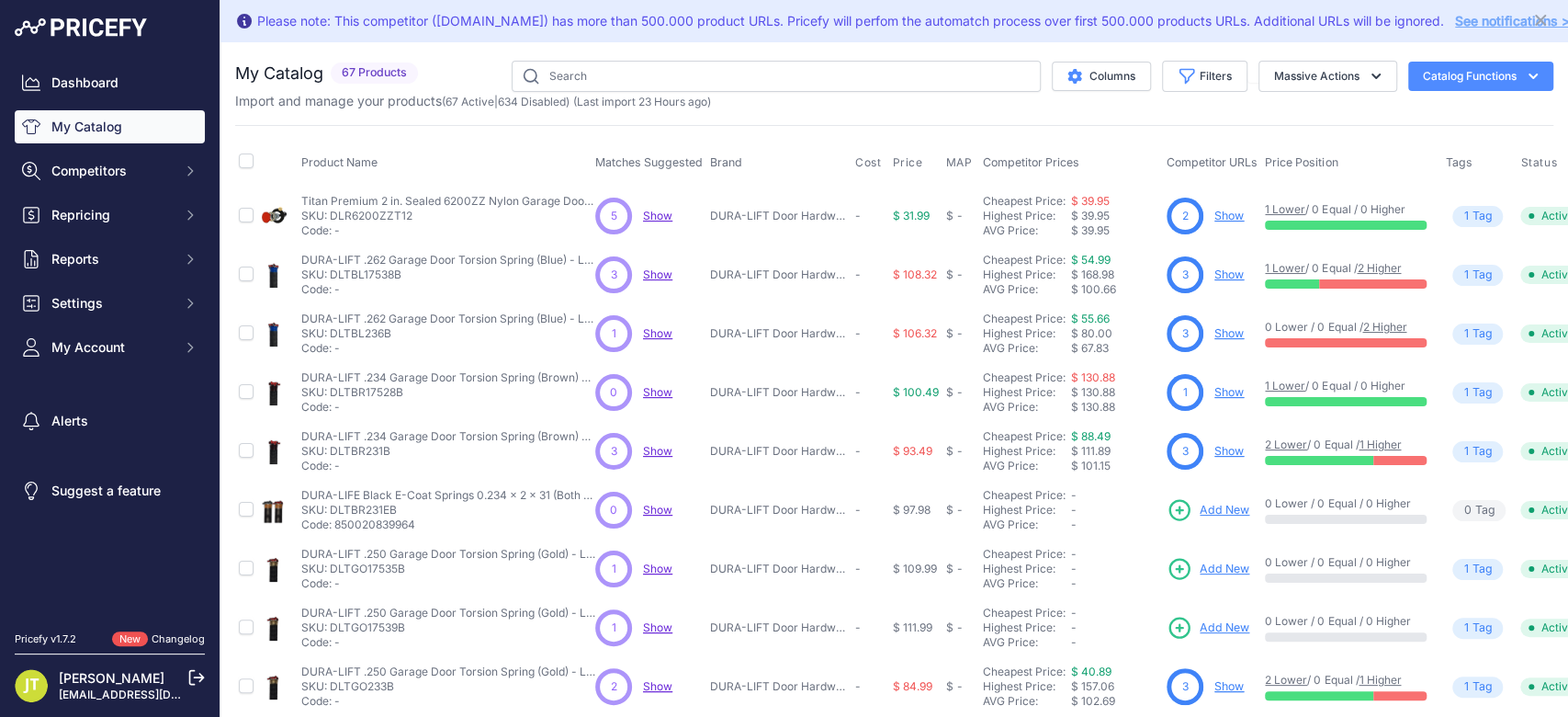
click at [1218, 388] on link "Show" at bounding box center [1229, 392] width 29 height 14
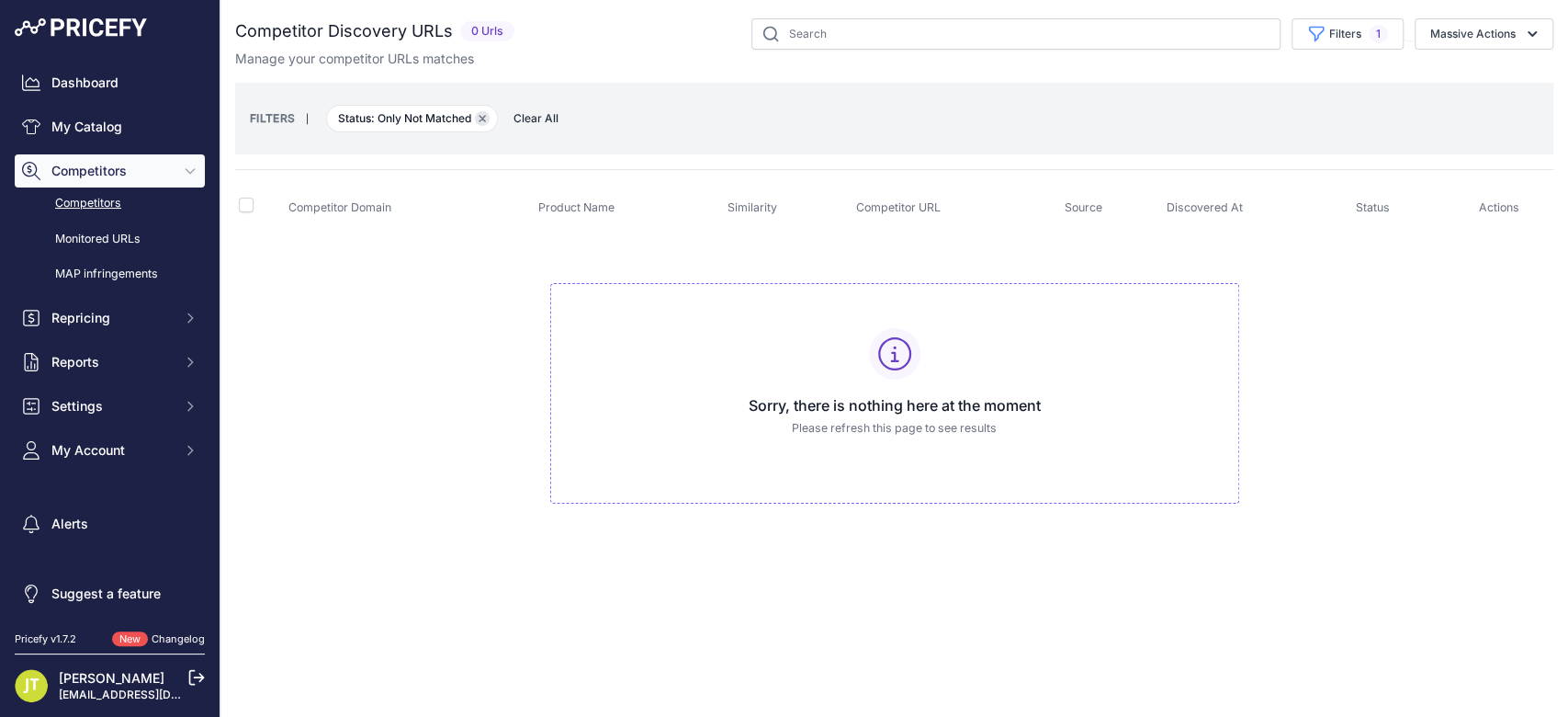
click at [481, 122] on button "Remove filter option" at bounding box center [481, 118] width 15 height 15
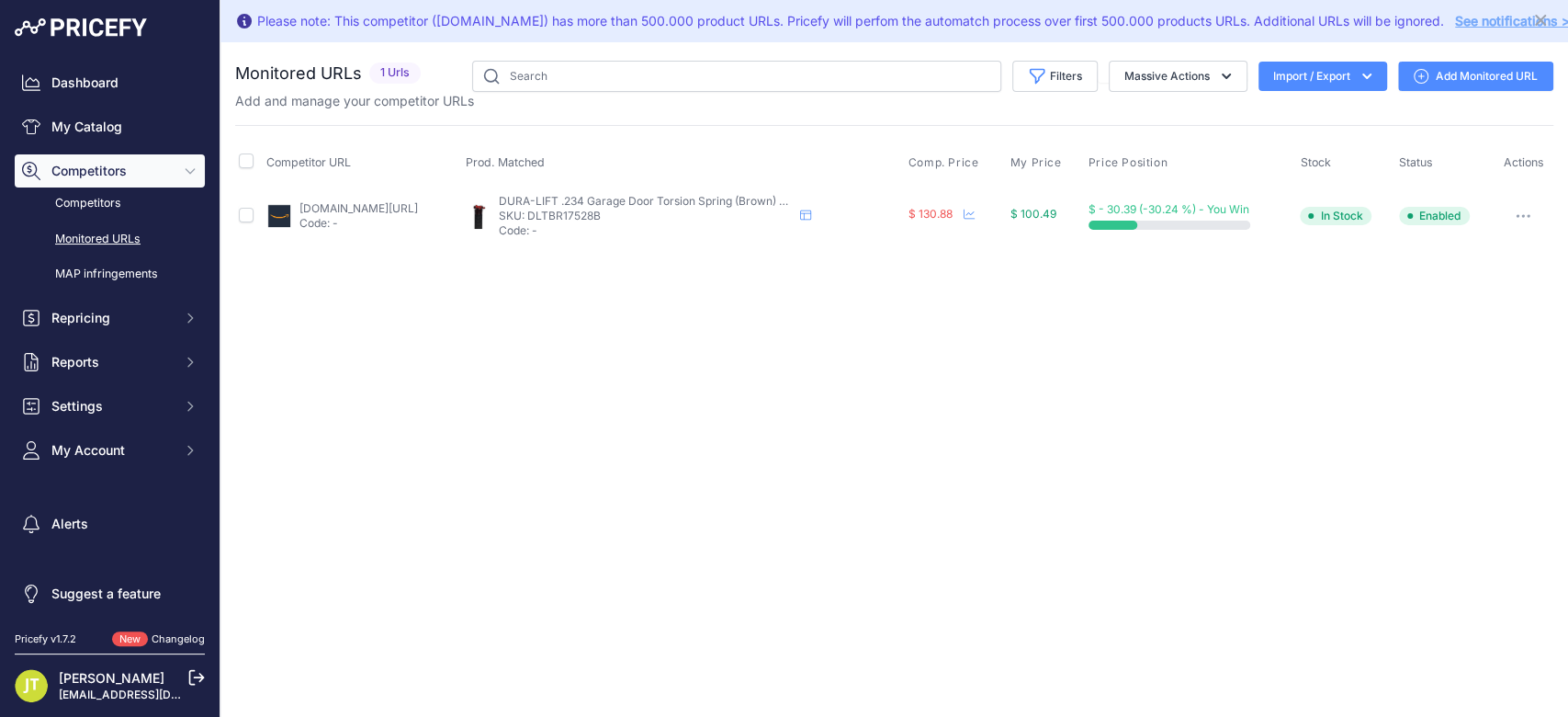
click at [111, 236] on link "Monitored URLs" at bounding box center [109, 238] width 190 height 32
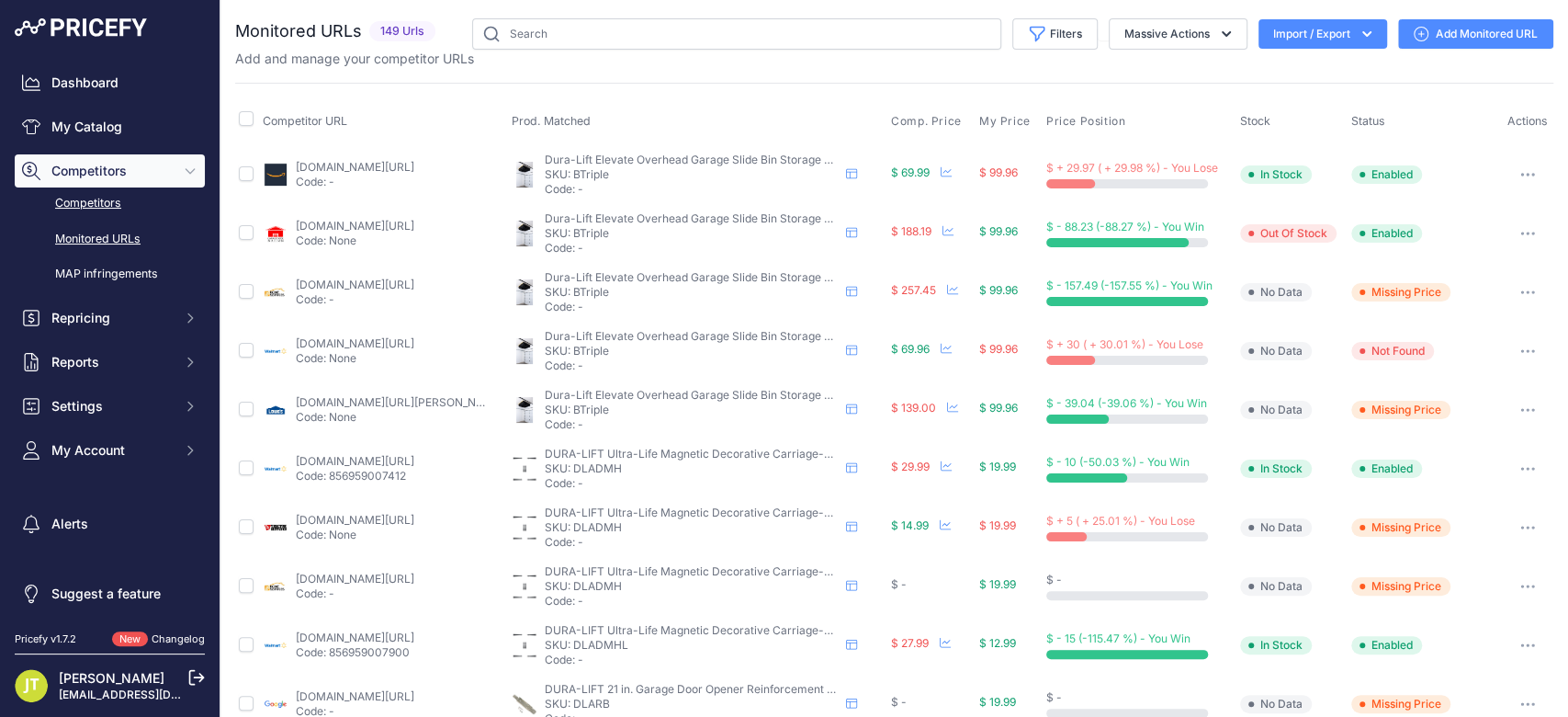
click at [113, 203] on link "Competitors" at bounding box center [109, 203] width 190 height 32
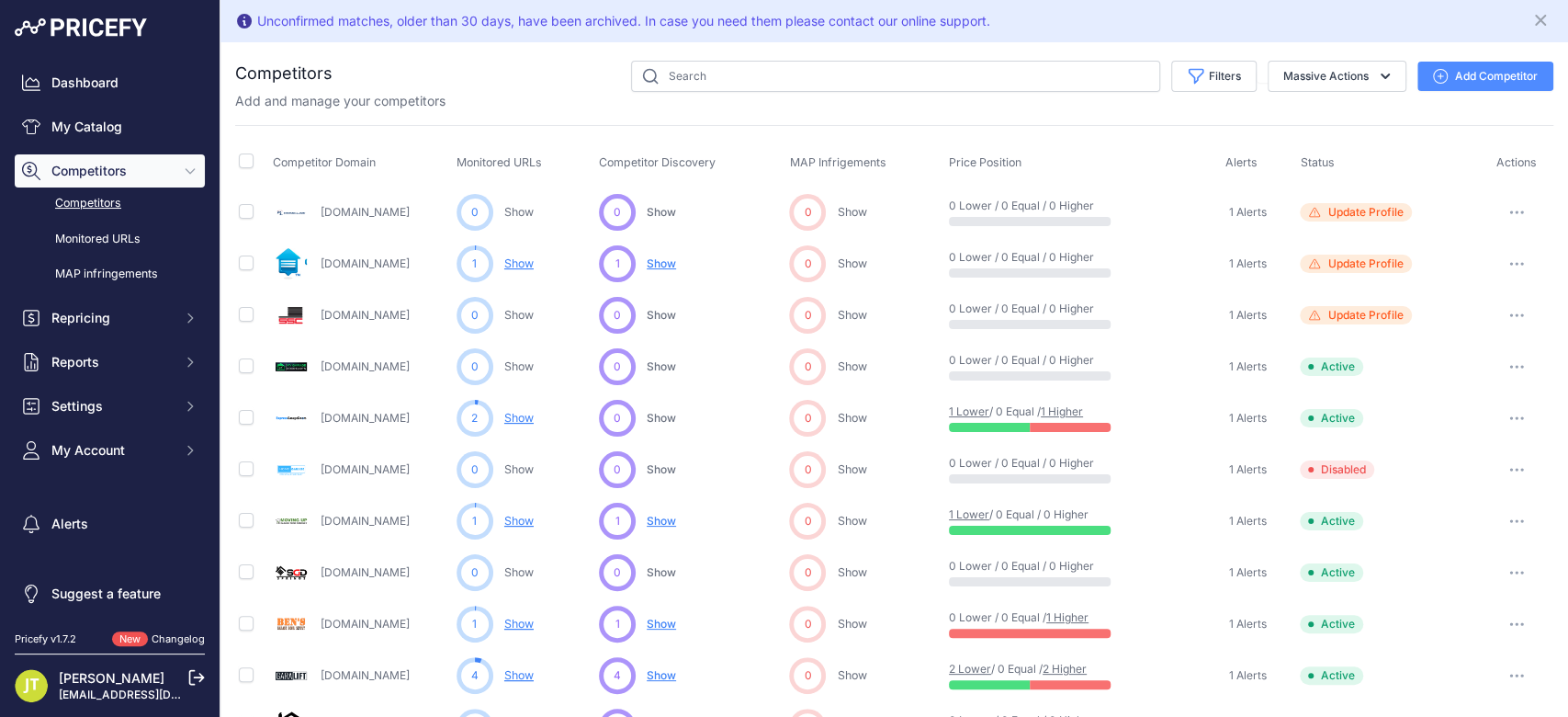
click at [1484, 83] on button "Add Competitor" at bounding box center [1485, 76] width 136 height 29
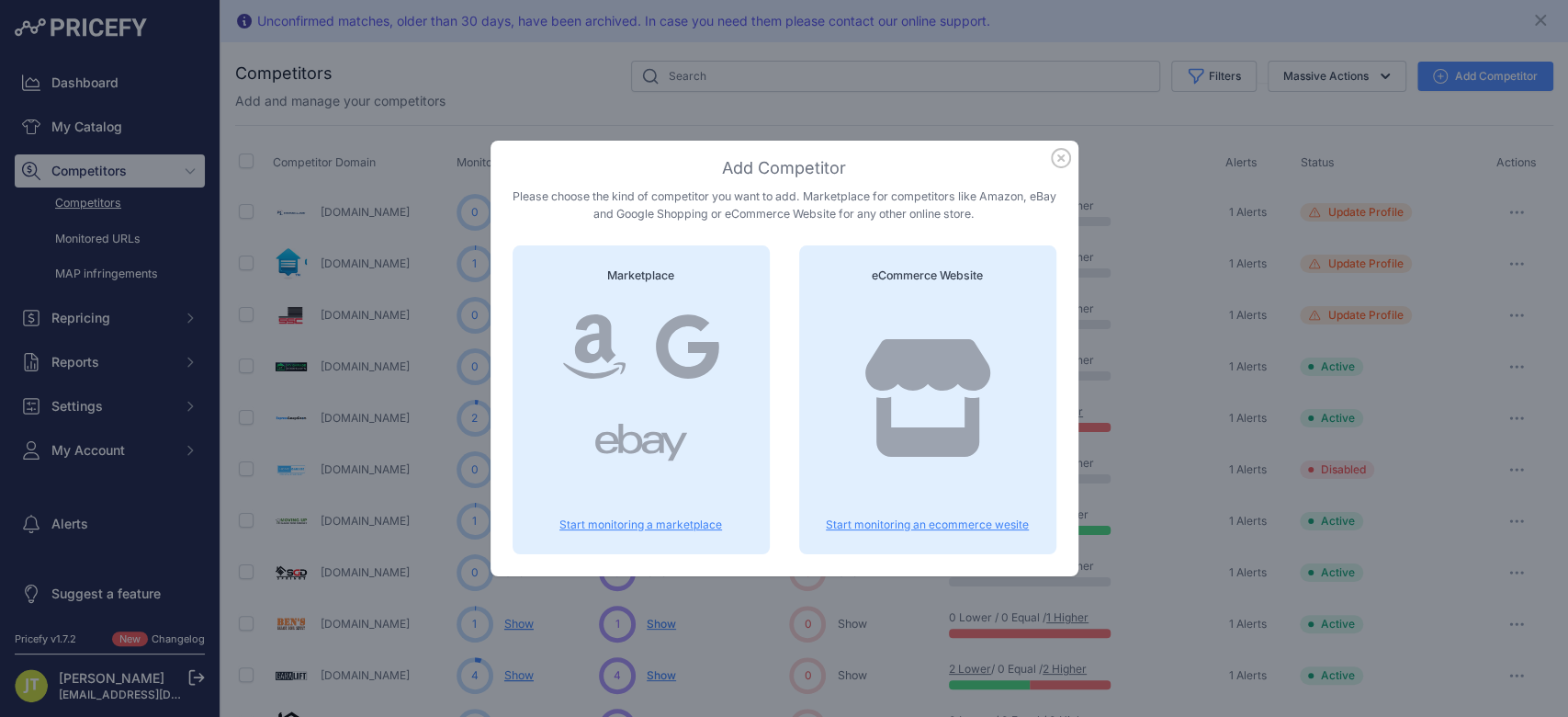
click at [986, 329] on div at bounding box center [927, 416] width 213 height 235
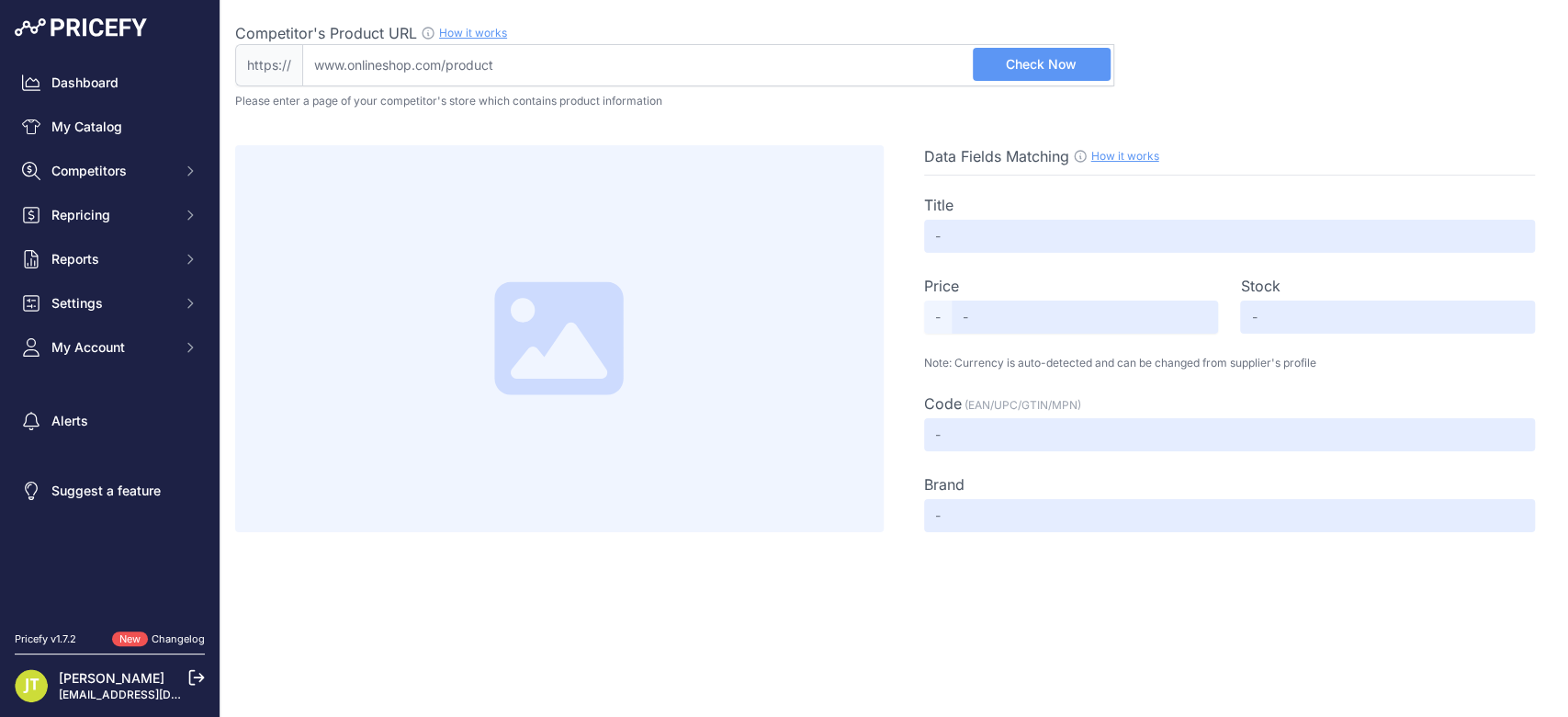
click at [710, 76] on input "Competitor's Product URL How it works In order to create your competitor's extr…" at bounding box center [708, 64] width 812 height 42
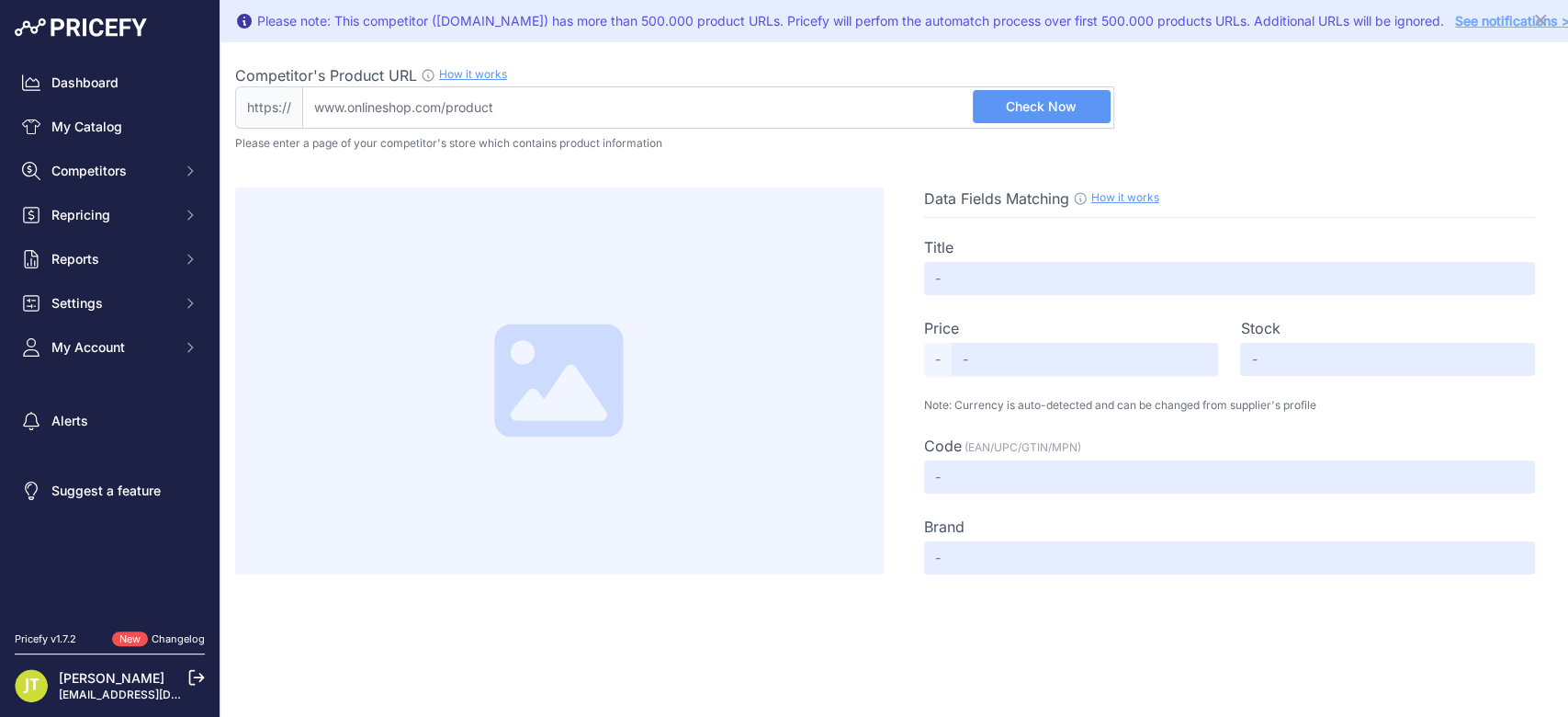
click at [568, 106] on input "Competitor's Product URL How it works In order to create your competitor's extr…" at bounding box center [708, 107] width 812 height 42
paste input "https://store.preferreddoorservice.com/garage-door-springs"
type input "store.preferreddoorservice.com/garage-door-springs"
click at [1014, 107] on span "Check Now" at bounding box center [1041, 106] width 71 height 18
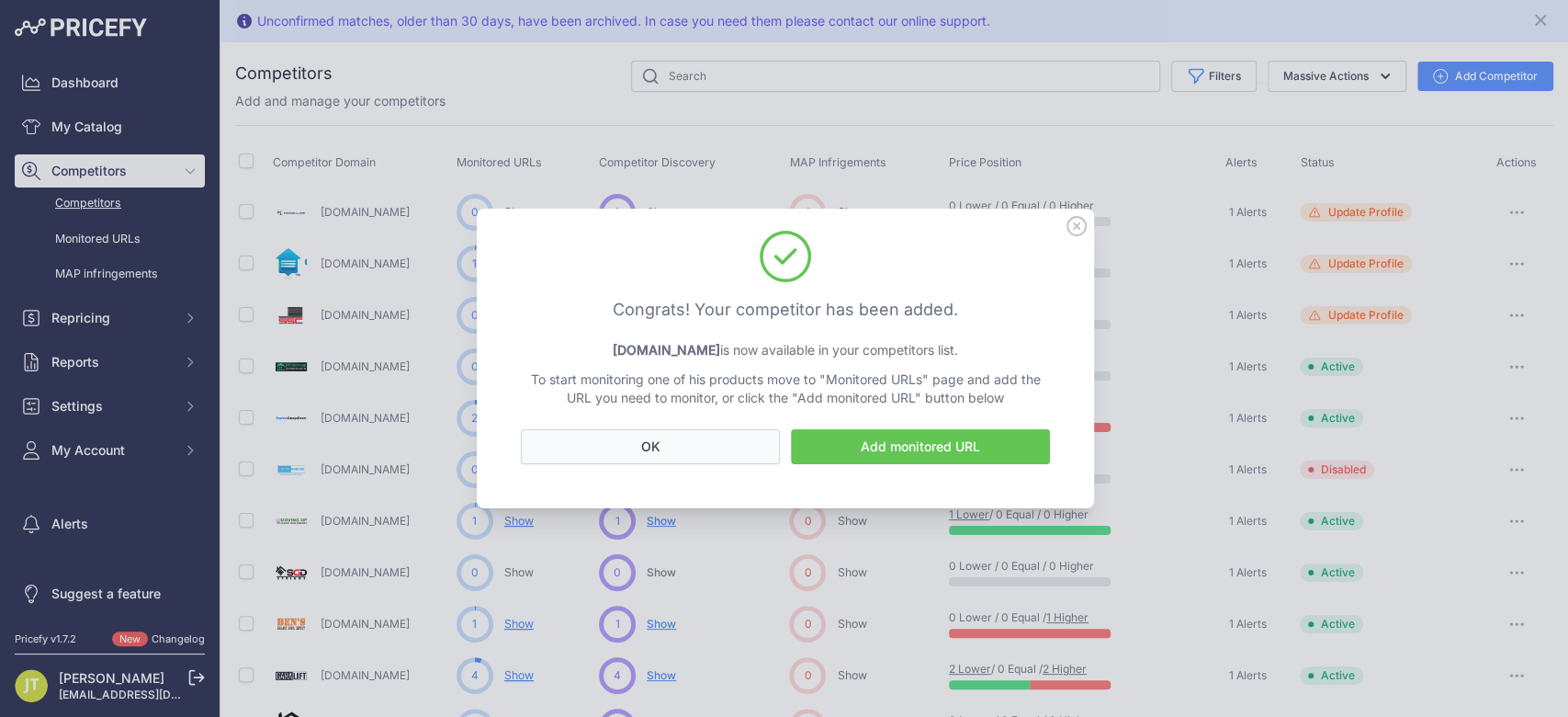
click at [703, 462] on button "OK" at bounding box center [650, 447] width 259 height 35
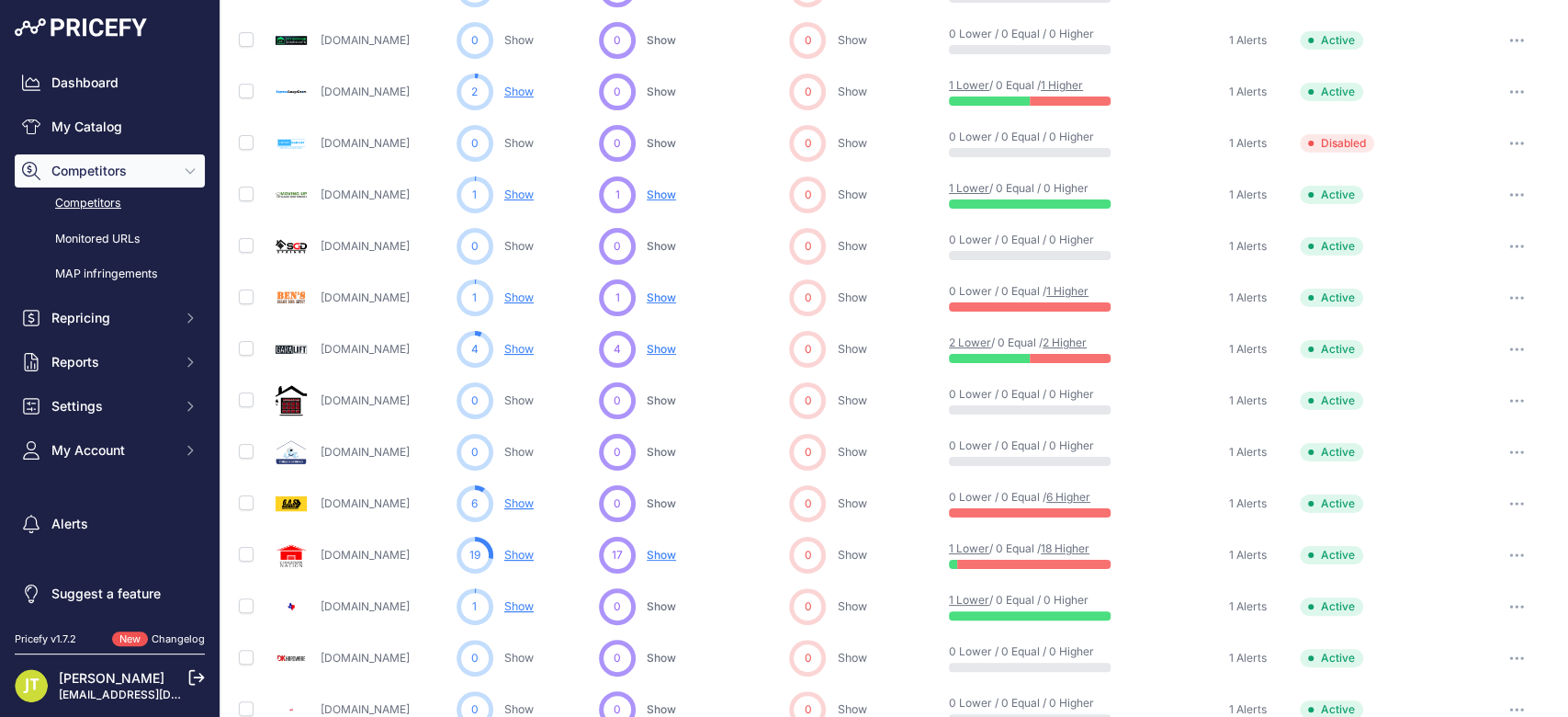
scroll to position [653, 0]
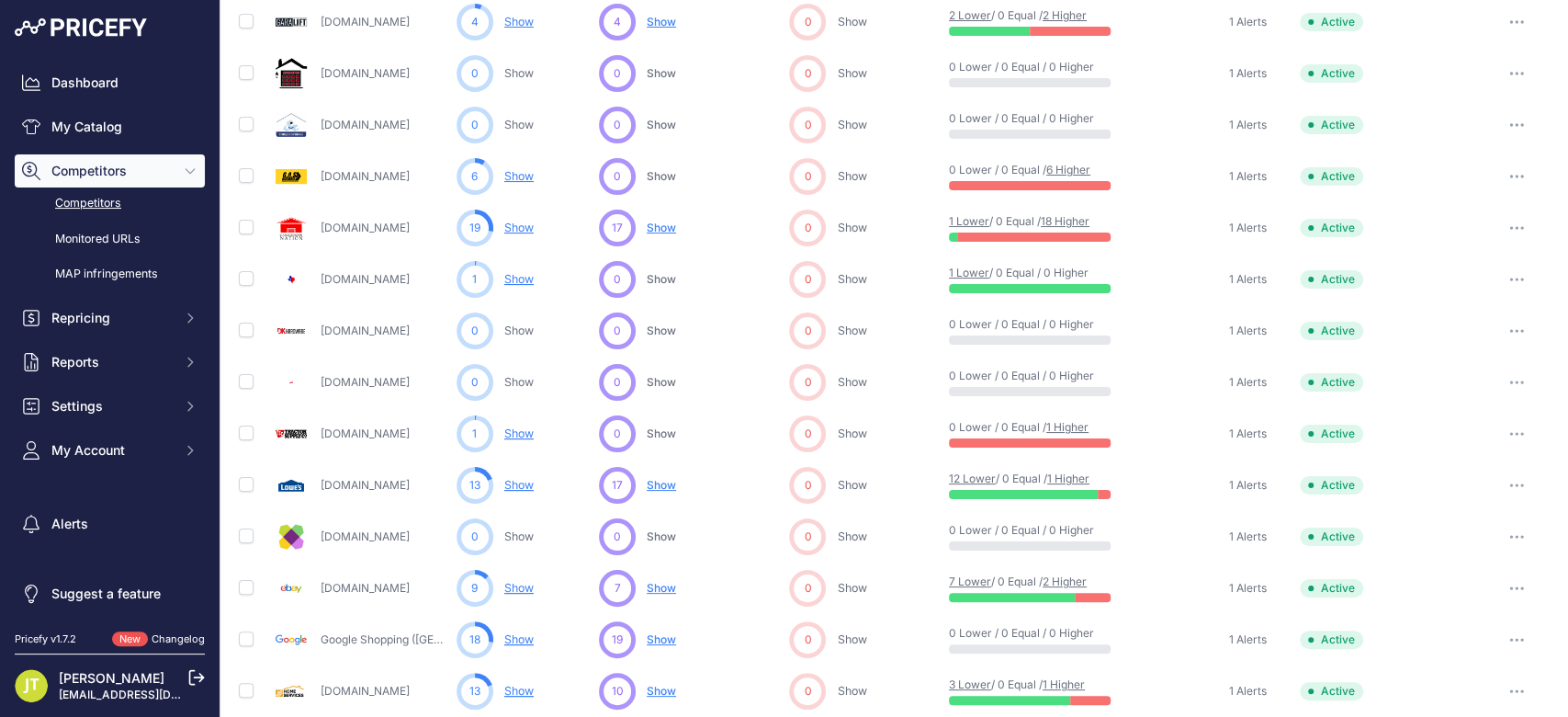
click at [532, 636] on link "Show" at bounding box center [518, 639] width 29 height 14
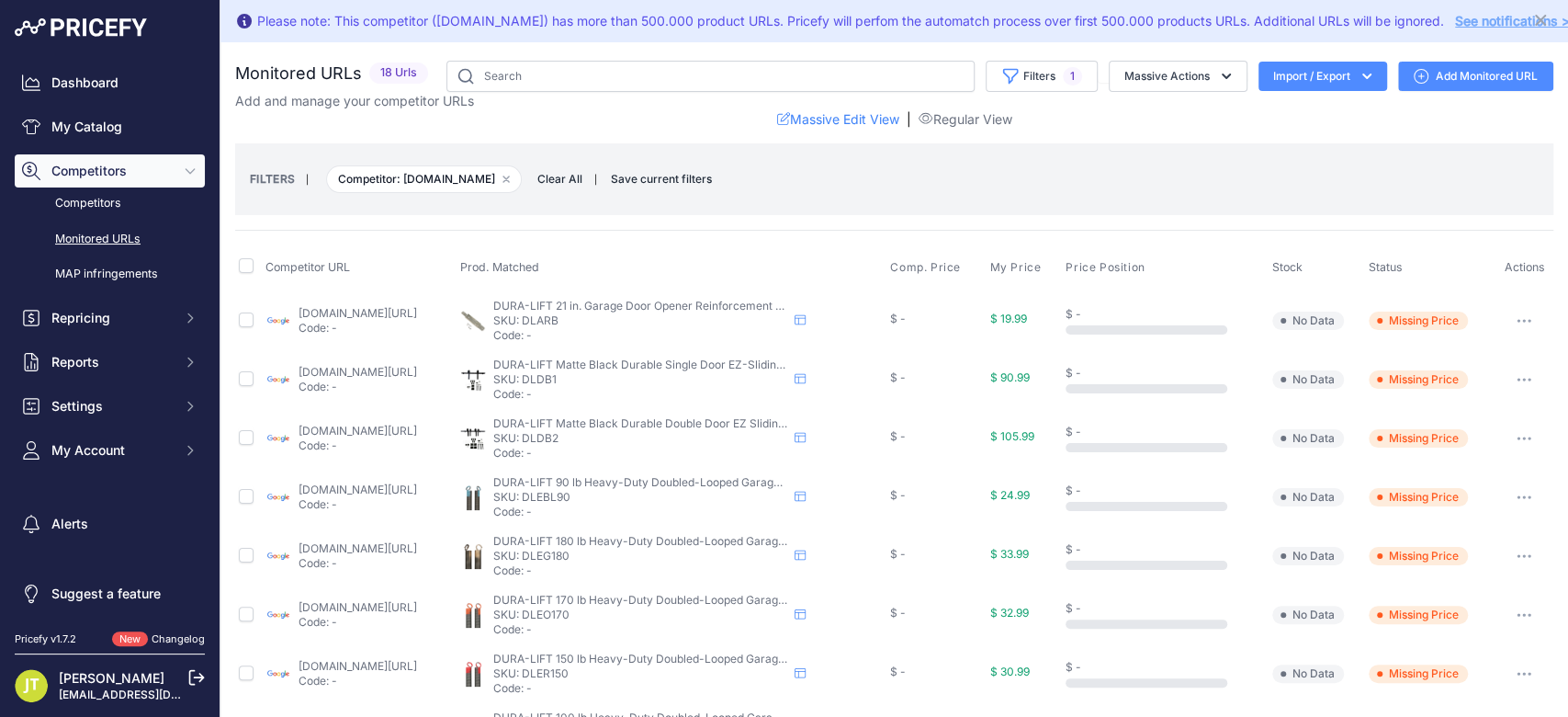
scroll to position [650, 0]
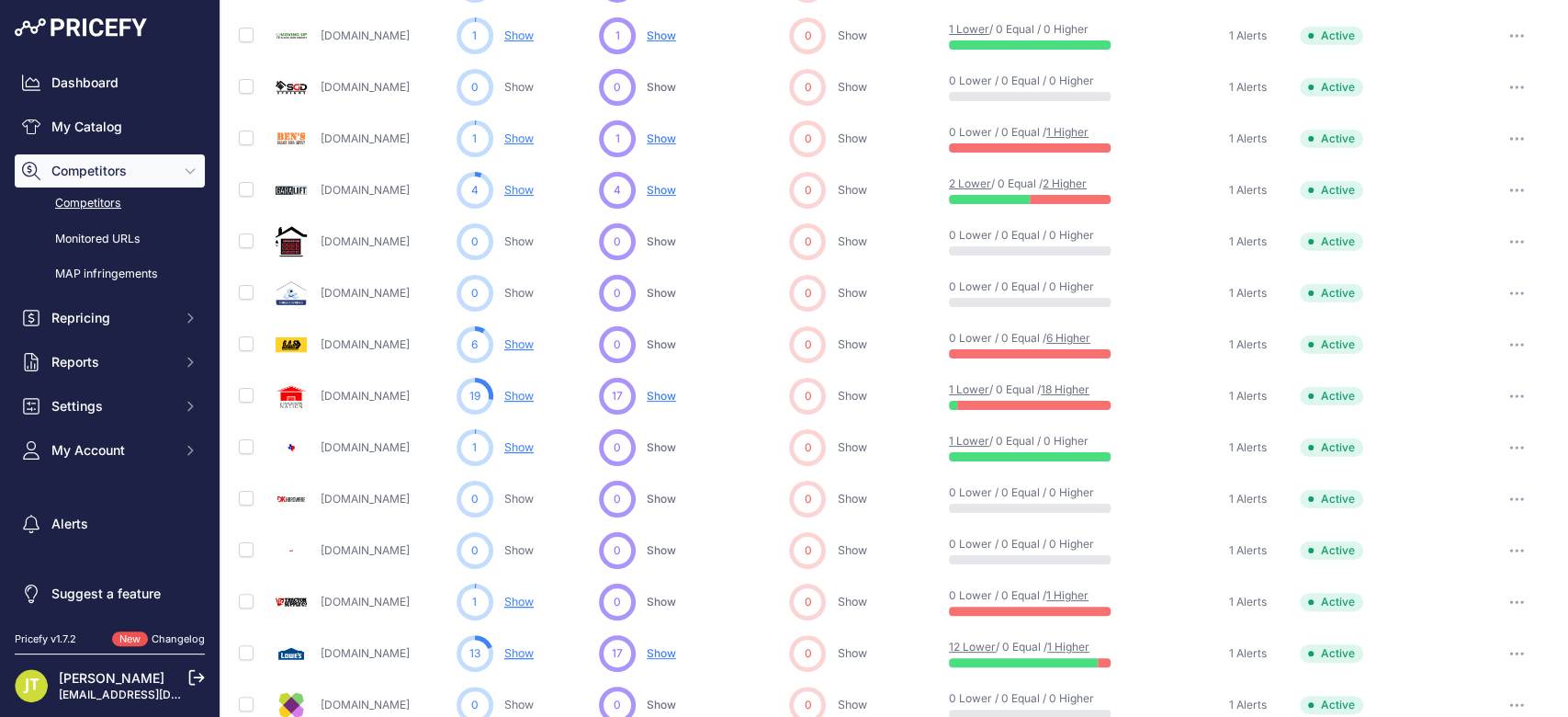
scroll to position [831, 0]
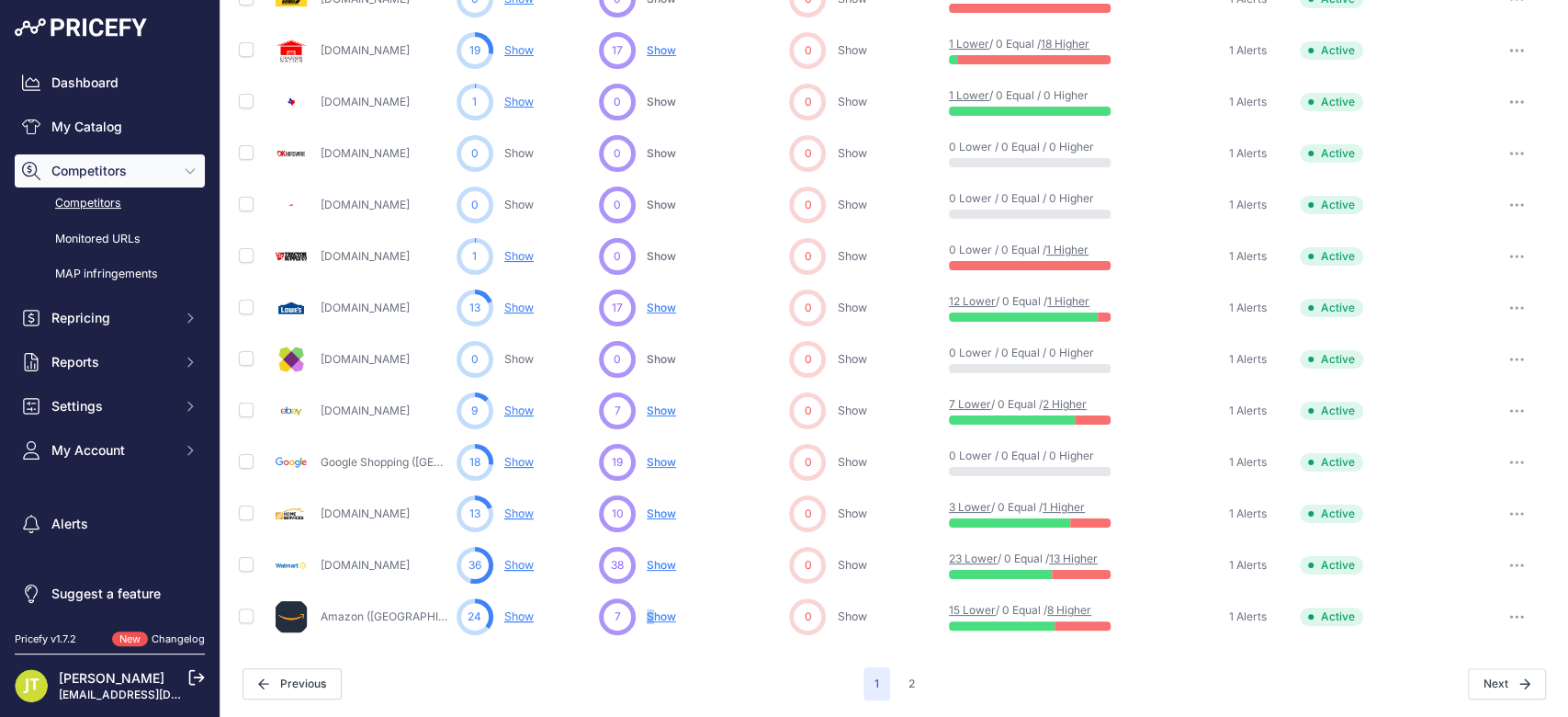
click at [648, 614] on span "Show" at bounding box center [661, 616] width 29 height 15
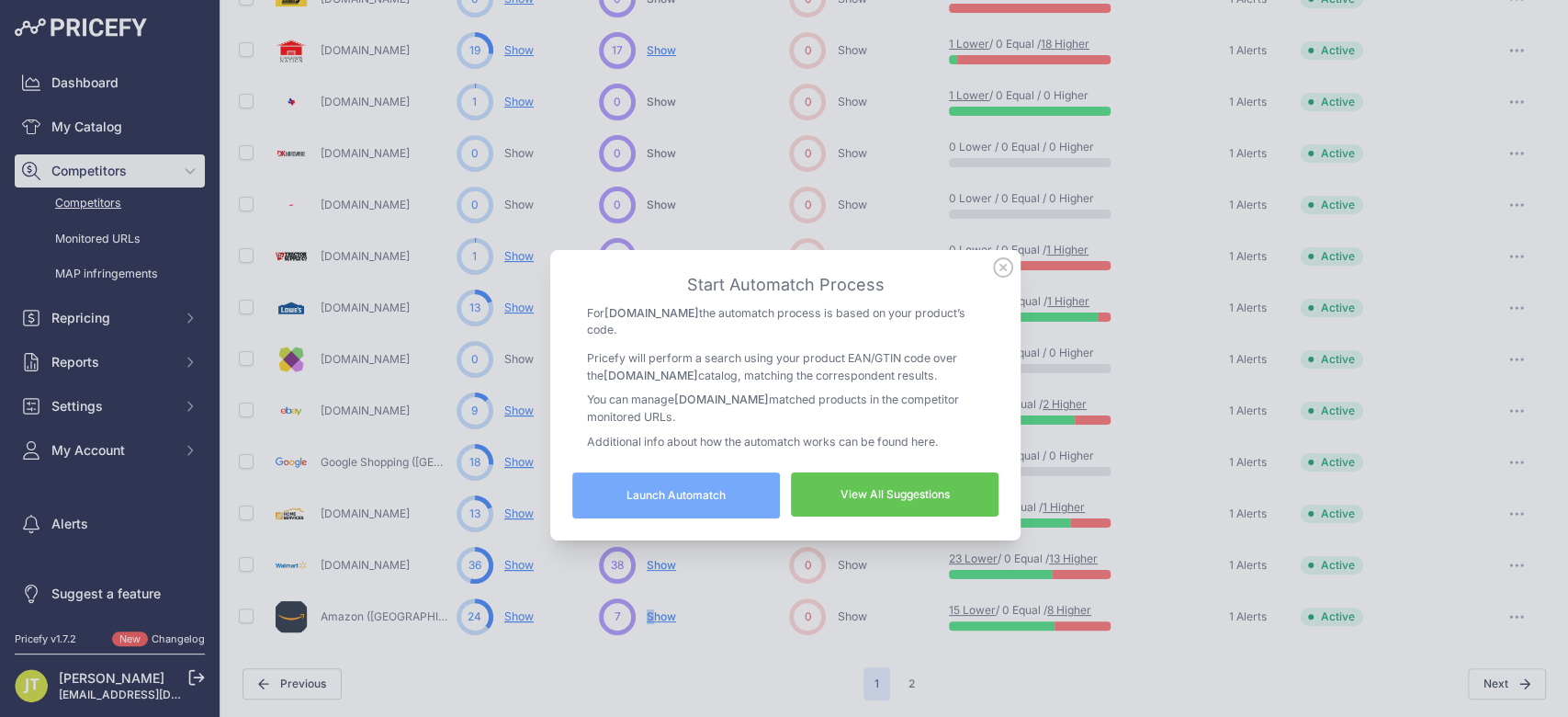
click at [827, 497] on link "View All Suggestions" at bounding box center [894, 493] width 207 height 44
click at [995, 272] on icon at bounding box center [1003, 267] width 20 height 20
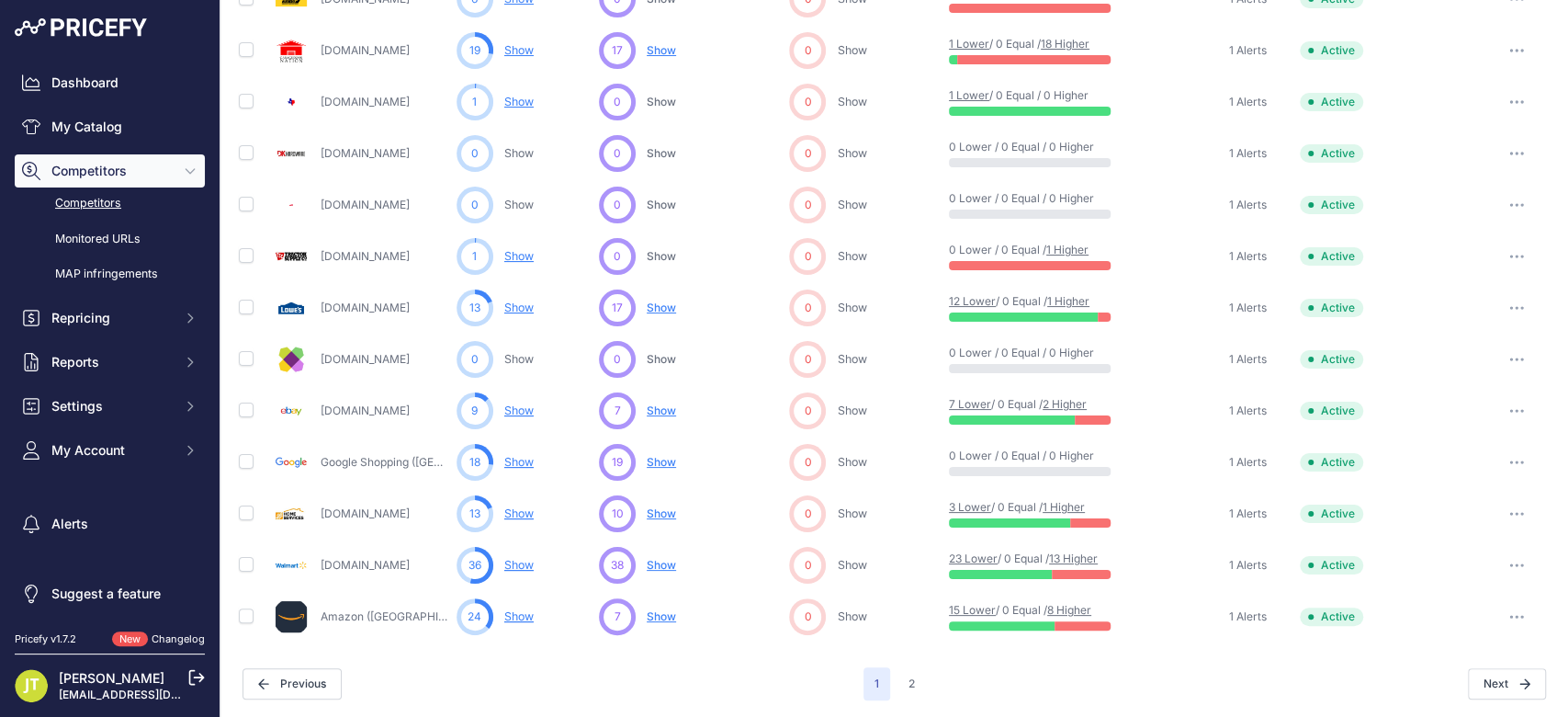
click at [528, 620] on link "Show" at bounding box center [518, 616] width 29 height 14
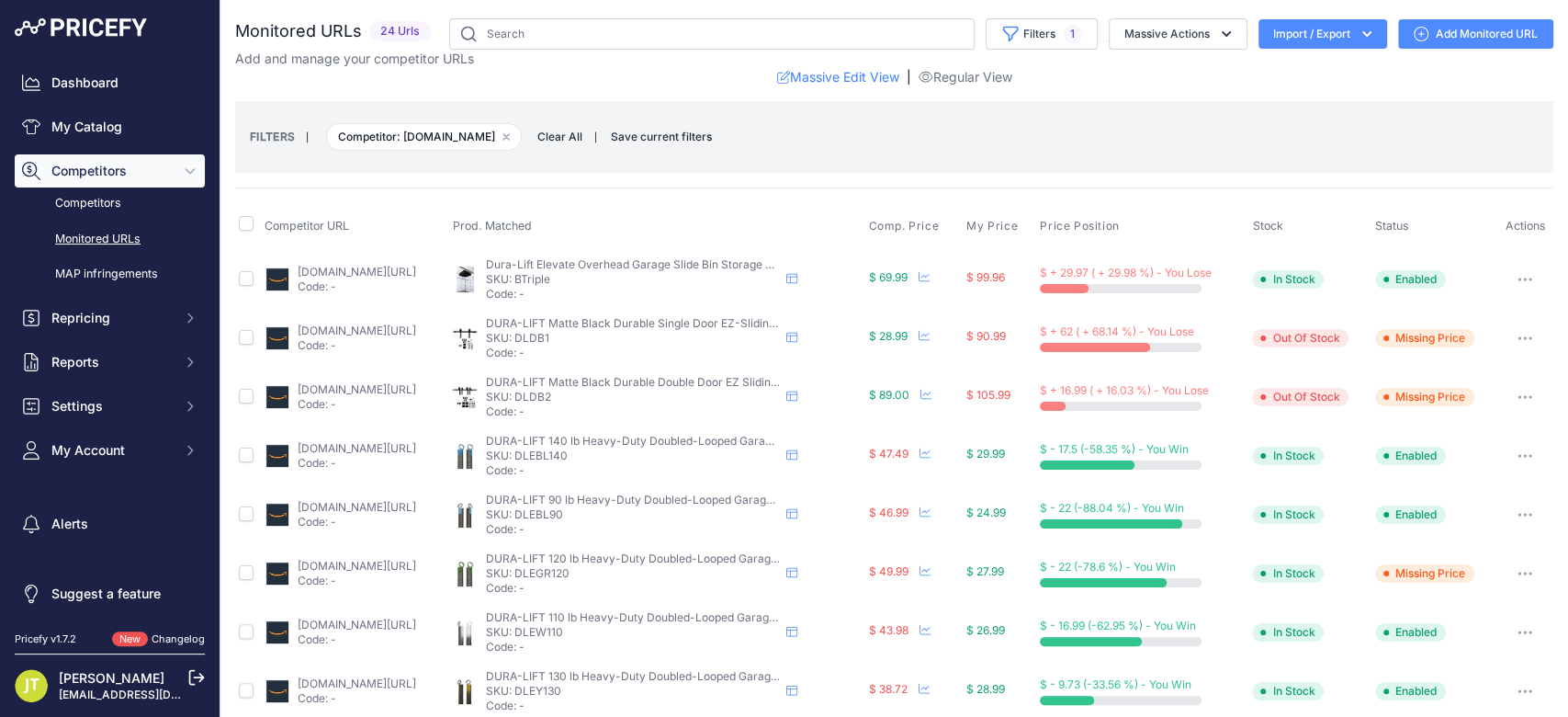
click at [1517, 330] on button "button" at bounding box center [1525, 338] width 37 height 25
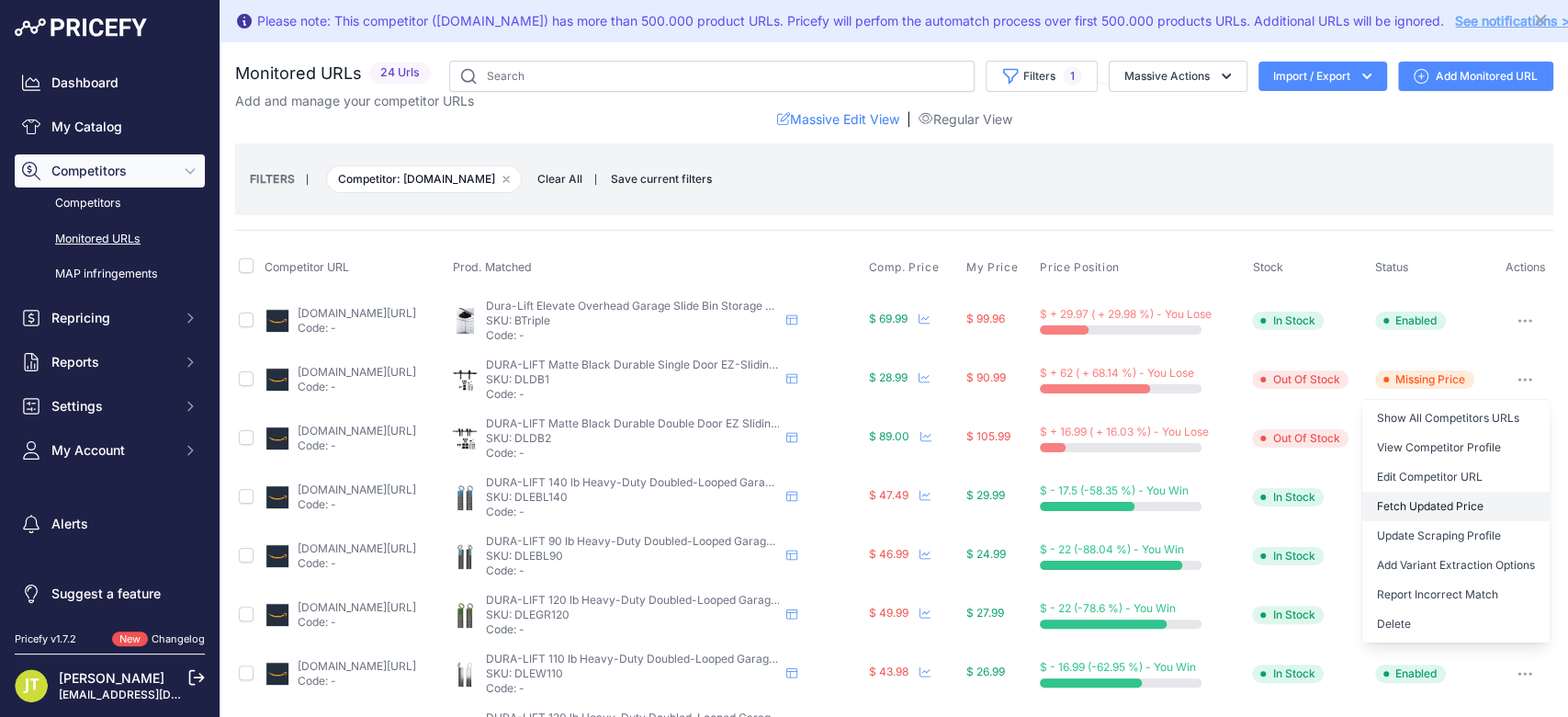
click at [1459, 498] on button "Fetch Updated Price" at bounding box center [1456, 506] width 188 height 29
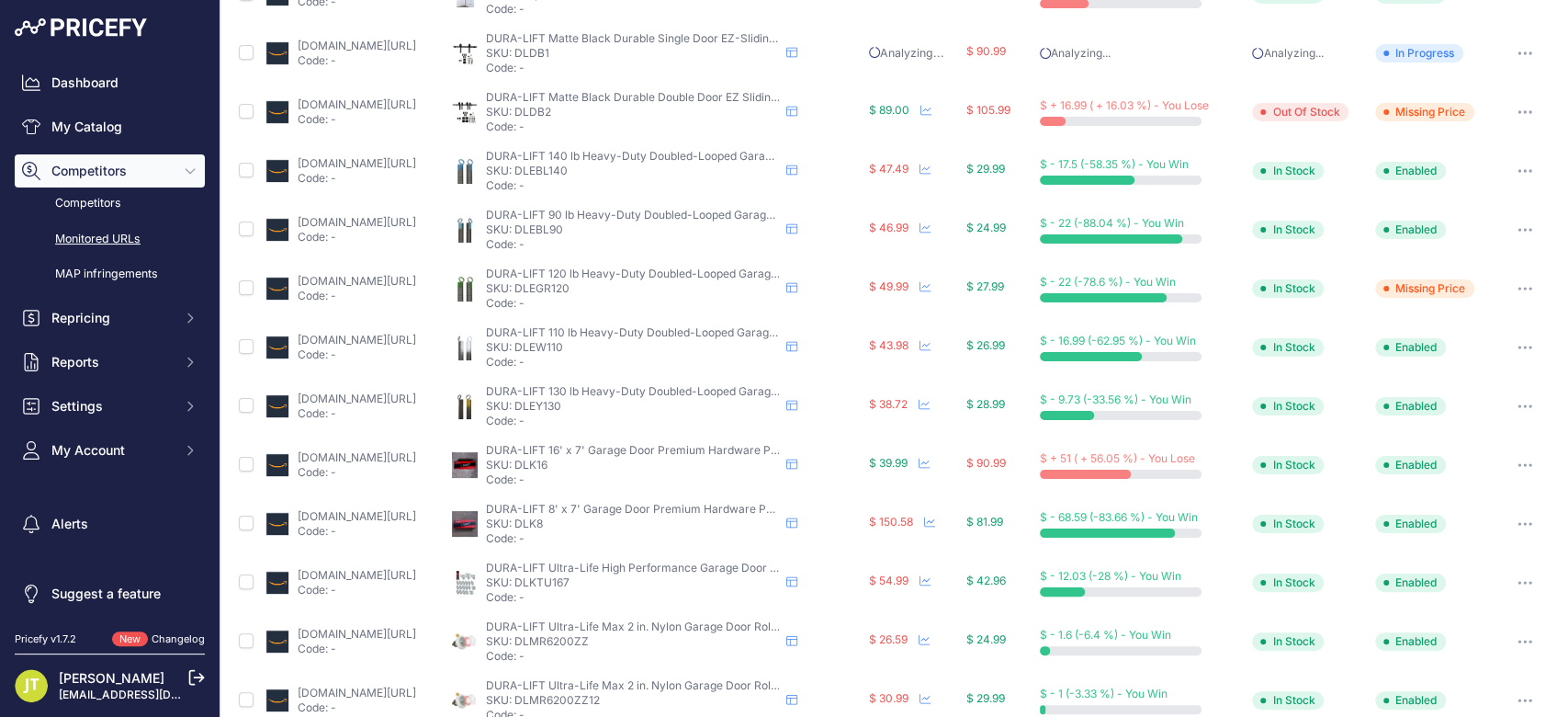
scroll to position [825, 0]
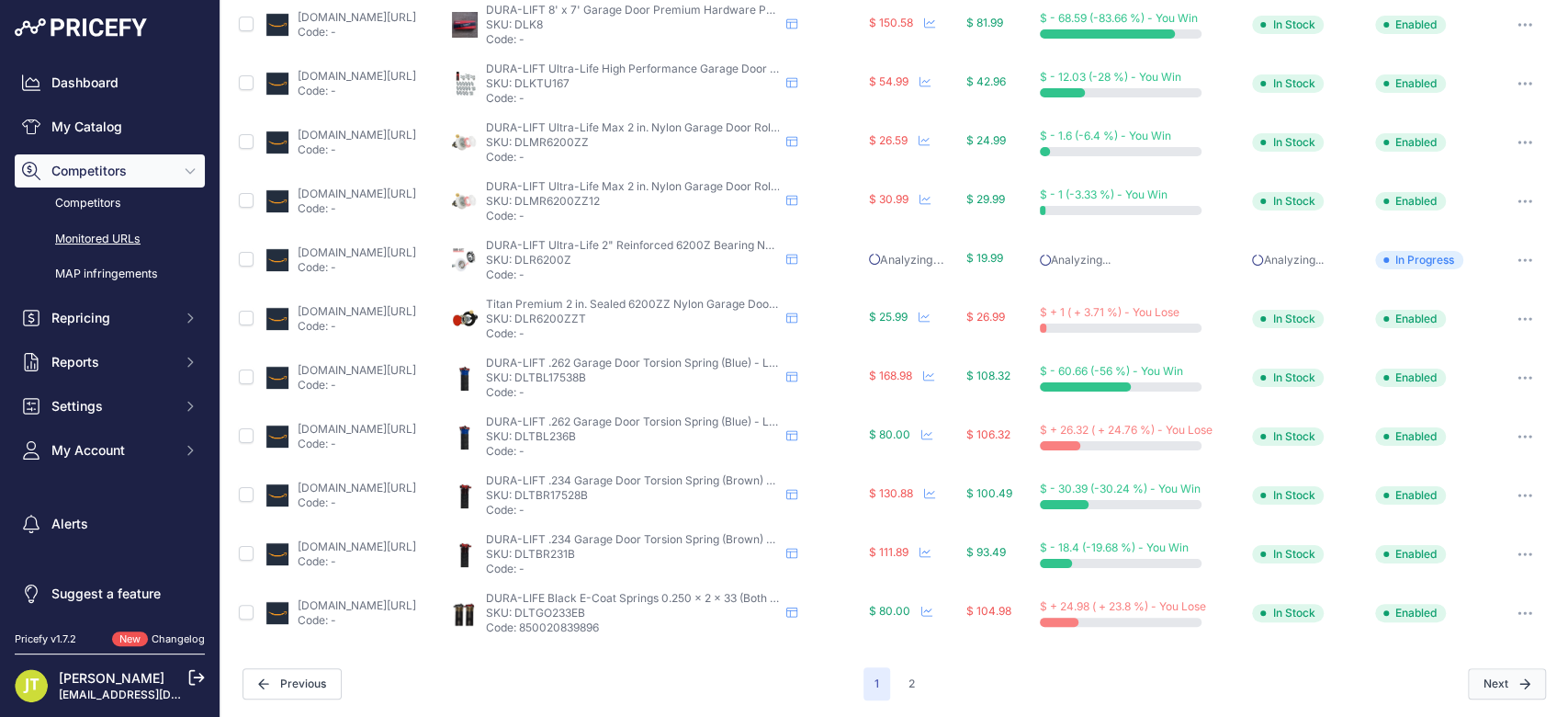
click at [1494, 673] on button "Next" at bounding box center [1507, 684] width 78 height 31
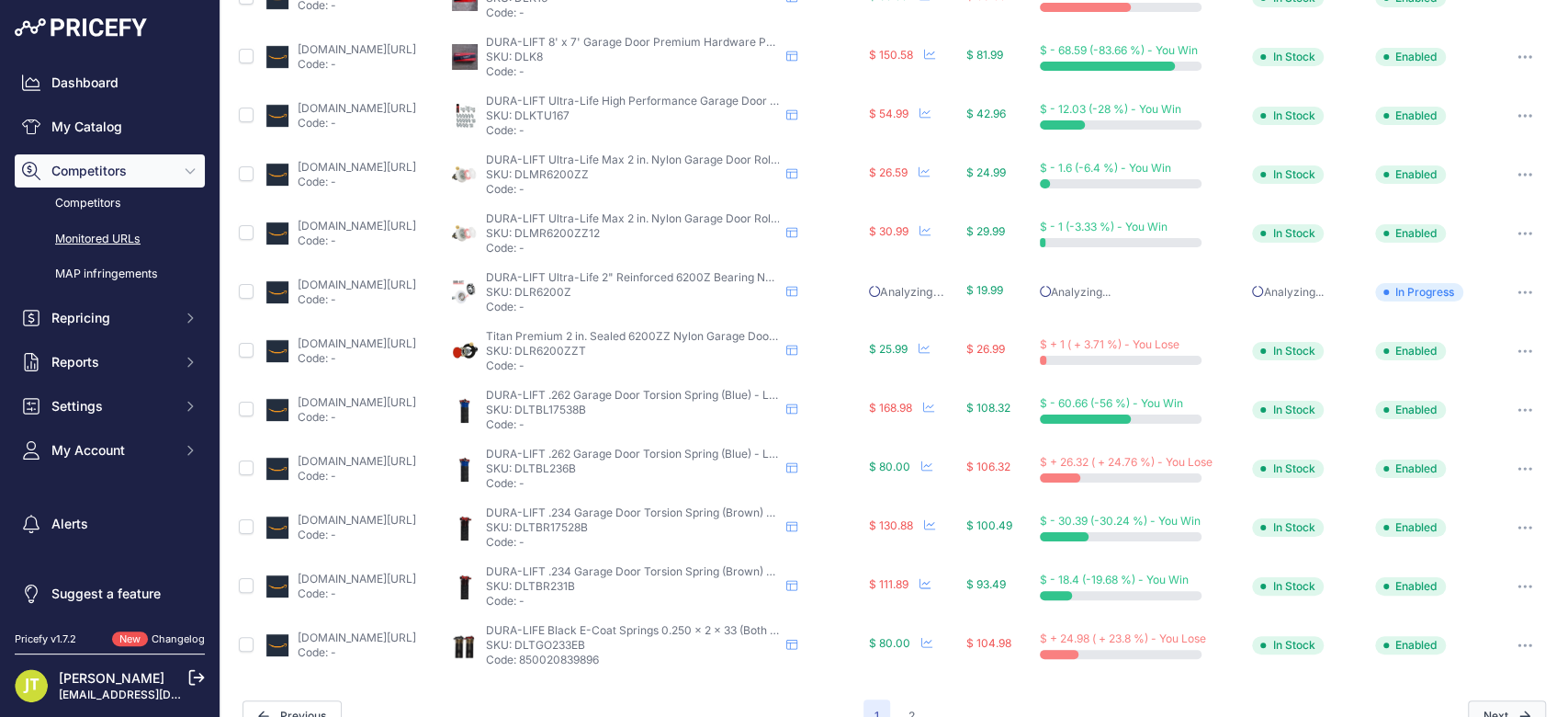
scroll to position [857, 0]
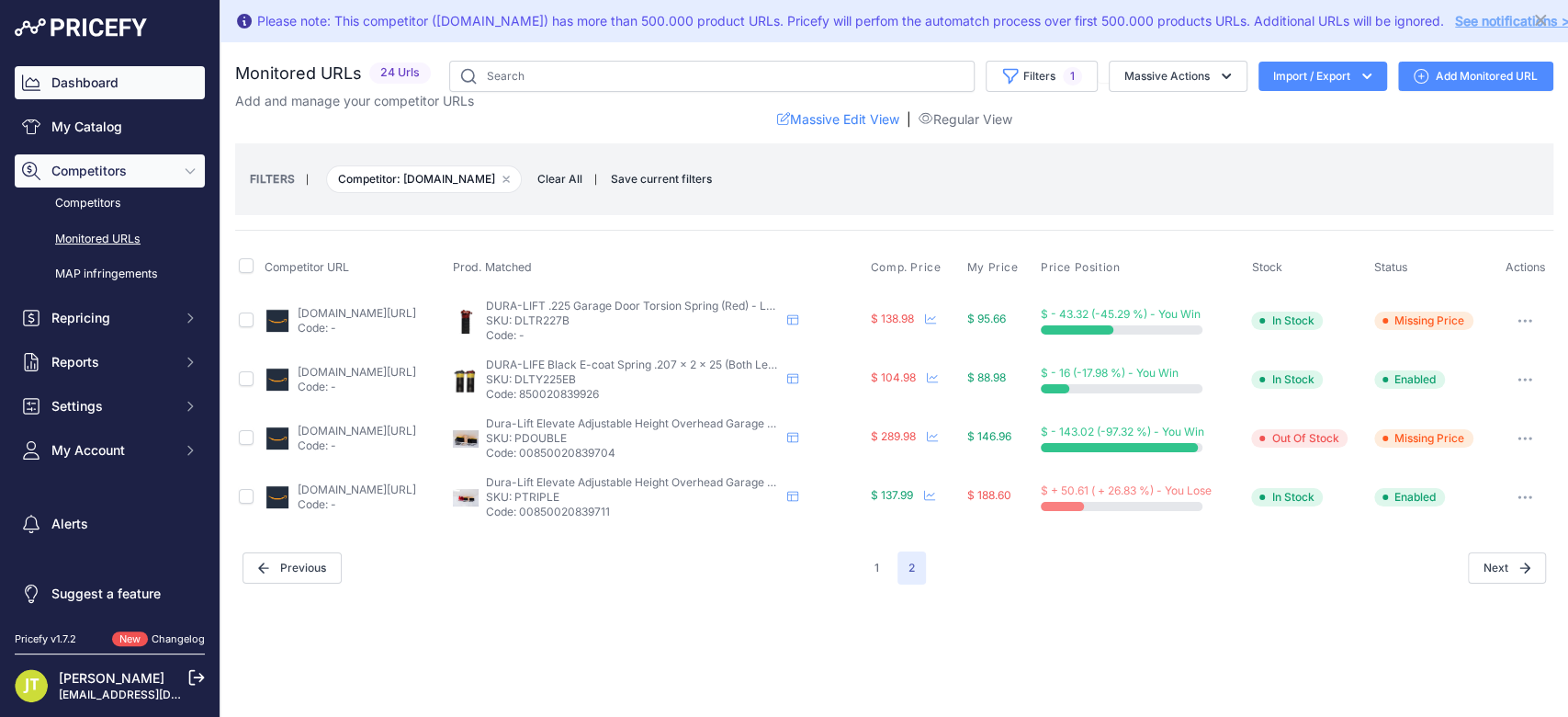
click at [125, 88] on link "Dashboard" at bounding box center [109, 83] width 190 height 33
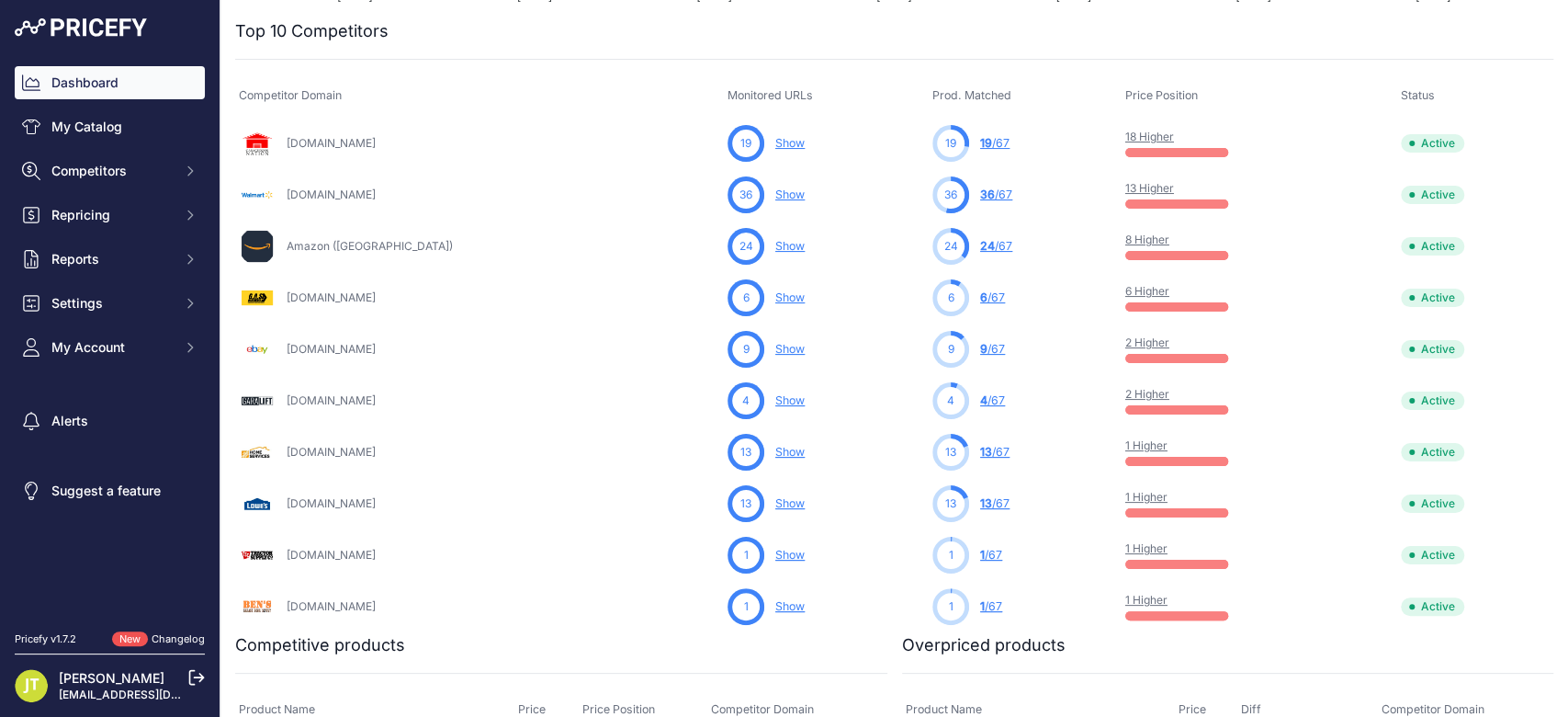
scroll to position [653, 0]
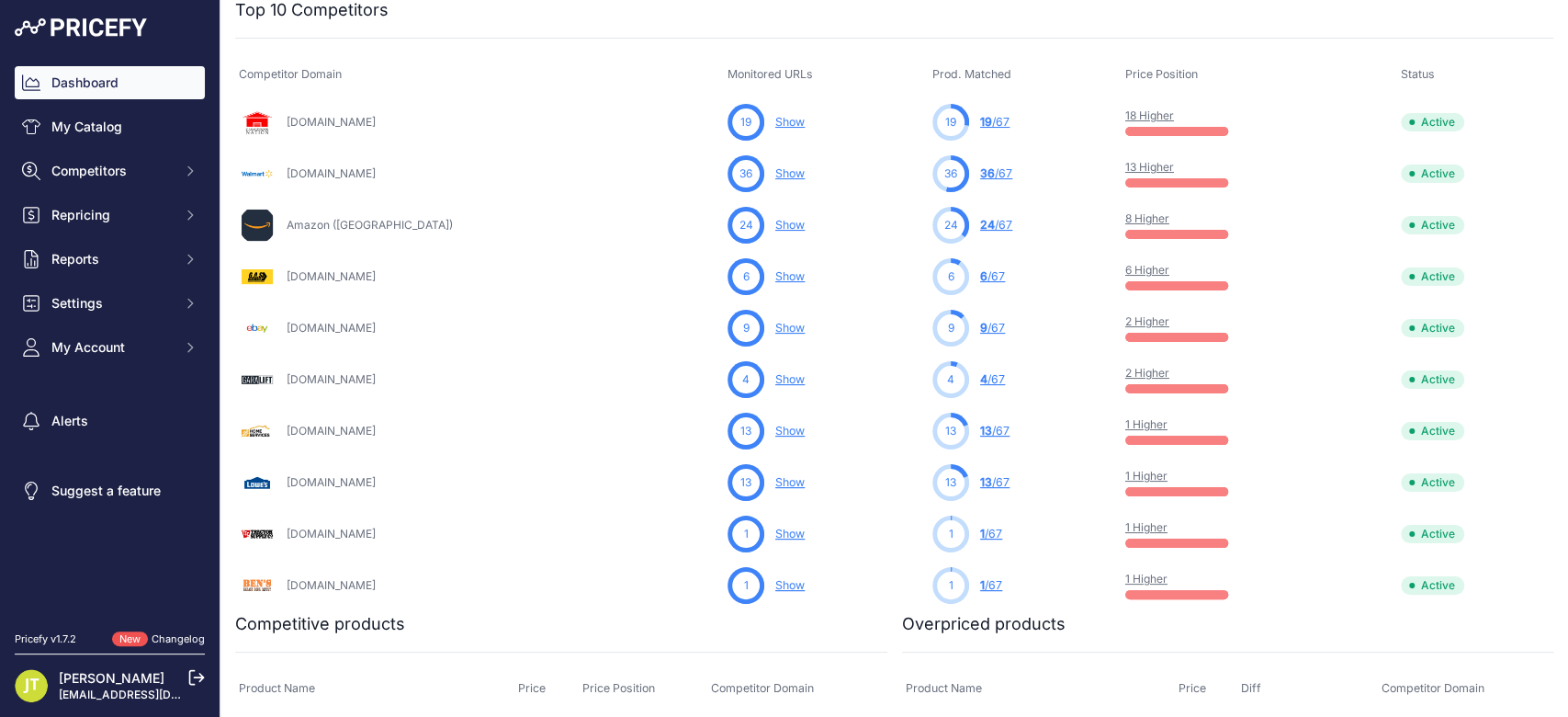
click at [103, 153] on div "Dashboard My Catalog Competitors Competitors Monitored URLs MAP infringements R…" at bounding box center [109, 215] width 190 height 298
click at [107, 161] on span "Competitors" at bounding box center [112, 170] width 121 height 18
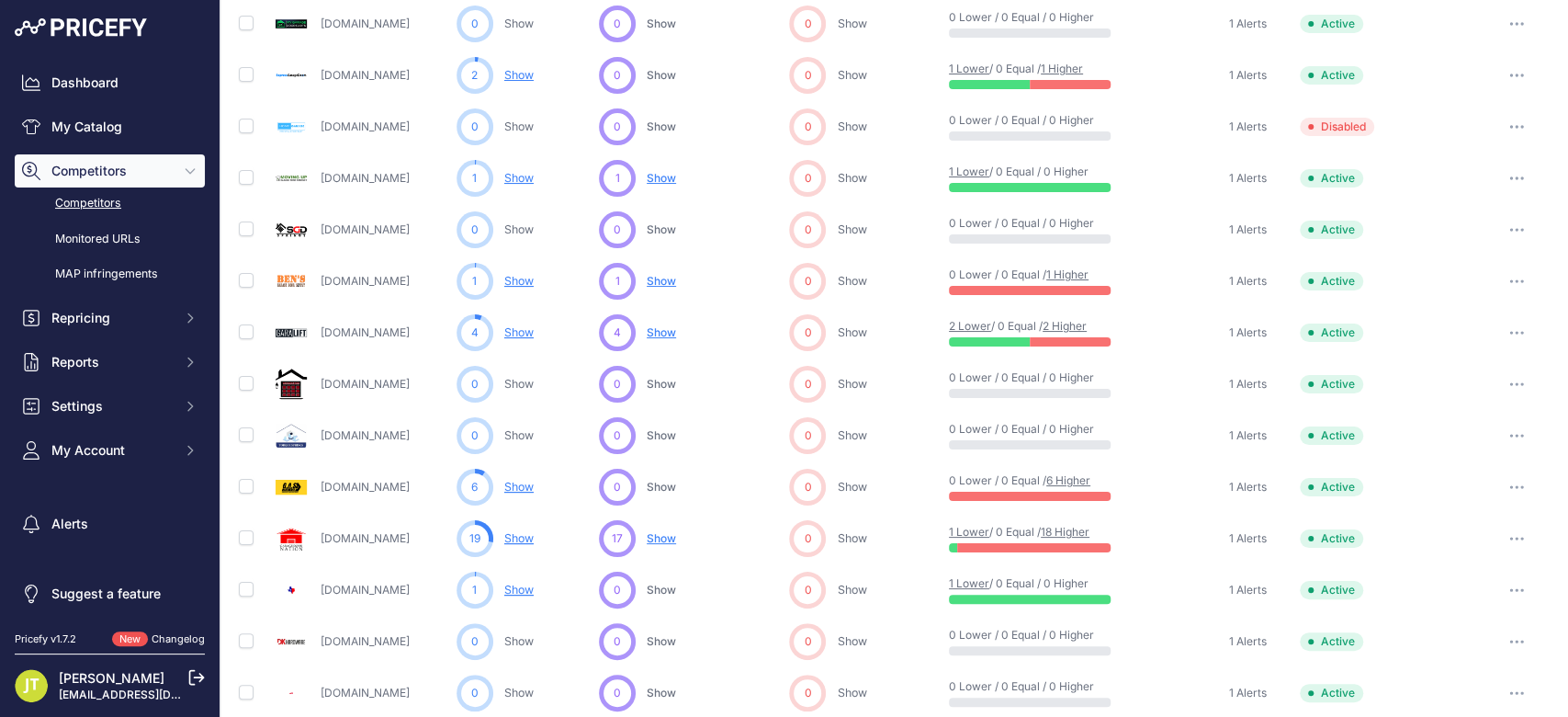
scroll to position [653, 0]
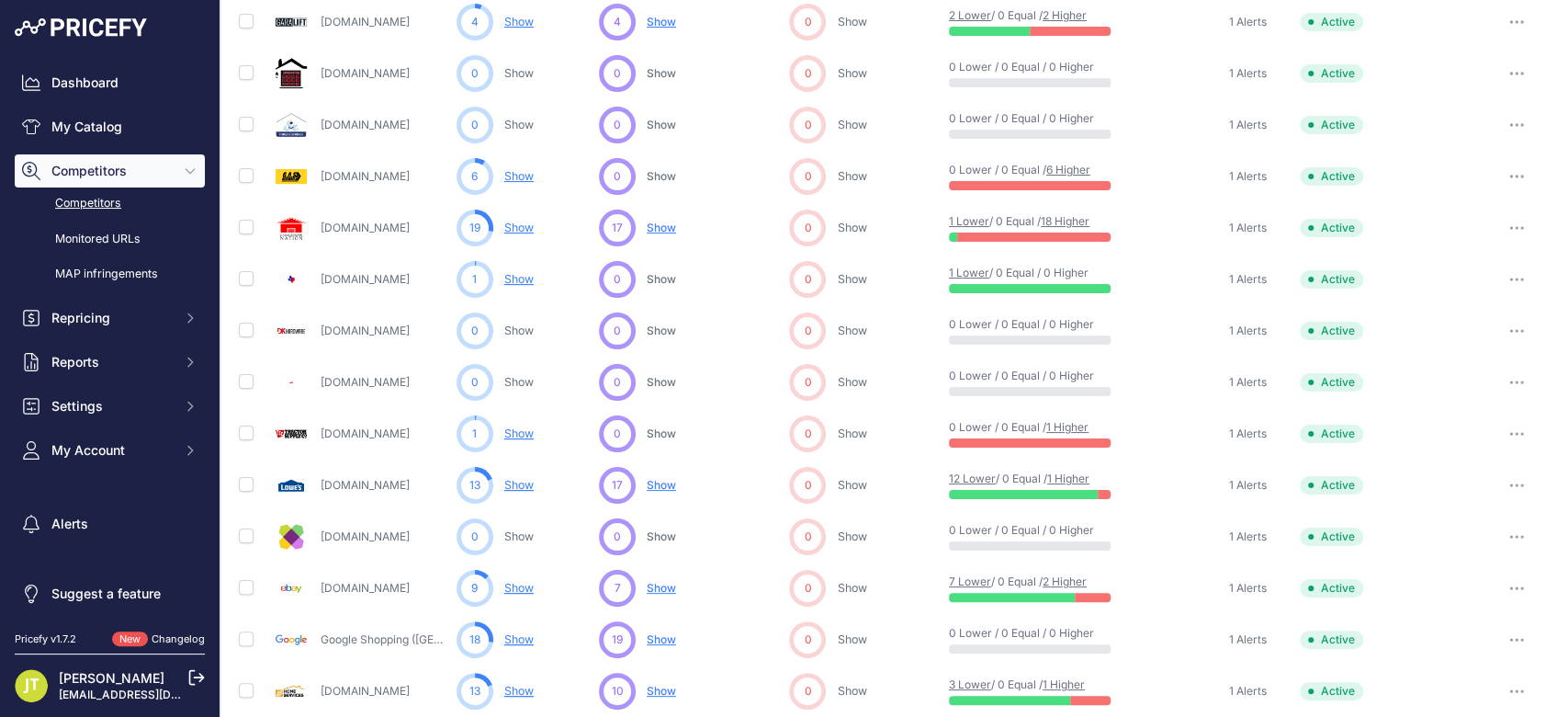
click at [507, 169] on link "Show" at bounding box center [518, 176] width 29 height 14
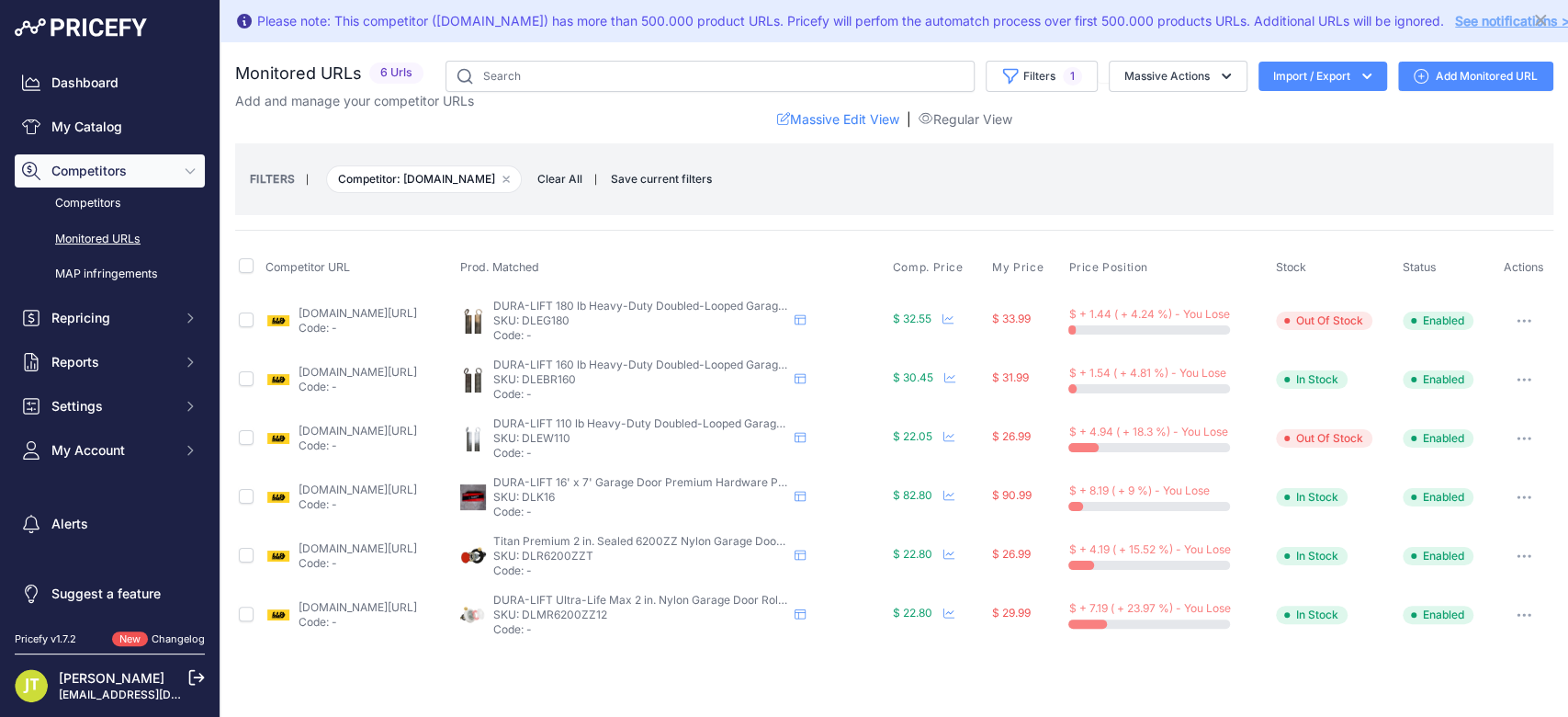
click at [1432, 64] on link "Add Monitored URL" at bounding box center [1476, 76] width 156 height 29
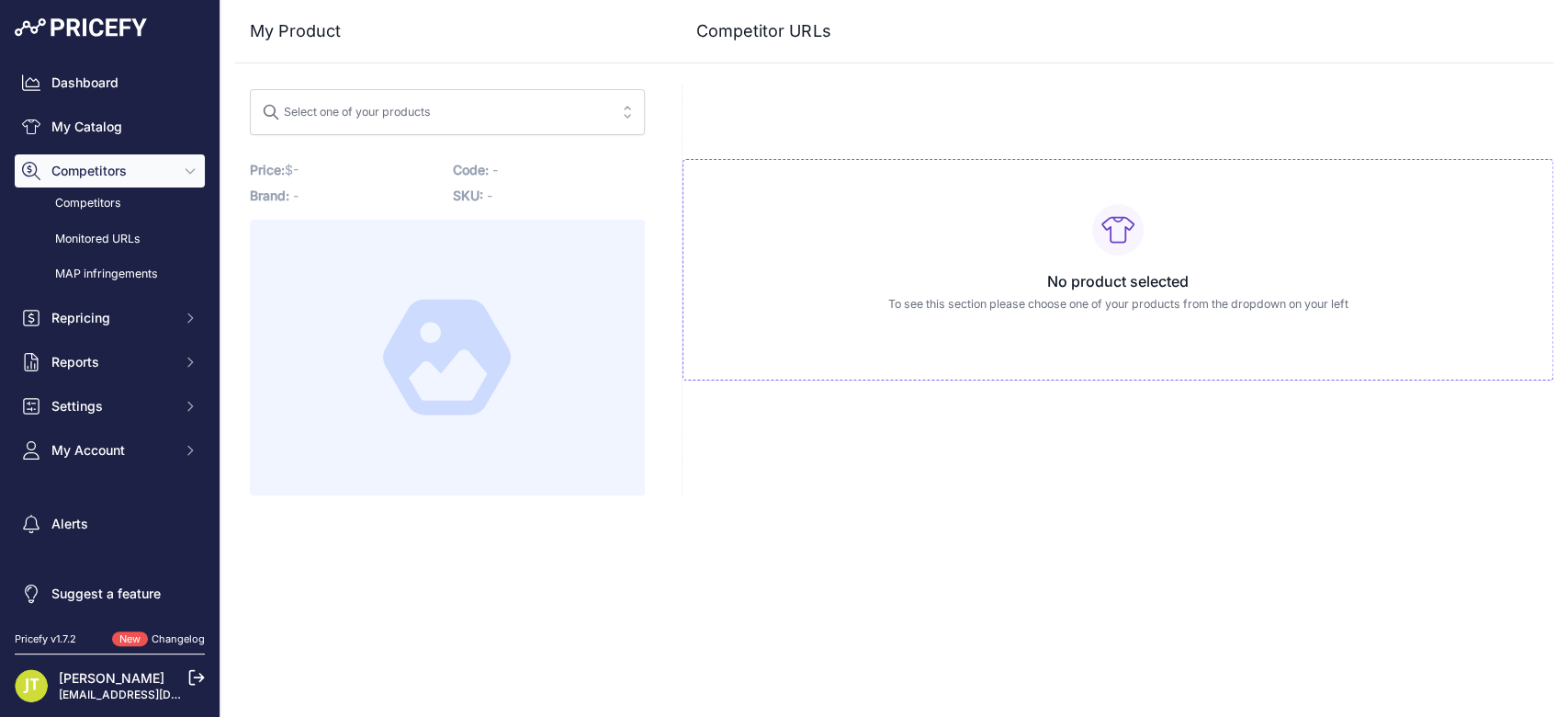
click at [340, 113] on div "Select one of your products" at bounding box center [346, 109] width 169 height 24
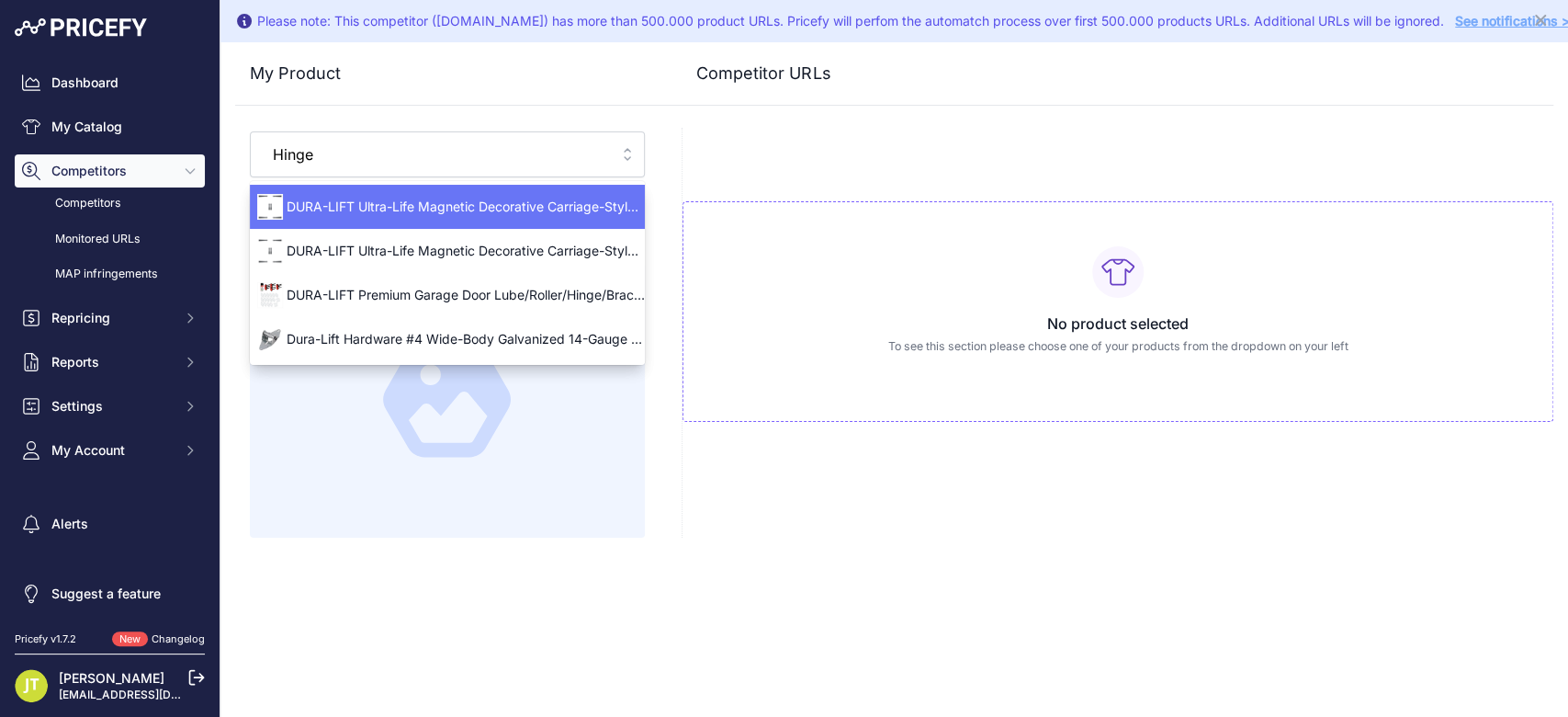
click at [250, 131] on button "Select one of your products [GEOGRAPHIC_DATA]" at bounding box center [447, 154] width 395 height 46
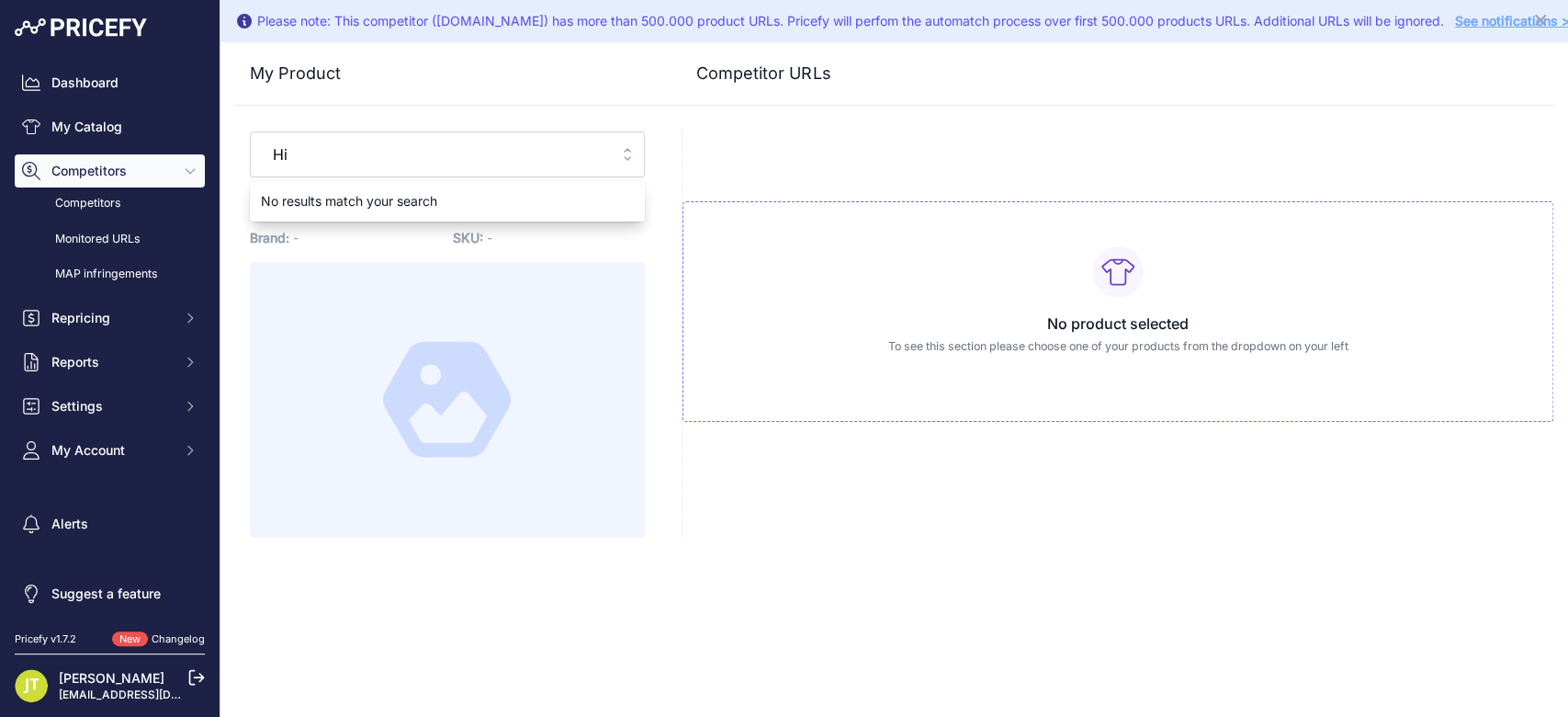
type input "H"
type input "#"
type input "1"
click at [250, 131] on button "Select one of your products 1" at bounding box center [447, 154] width 395 height 46
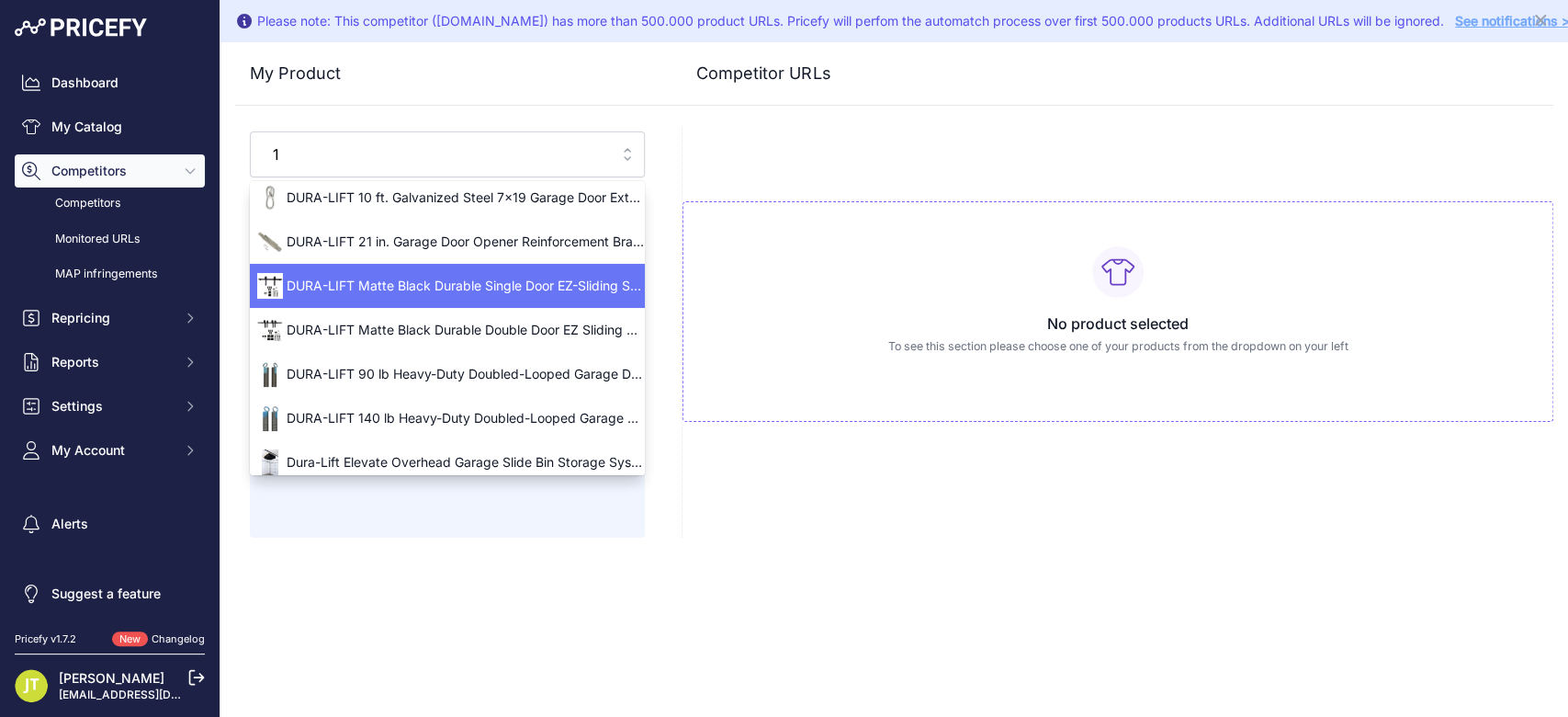
scroll to position [155, 0]
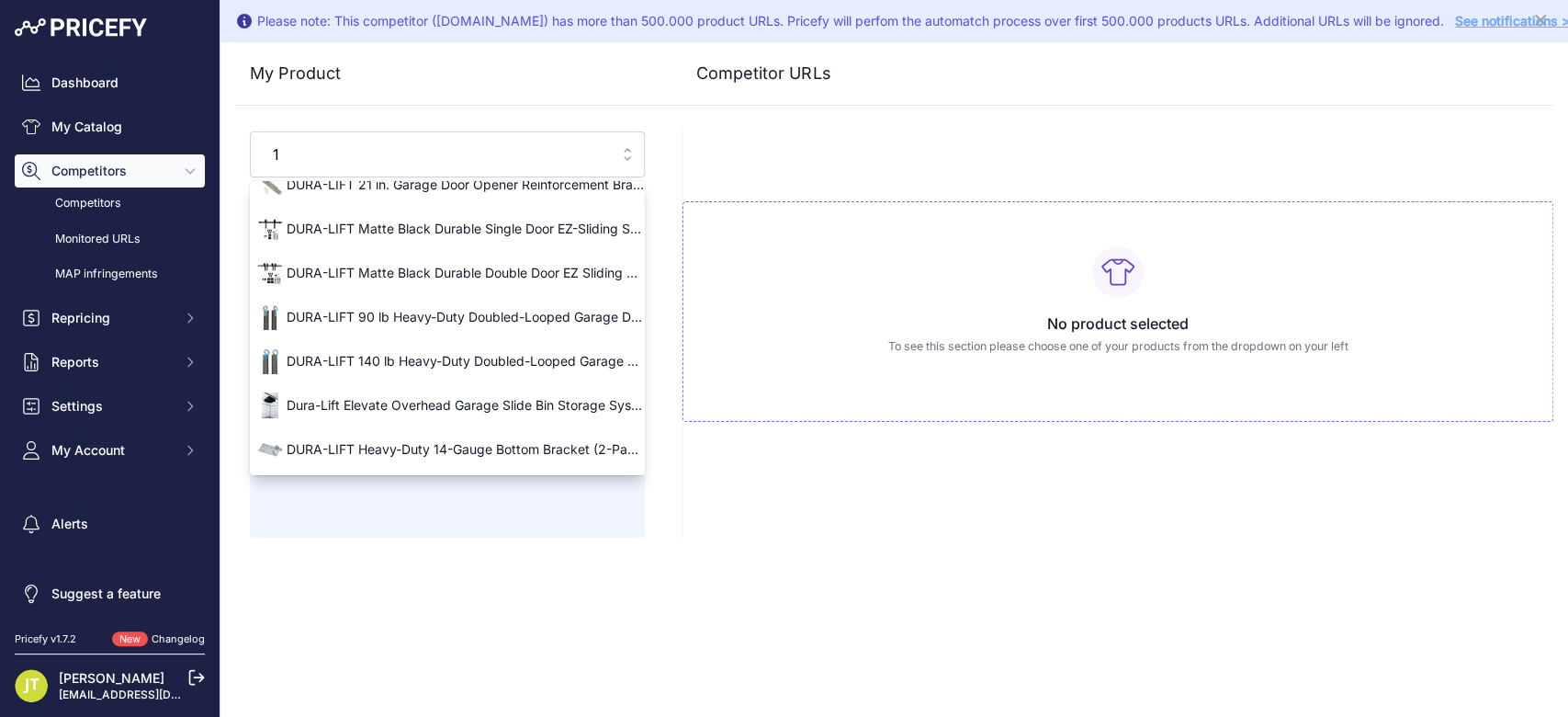
click at [588, 163] on input "1" at bounding box center [434, 155] width 345 height 29
click at [589, 161] on input "1" at bounding box center [434, 155] width 345 height 29
click at [586, 150] on input "1" at bounding box center [434, 155] width 345 height 29
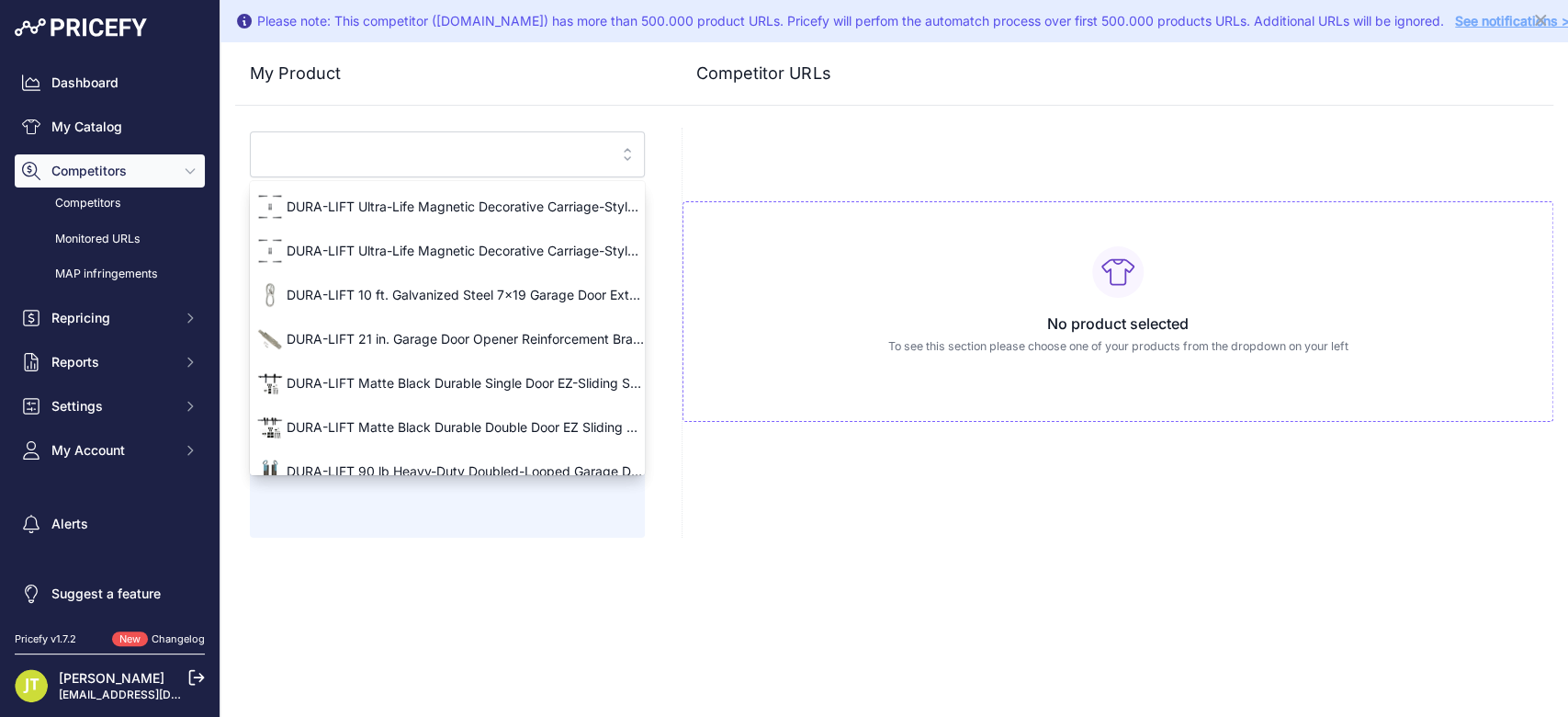
click at [326, 143] on input "search" at bounding box center [434, 155] width 345 height 29
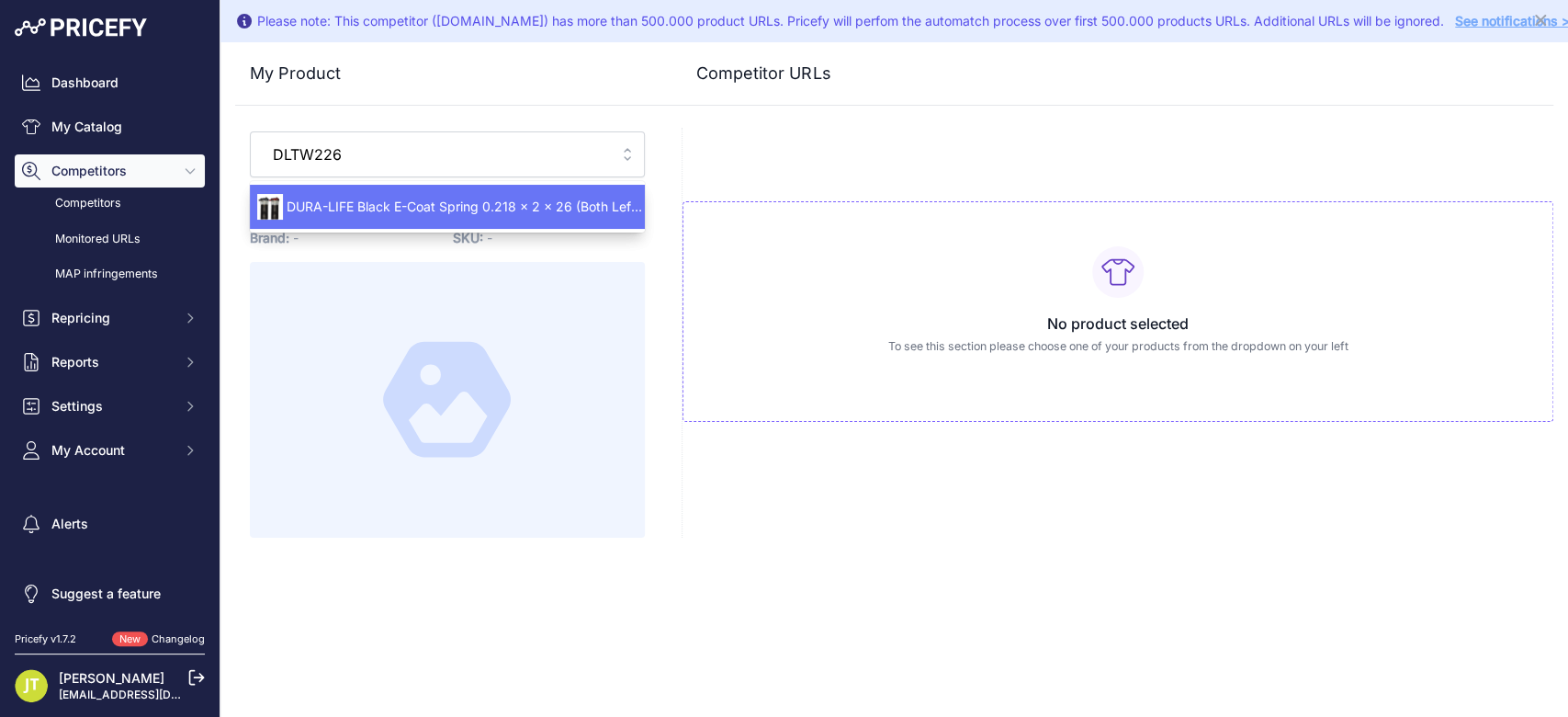
type input "DLTW226"
click at [107, 91] on link "Dashboard" at bounding box center [109, 83] width 190 height 33
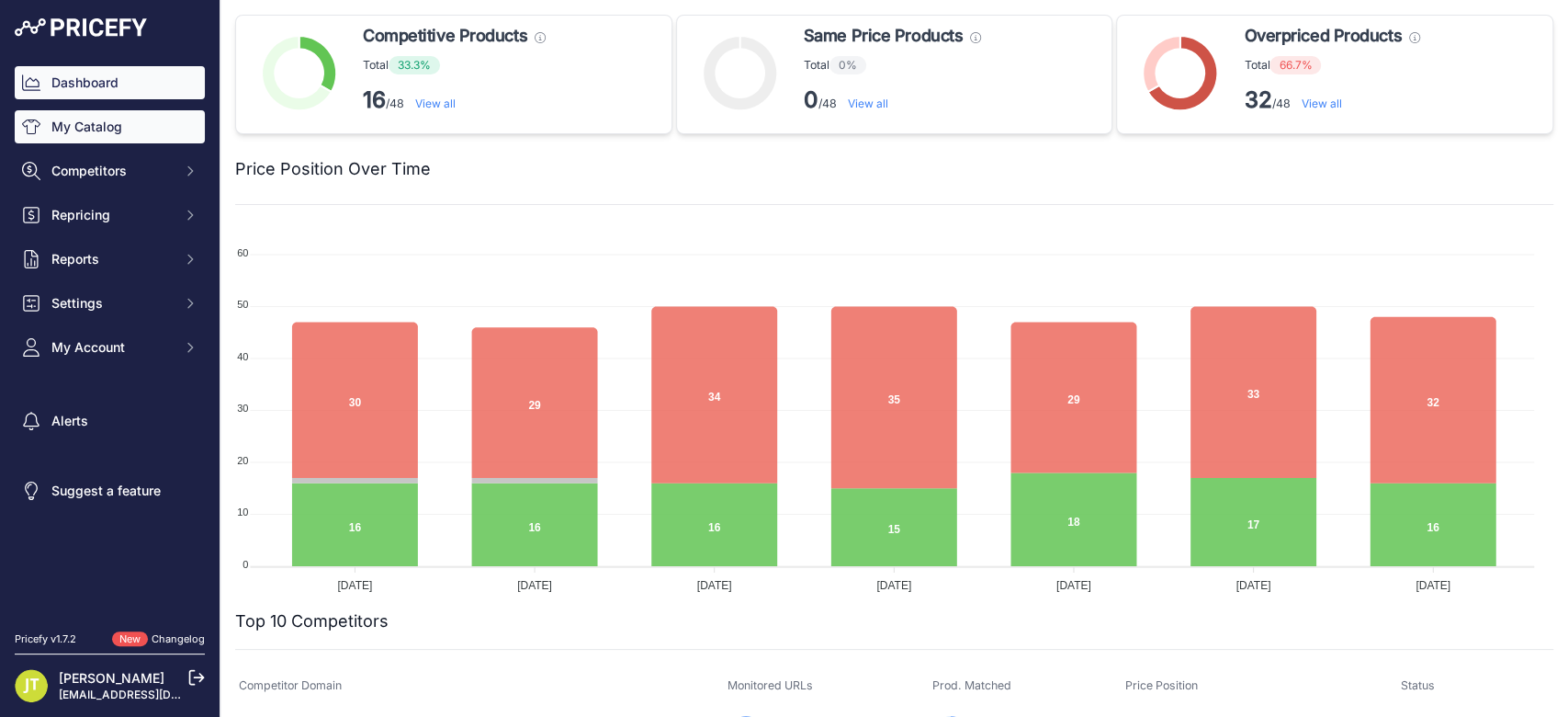
click at [81, 134] on link "My Catalog" at bounding box center [109, 126] width 190 height 33
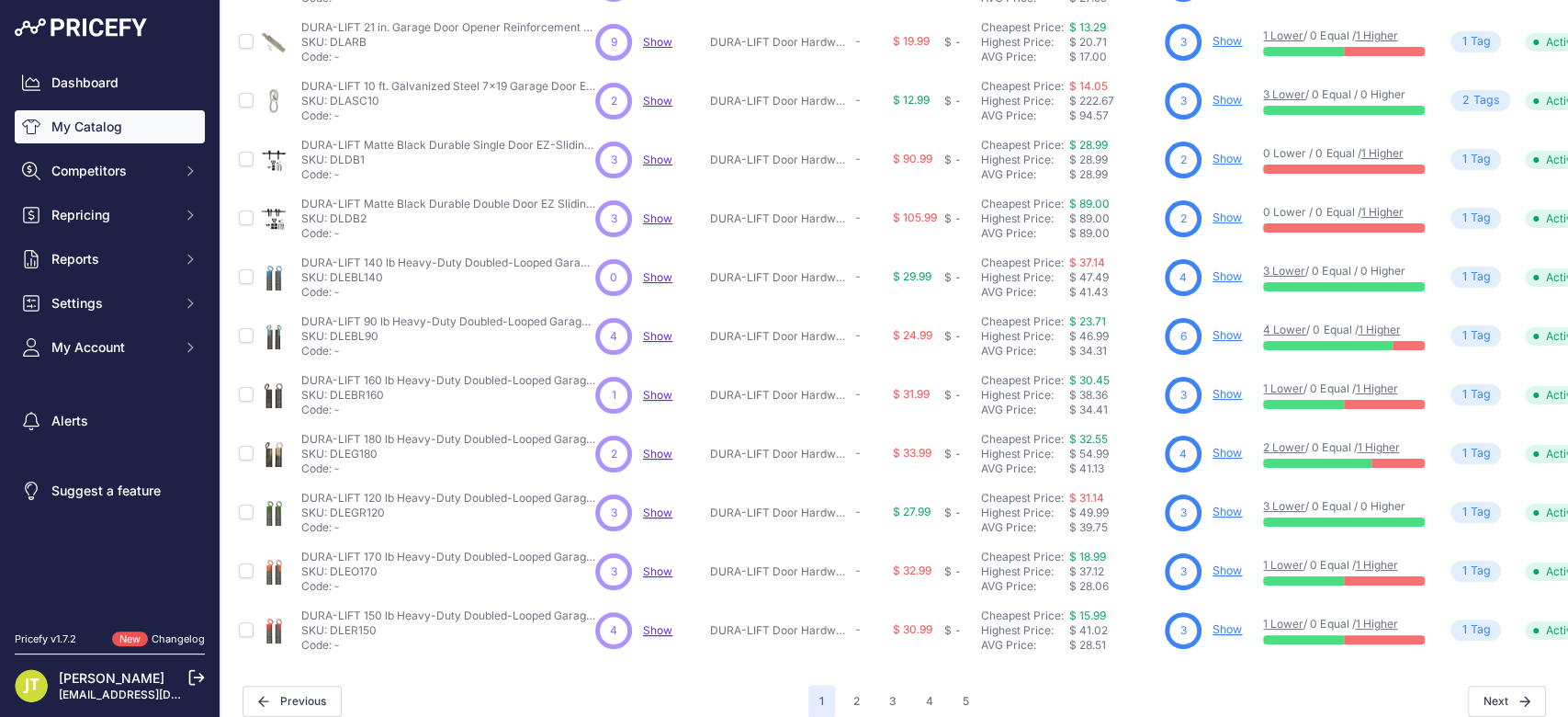
scroll to position [405, 0]
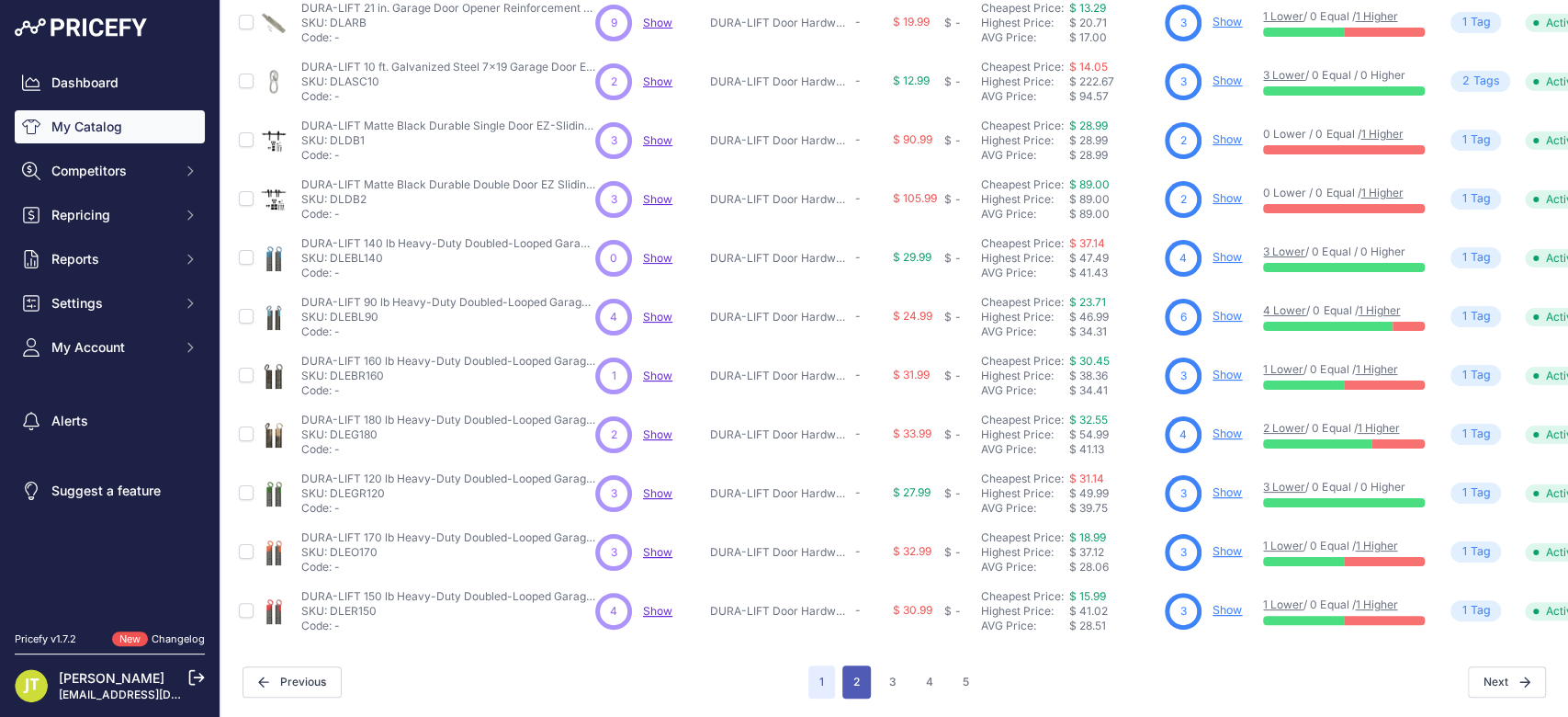
click at [853, 672] on button "2" at bounding box center [856, 682] width 28 height 33
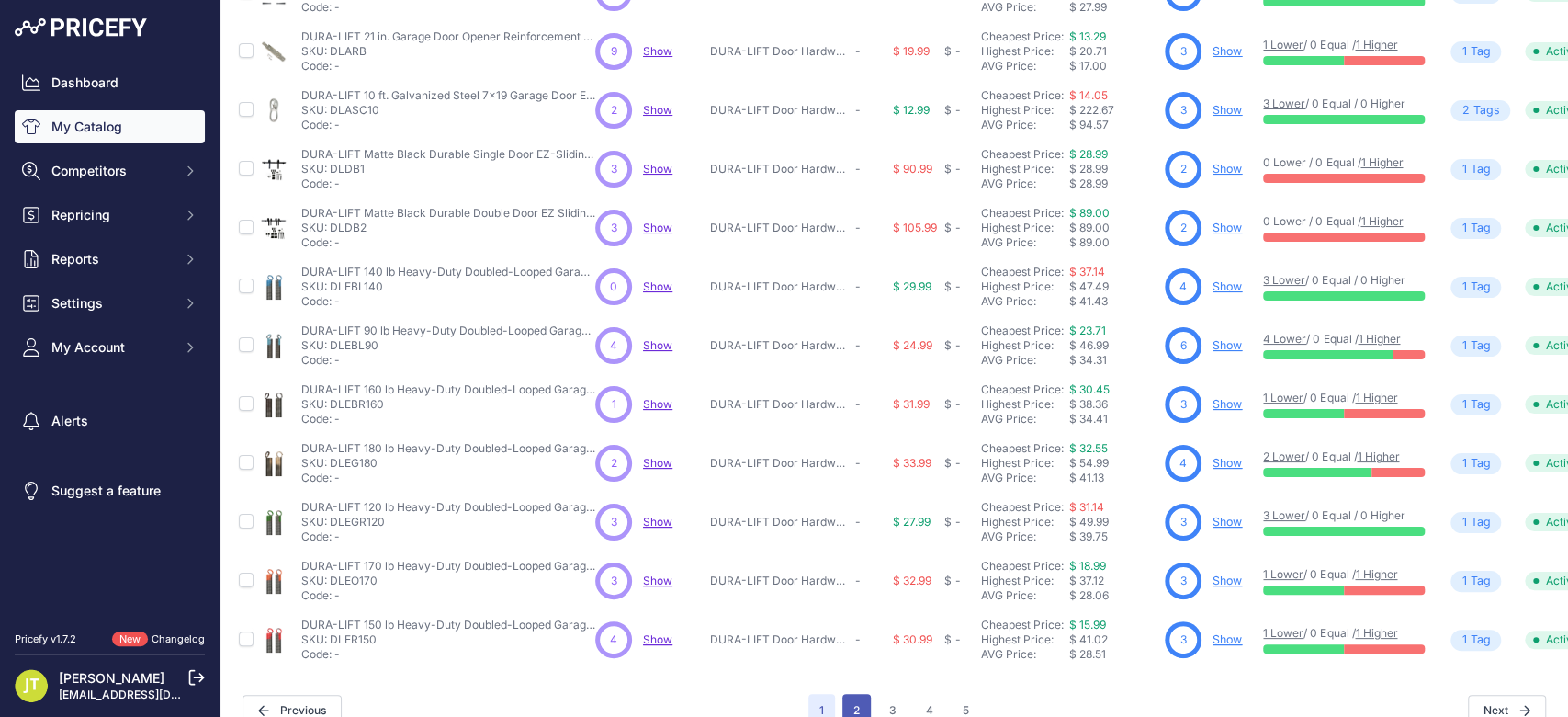
scroll to position [450, 0]
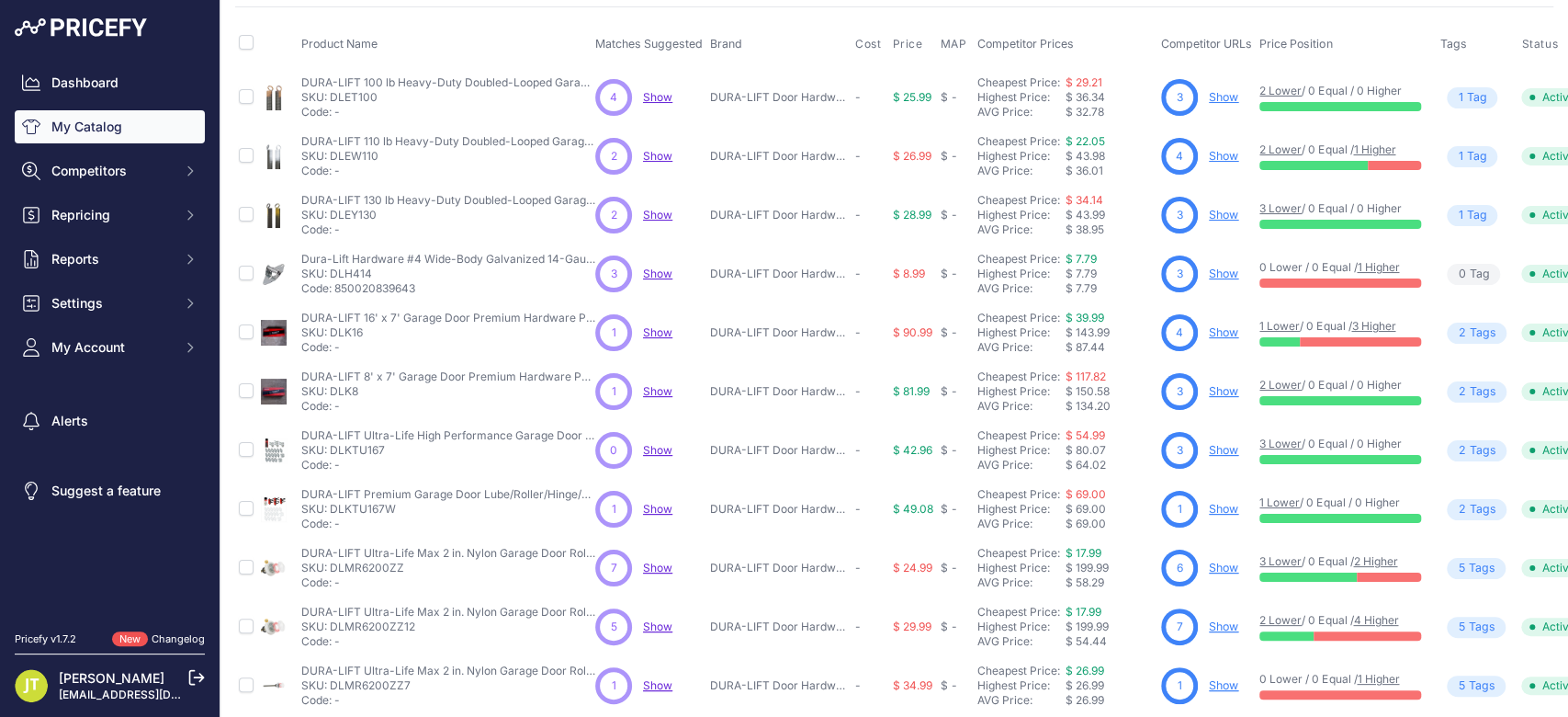
scroll to position [446, 0]
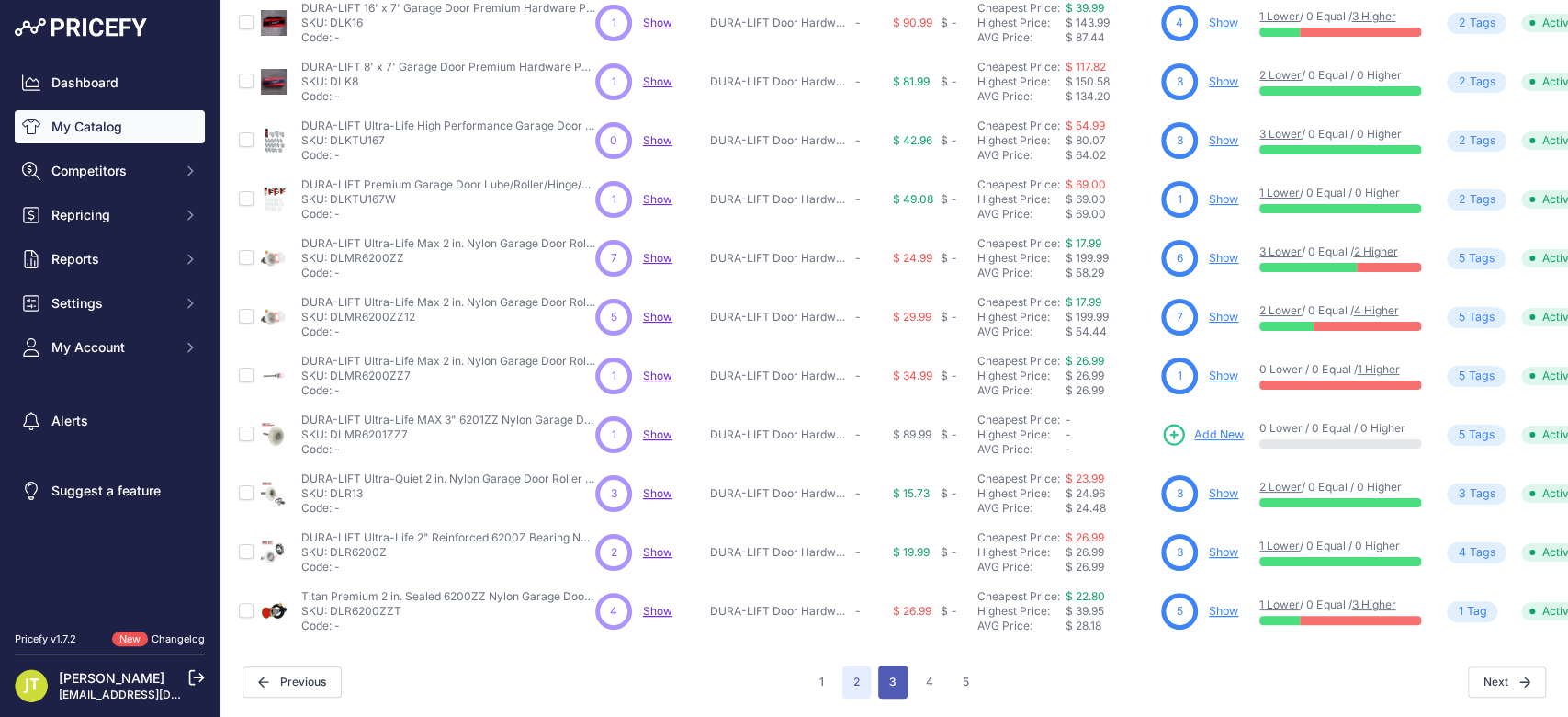
click at [889, 665] on button "3" at bounding box center [893, 682] width 29 height 33
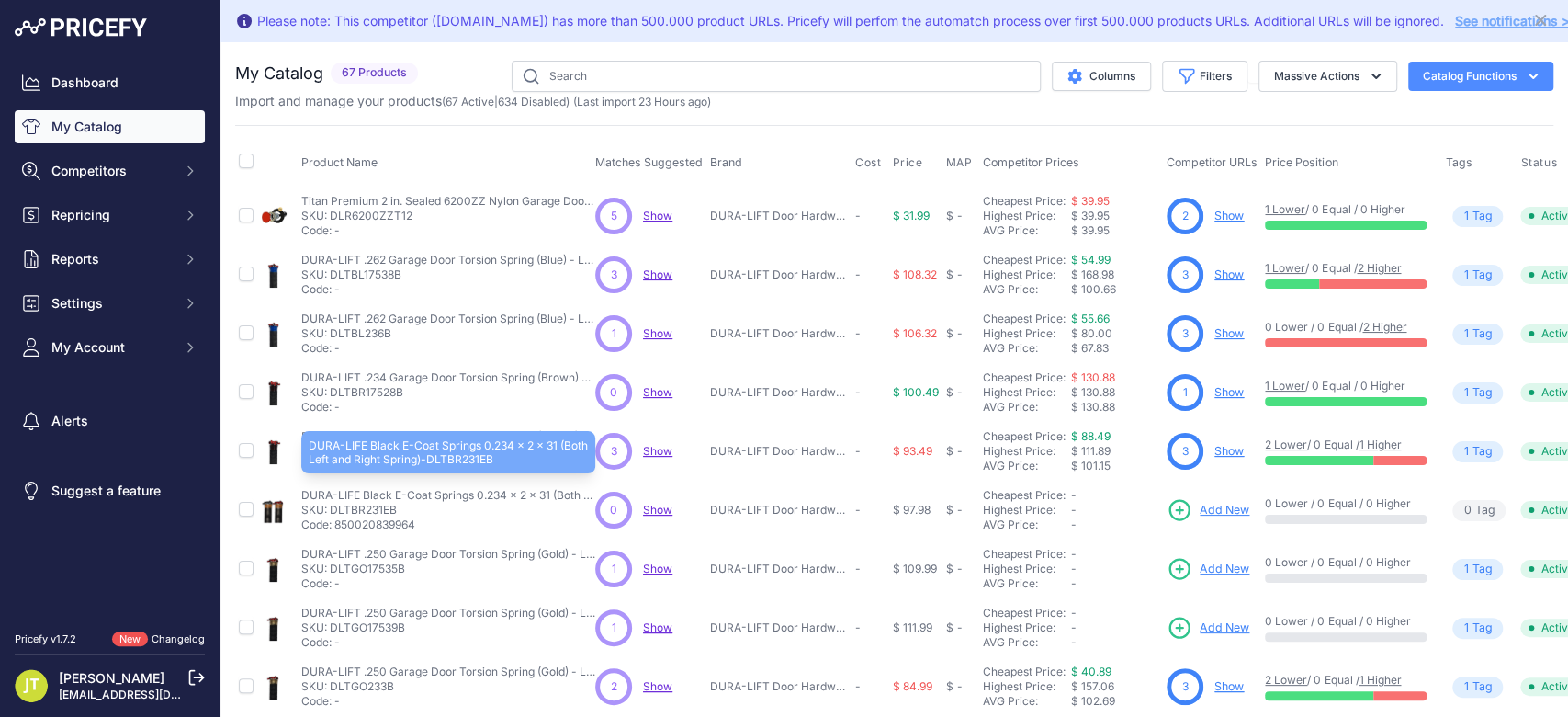
drag, startPoint x: 478, startPoint y: 492, endPoint x: 586, endPoint y: 498, distance: 108.2
click at [586, 498] on p "DURA-LIFE Black E-Coat Springs 0.234 x 2 x 31 (Both Left and Right Spring)-DLTB…" at bounding box center [448, 494] width 294 height 15
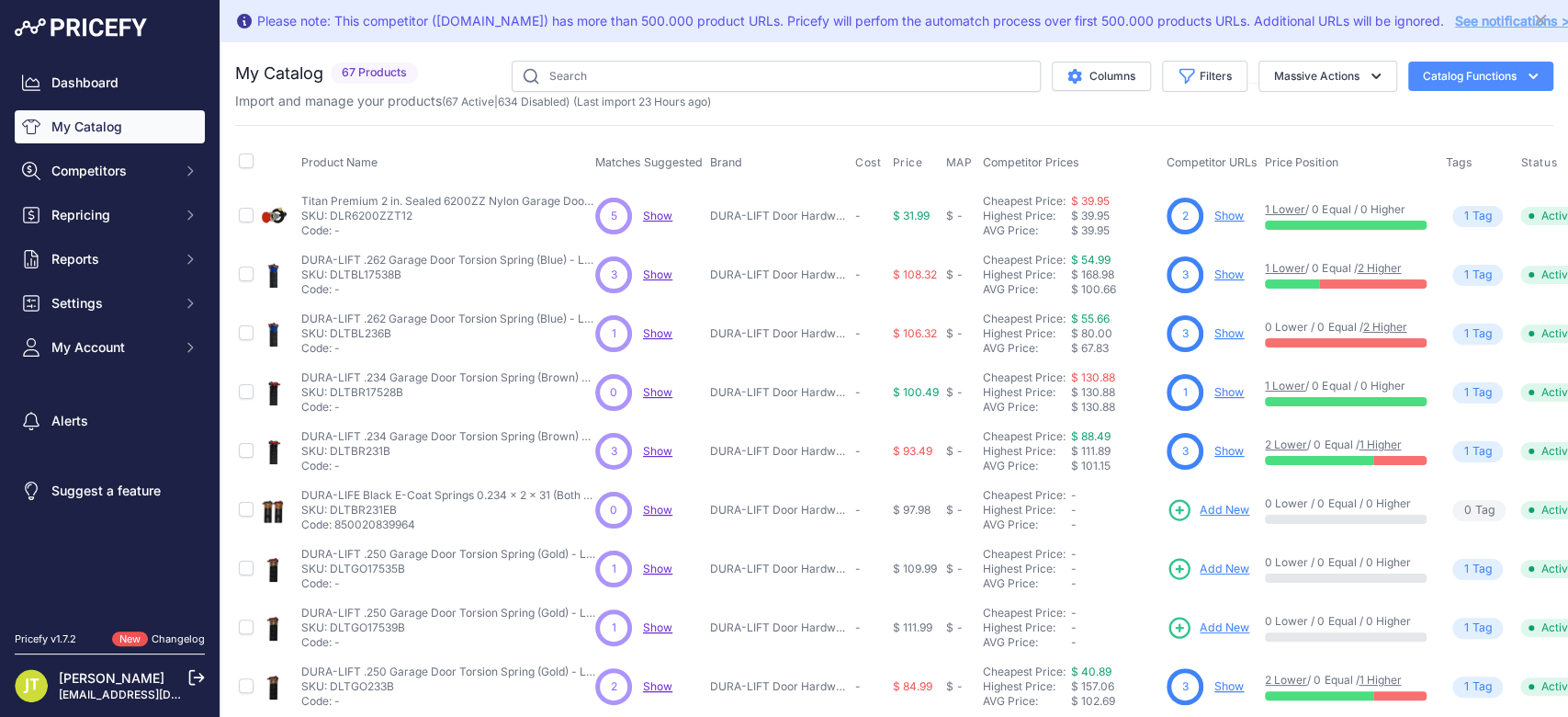
click at [1213, 511] on span "Add New" at bounding box center [1224, 511] width 50 height 18
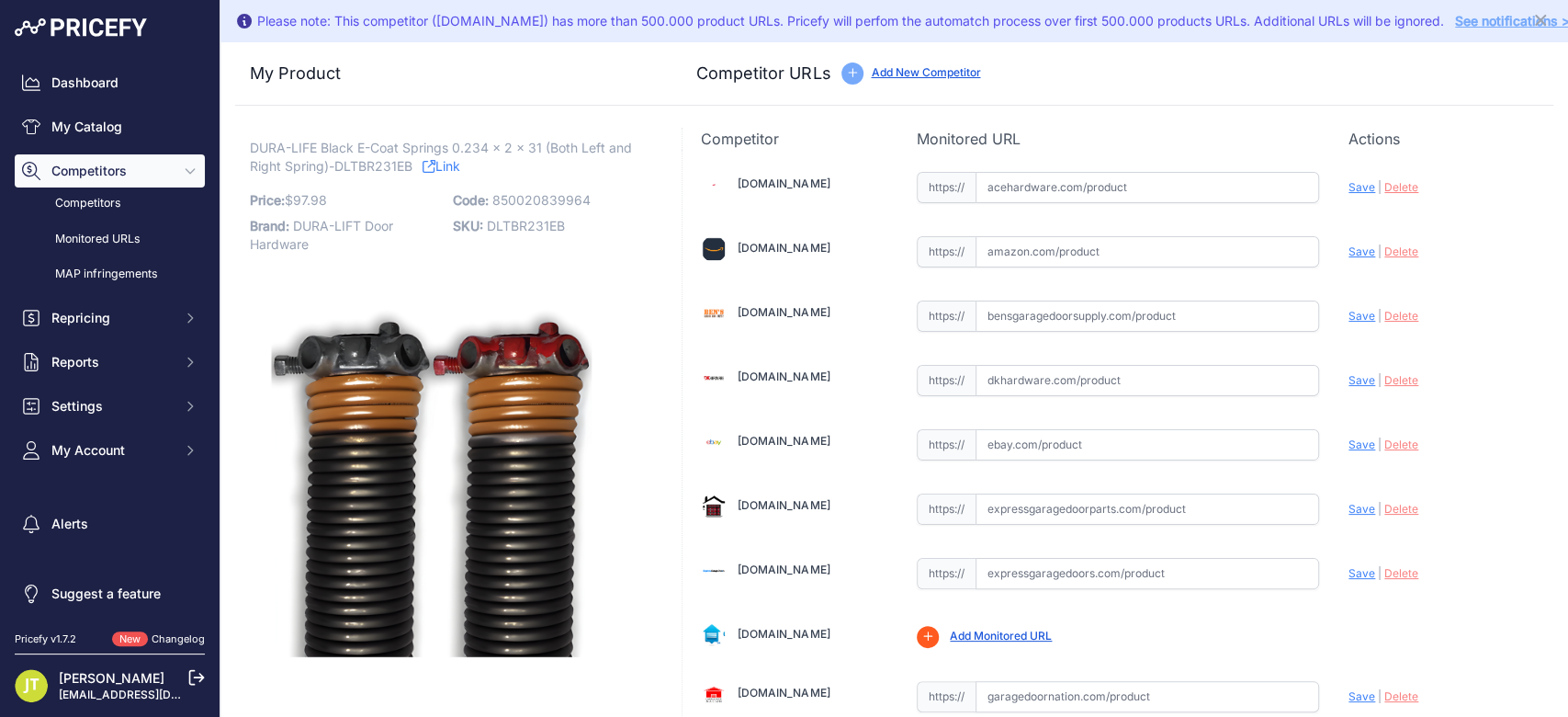
click at [931, 64] on div "Add New Competitor" at bounding box center [925, 73] width 109 height 18
click at [931, 72] on link "Add New Competitor" at bounding box center [925, 72] width 109 height 14
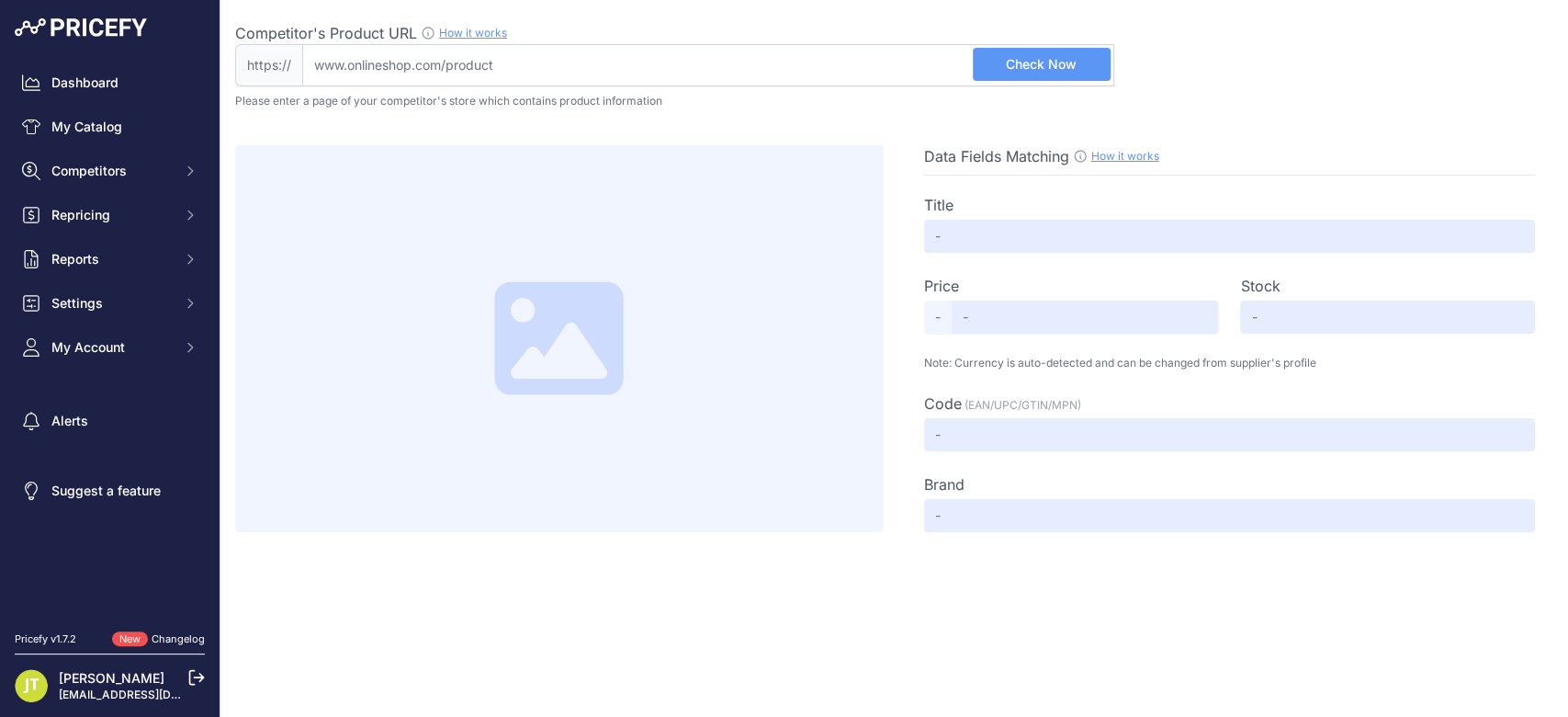
click at [934, 74] on input "Competitor's Product URL How it works In order to create your competitor's extr…" at bounding box center [708, 64] width 812 height 42
paste input "[URL][DOMAIN_NAME]"
type input "[DOMAIN_NAME][URL]"
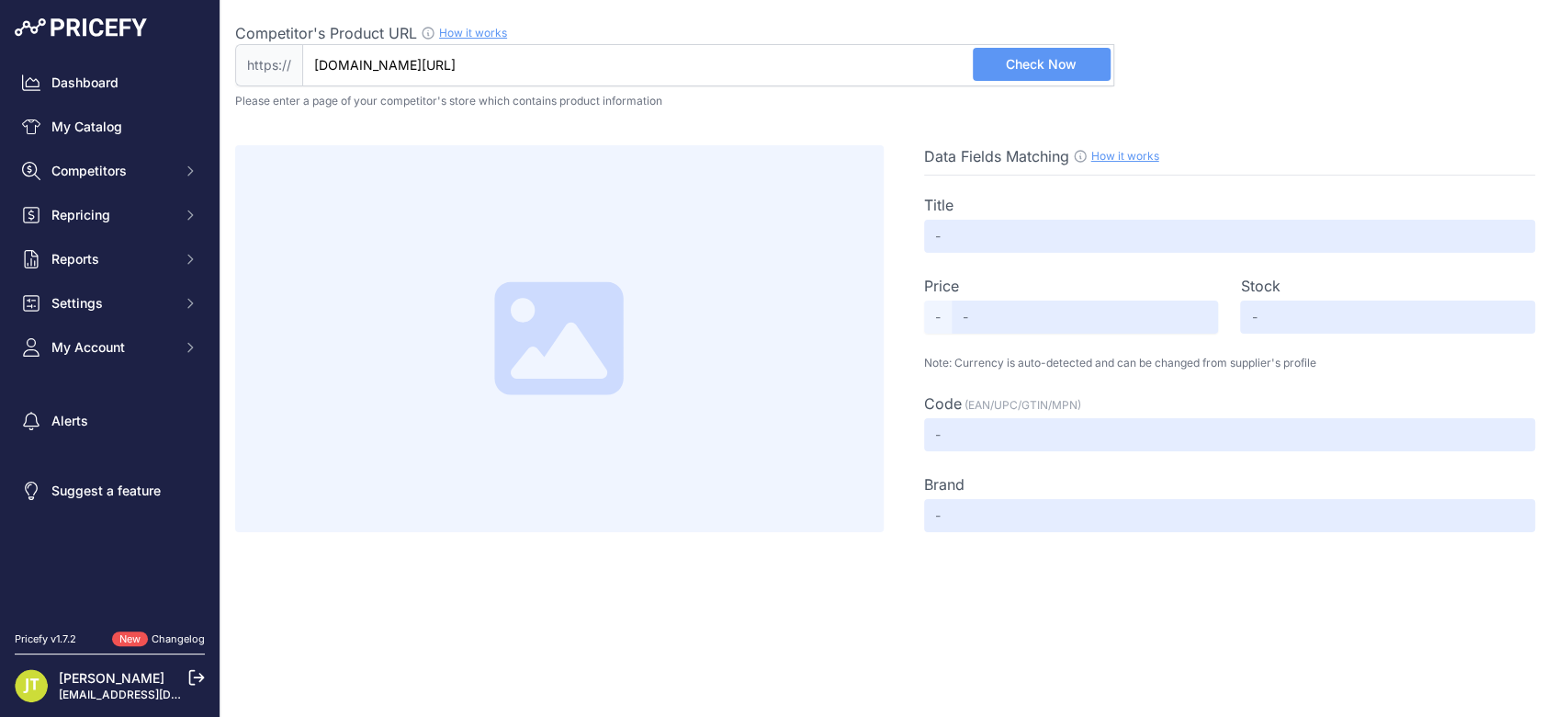
click at [1048, 54] on button "Check Now" at bounding box center [1042, 64] width 138 height 33
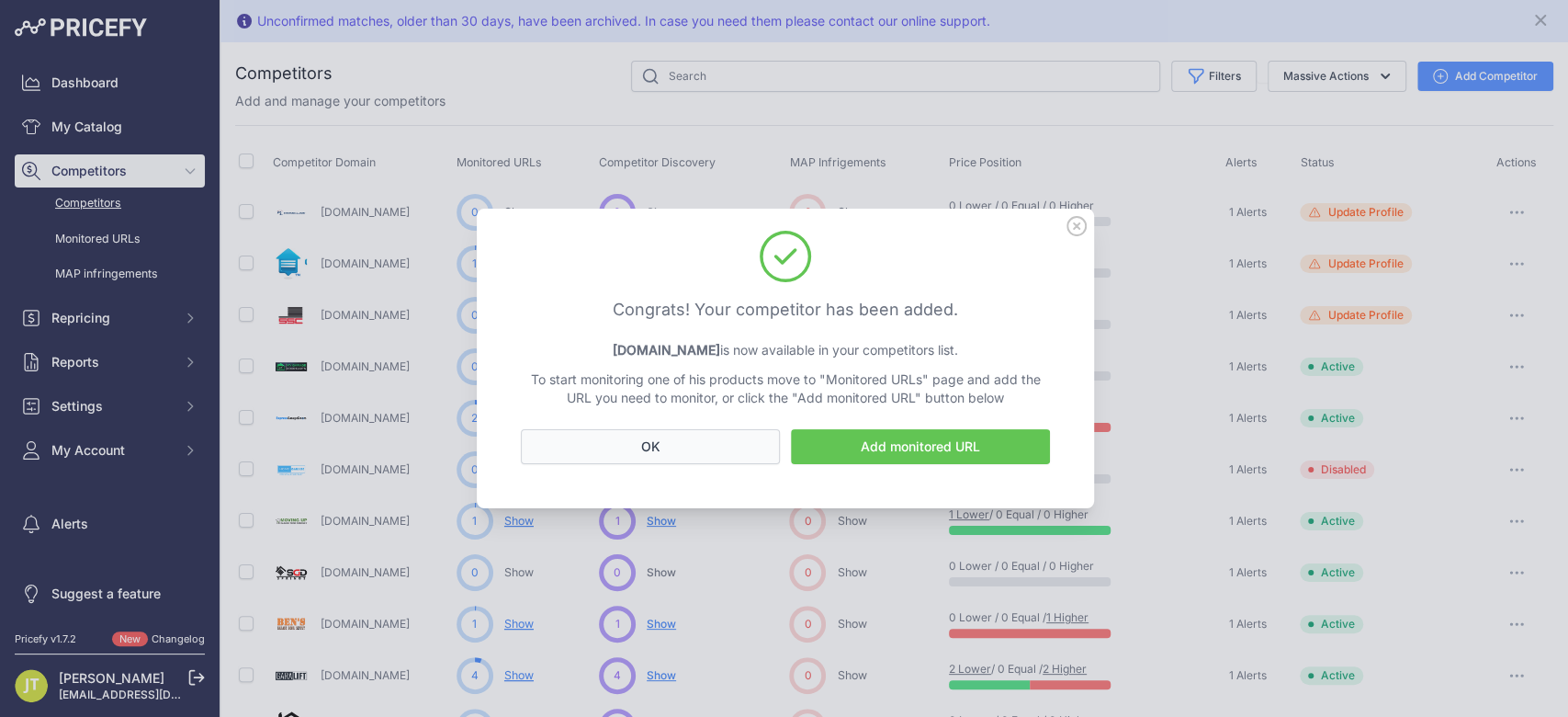
click at [729, 449] on button "OK" at bounding box center [650, 447] width 259 height 35
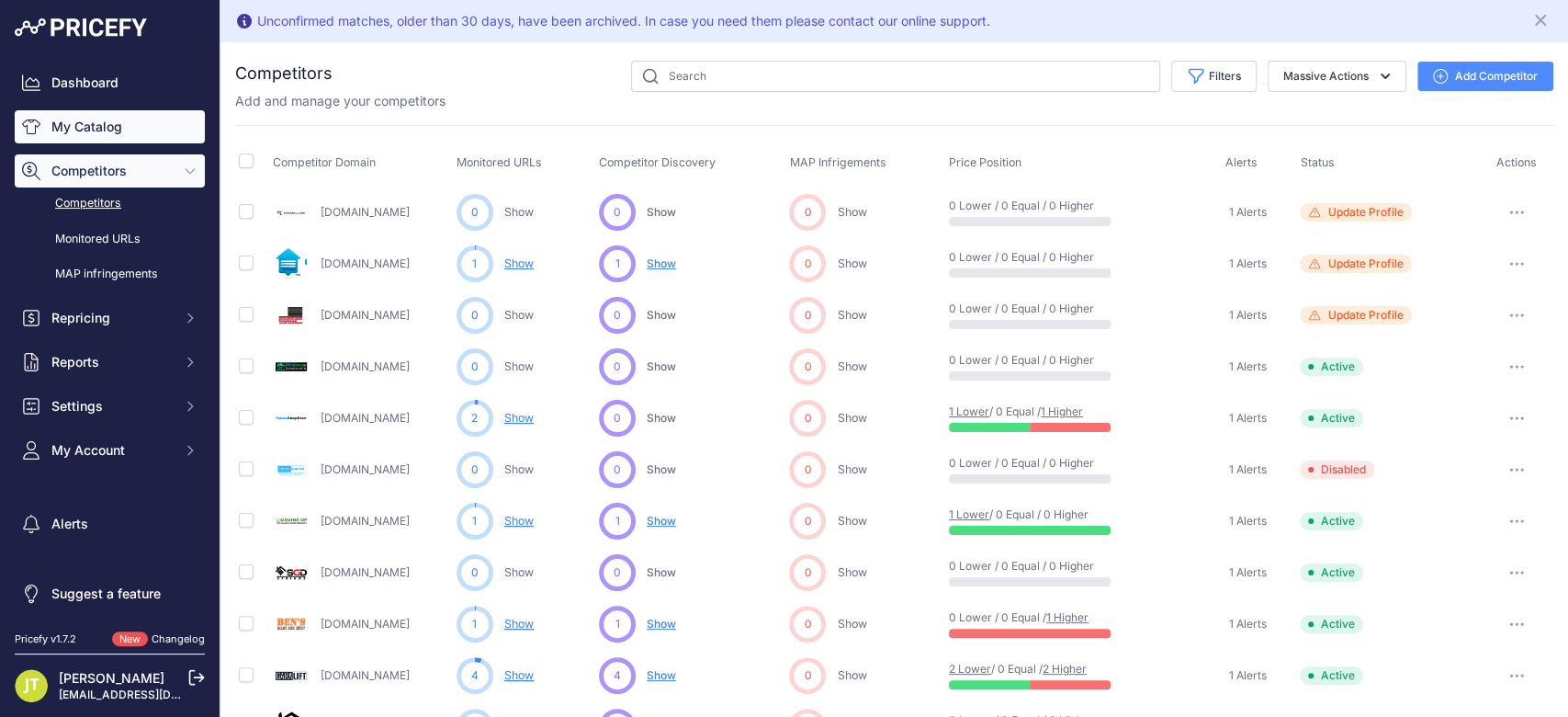
click at [104, 124] on link "My Catalog" at bounding box center [109, 126] width 190 height 33
click at [81, 122] on link "My Catalog" at bounding box center [109, 126] width 190 height 33
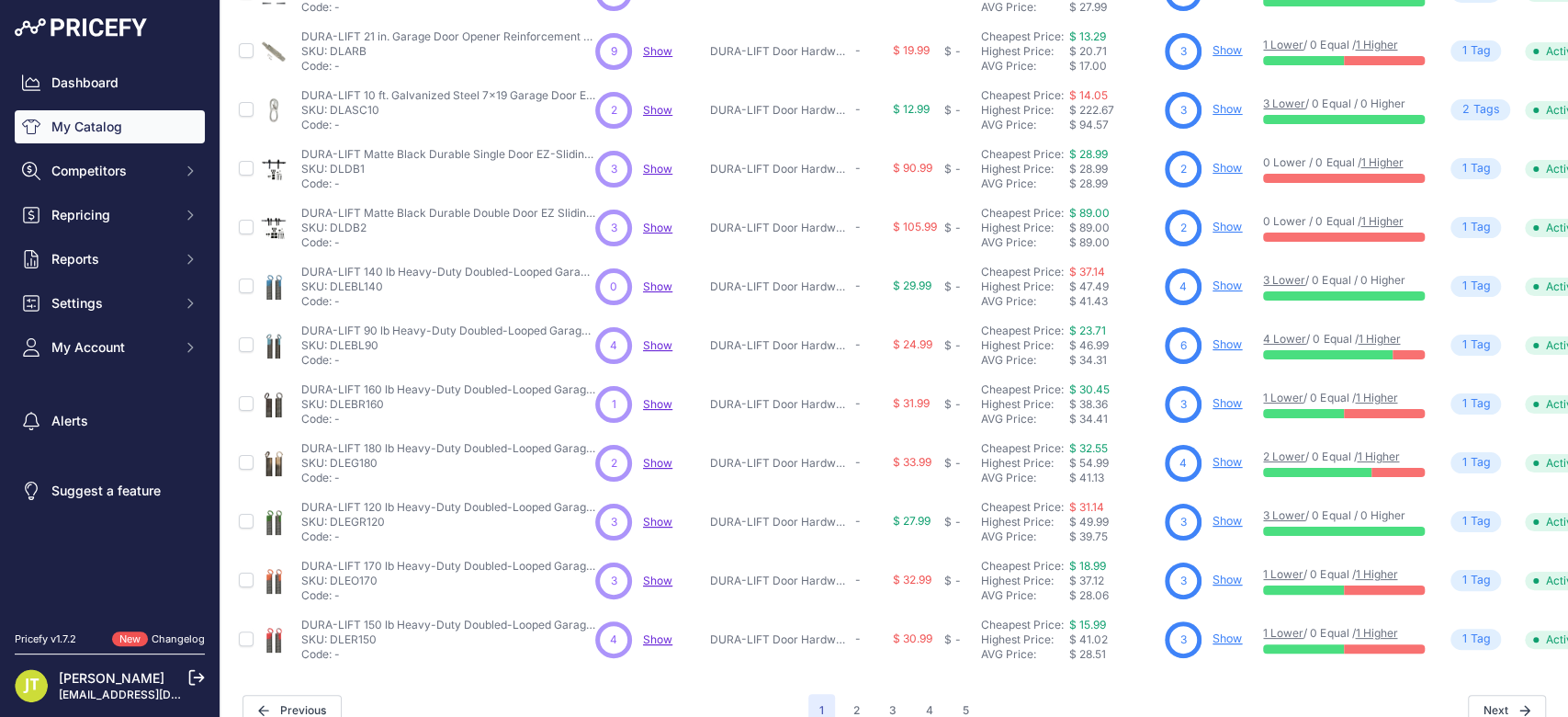
scroll to position [405, 0]
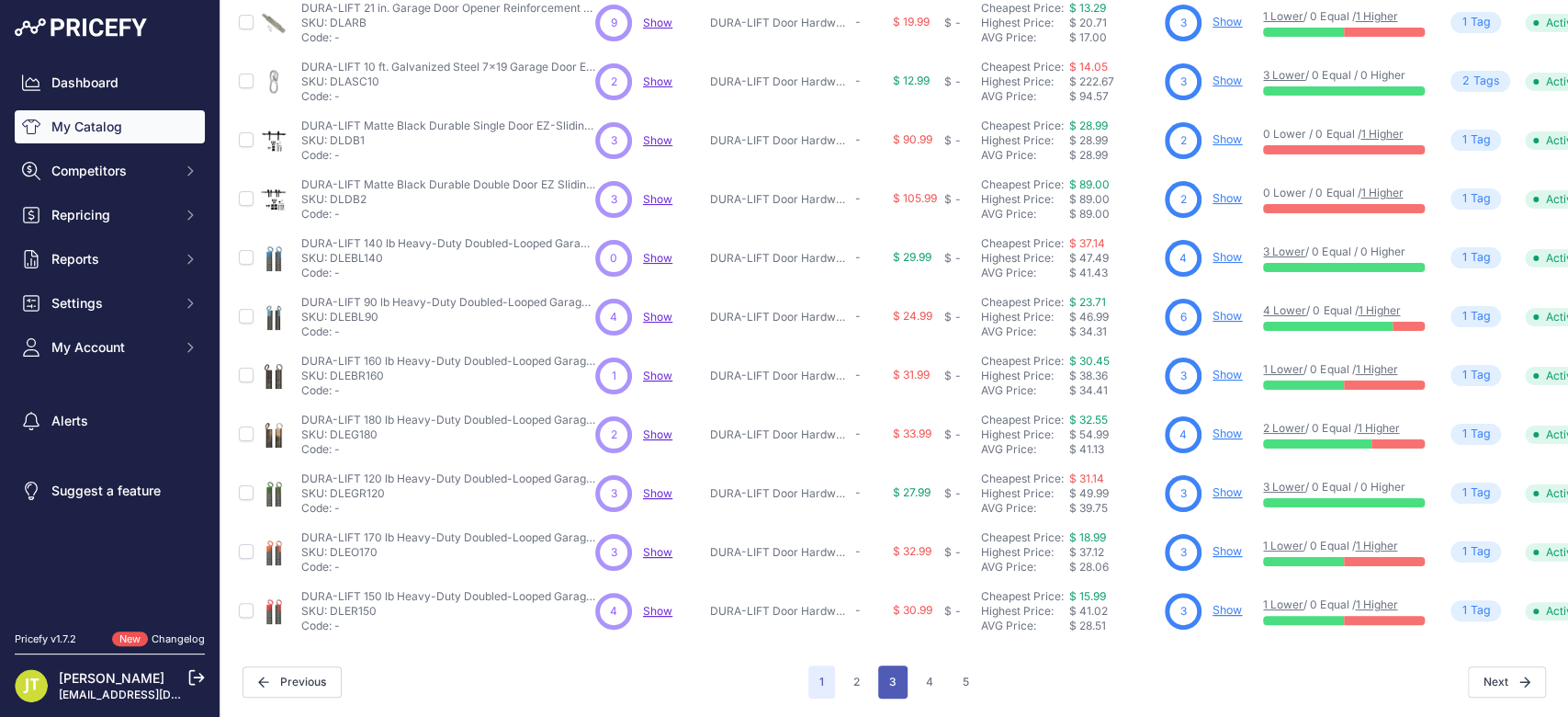
click at [886, 665] on button "3" at bounding box center [893, 682] width 29 height 33
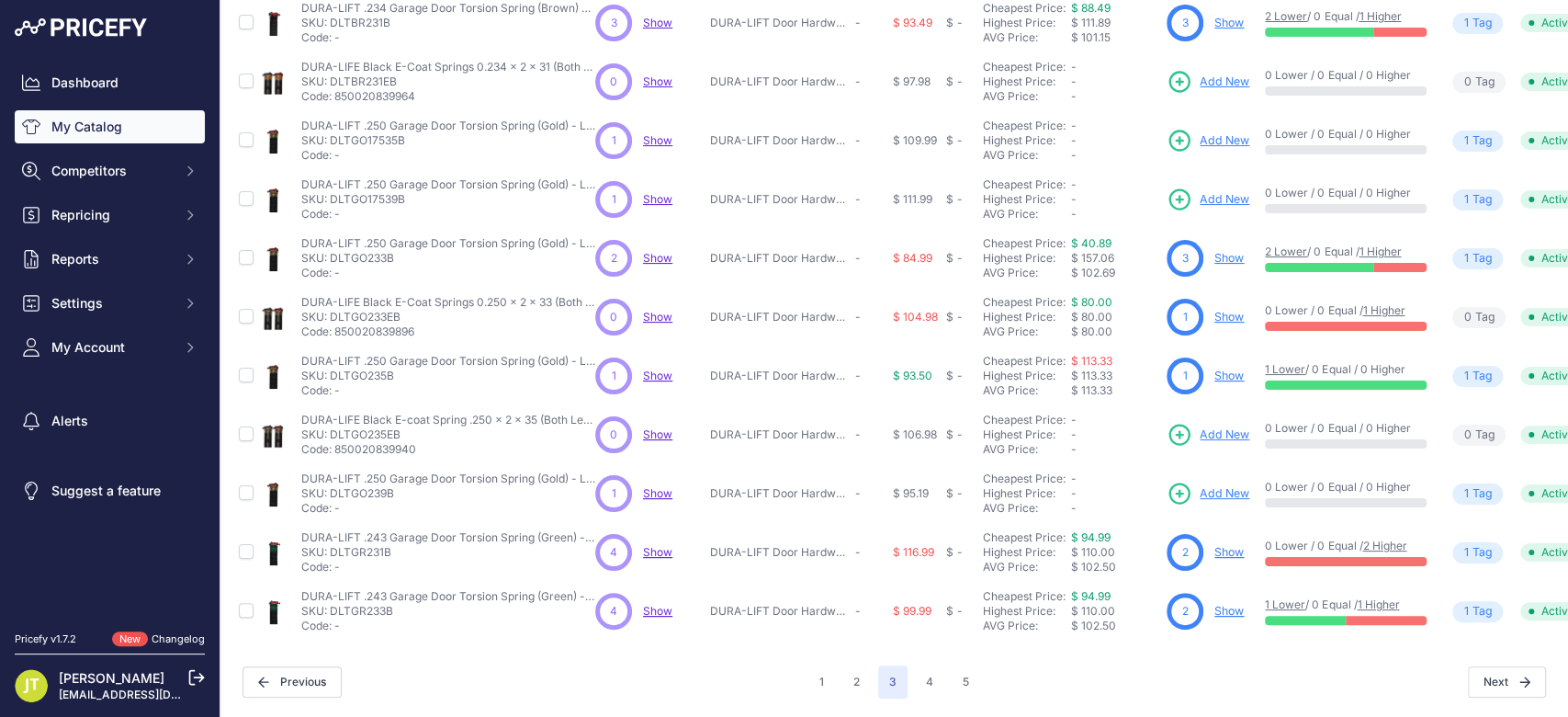
scroll to position [119, 0]
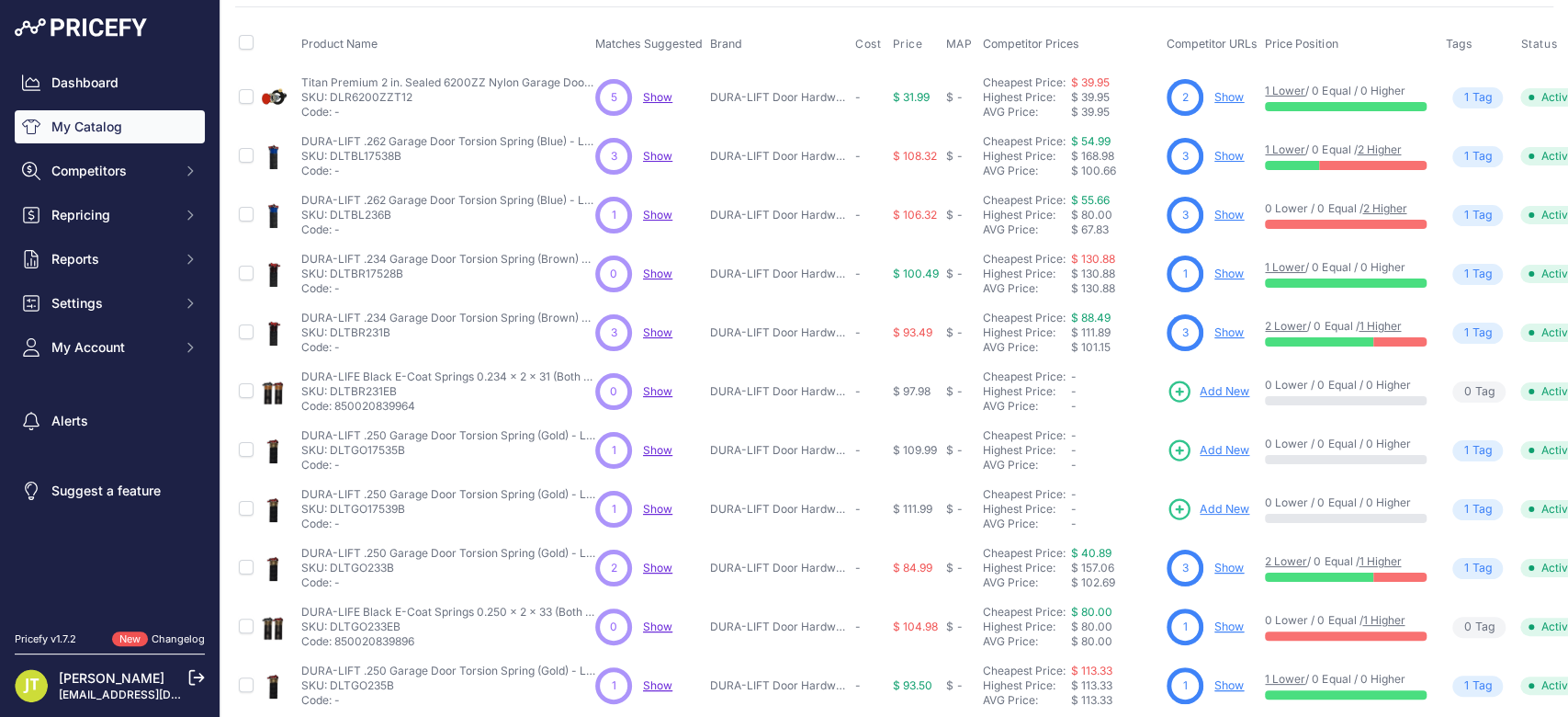
click at [1199, 389] on span "Add New" at bounding box center [1224, 392] width 50 height 18
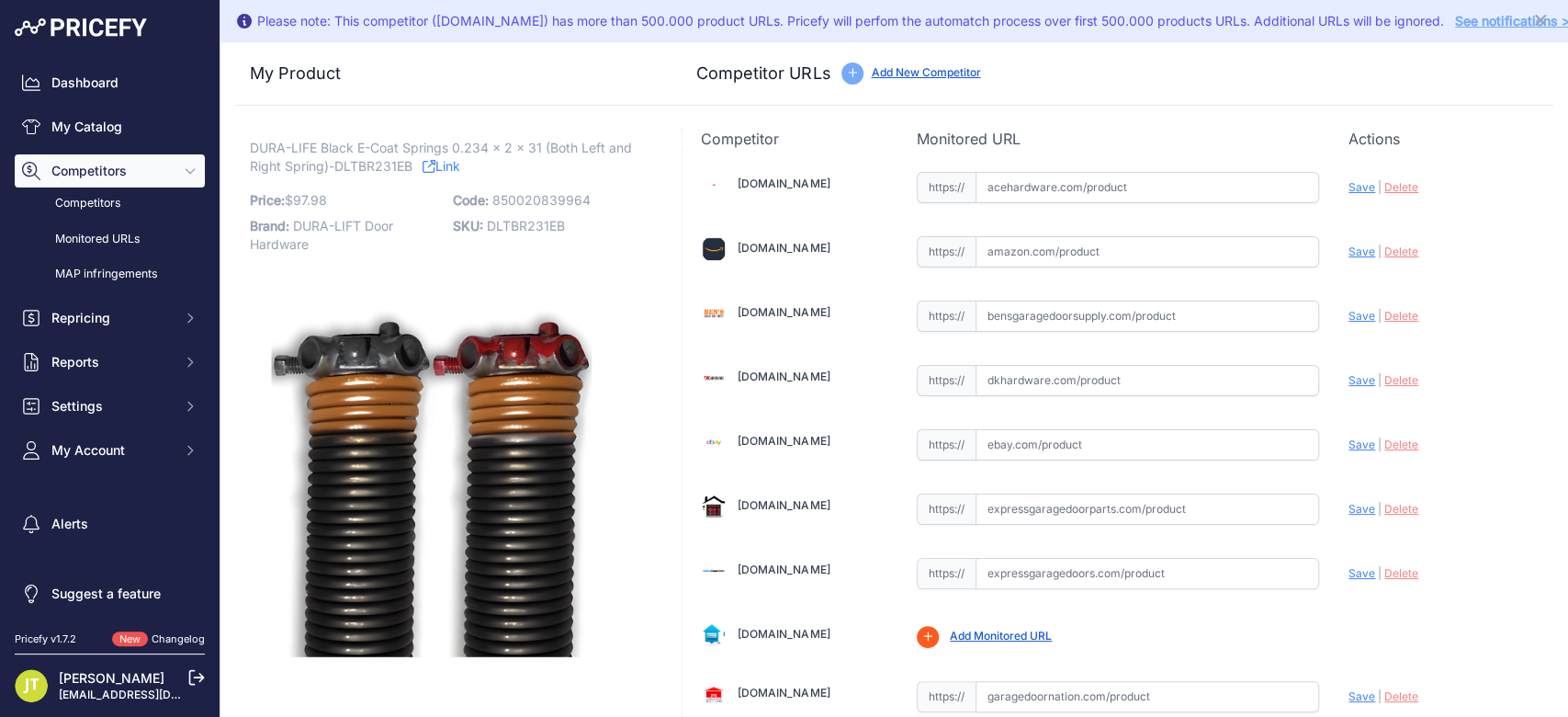
click at [1100, 251] on input "text" at bounding box center [1147, 252] width 343 height 31
paste input "[DOMAIN_NAME][URL]"
click at [1352, 244] on span "Save" at bounding box center [1361, 251] width 26 height 14
type input "[URL][DOMAIN_NAME]"
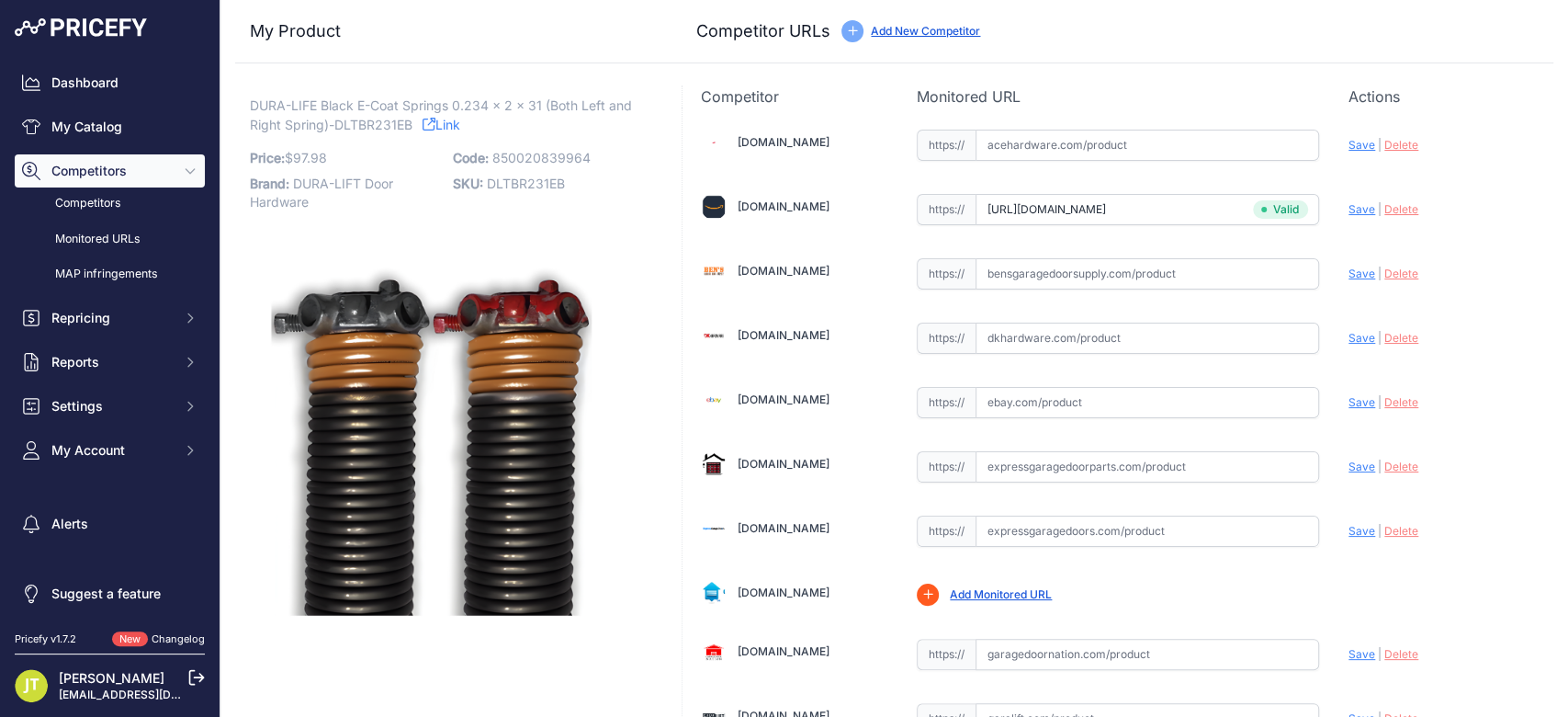
click at [932, 32] on link "Add New Competitor" at bounding box center [925, 31] width 109 height 14
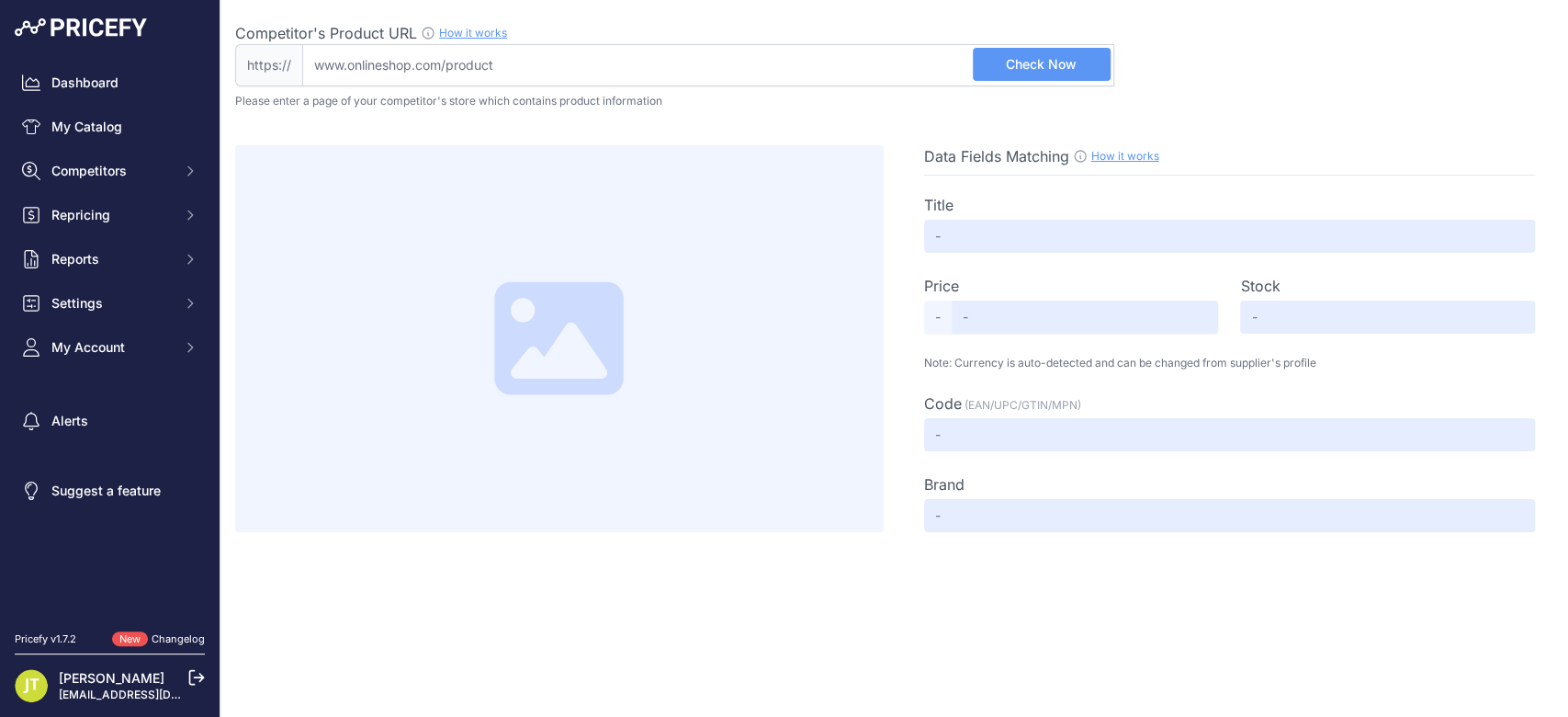
click at [861, 62] on input "Competitor's Product URL How it works In order to create your competitor's extr…" at bounding box center [708, 64] width 812 height 42
paste input "[URL][DOMAIN_NAME]"
type input "[DOMAIN_NAME][URL]"
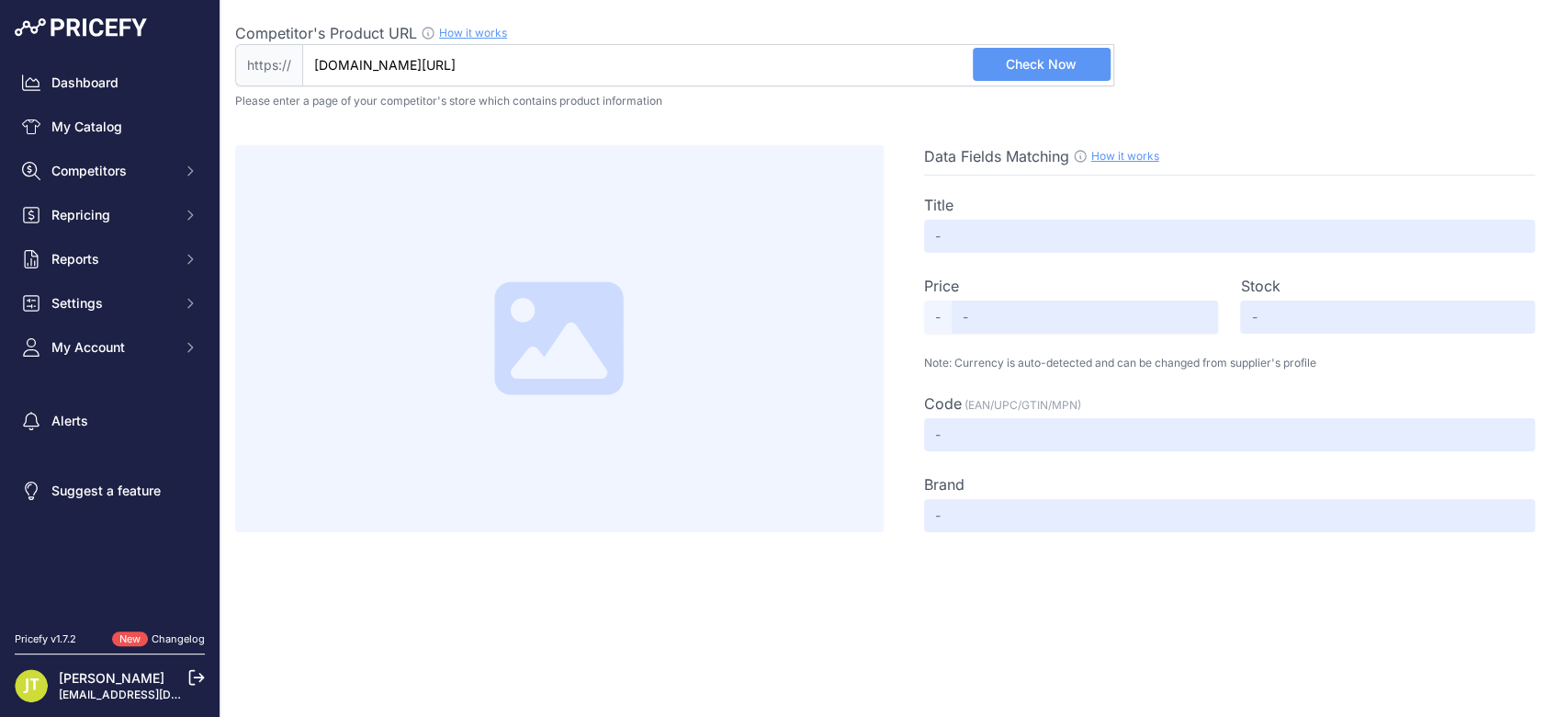
click at [1000, 70] on button "Check Now" at bounding box center [1042, 64] width 138 height 33
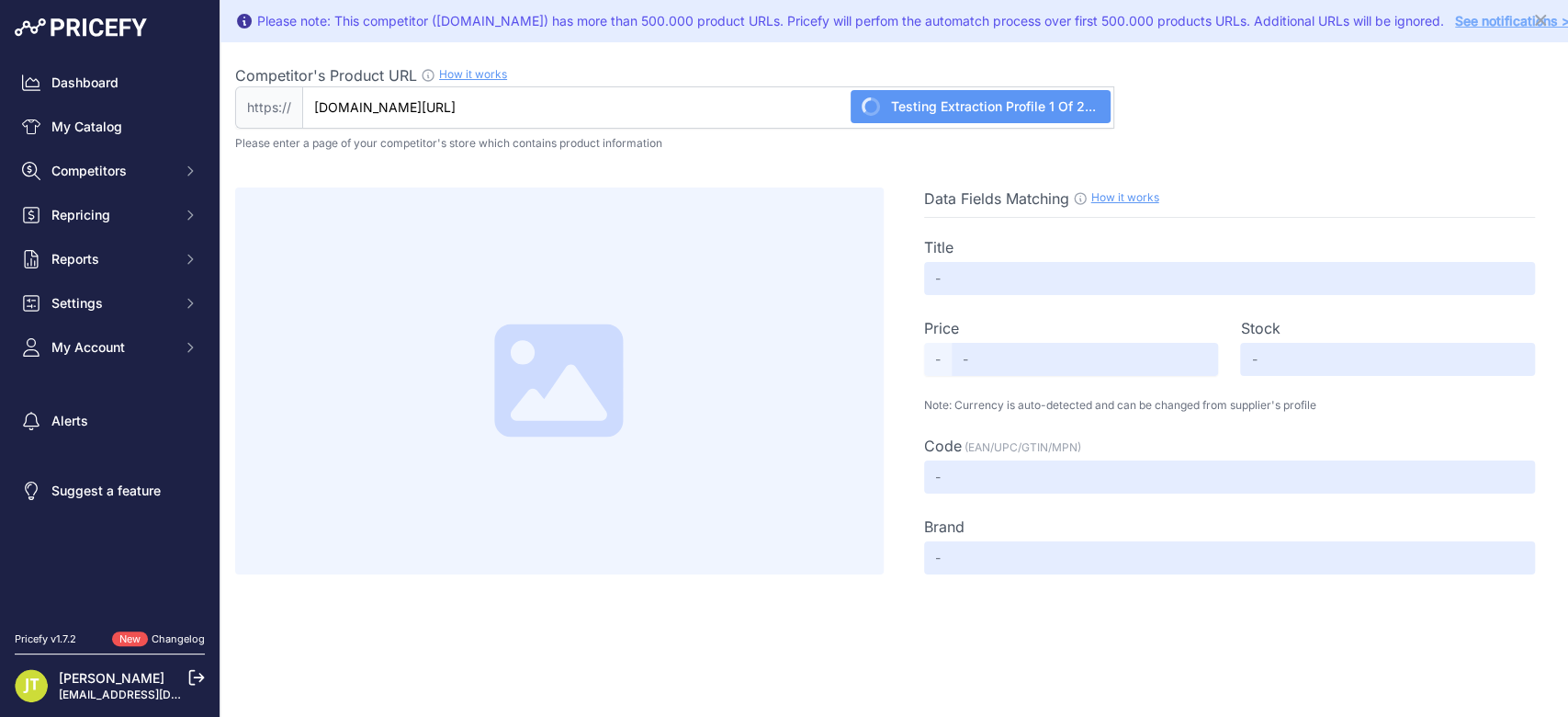
type input "VEVOR Ressorts de torsion pour porte de garage, 1 paire, Φ5,94xΦ50,8x787 mm, 16…"
type input "57.99"
type input "Available"
type input "CKMDH0234X2X2SRZMV0"
type input "VEVOR"
